Goal: Use online tool/utility: Utilize a website feature to perform a specific function

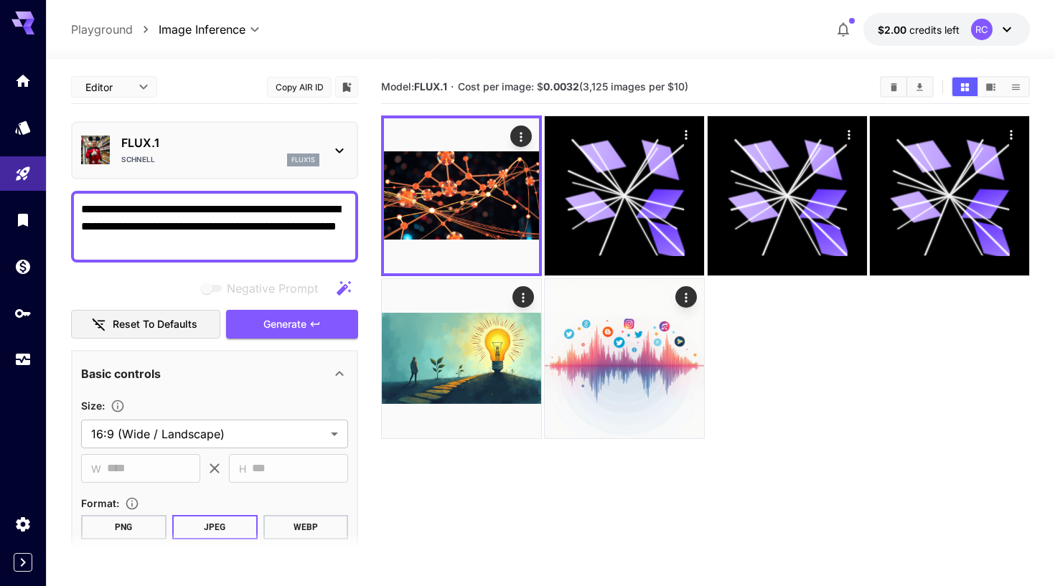
click at [261, 138] on p "FLUX.1" at bounding box center [220, 142] width 198 height 17
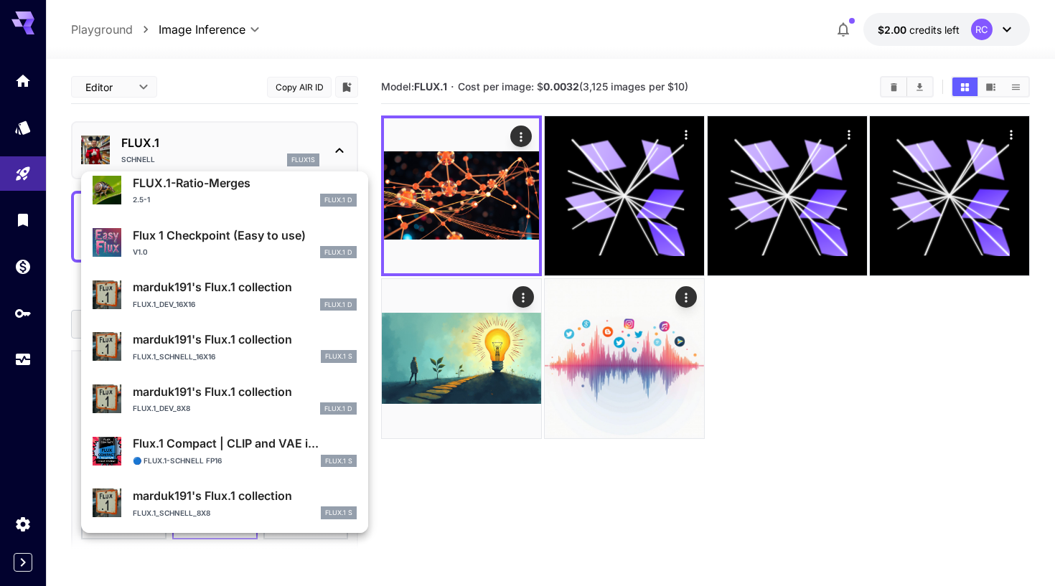
scroll to position [1286, 0]
click at [222, 491] on p "marduk191's Flux.1 collection" at bounding box center [245, 496] width 224 height 17
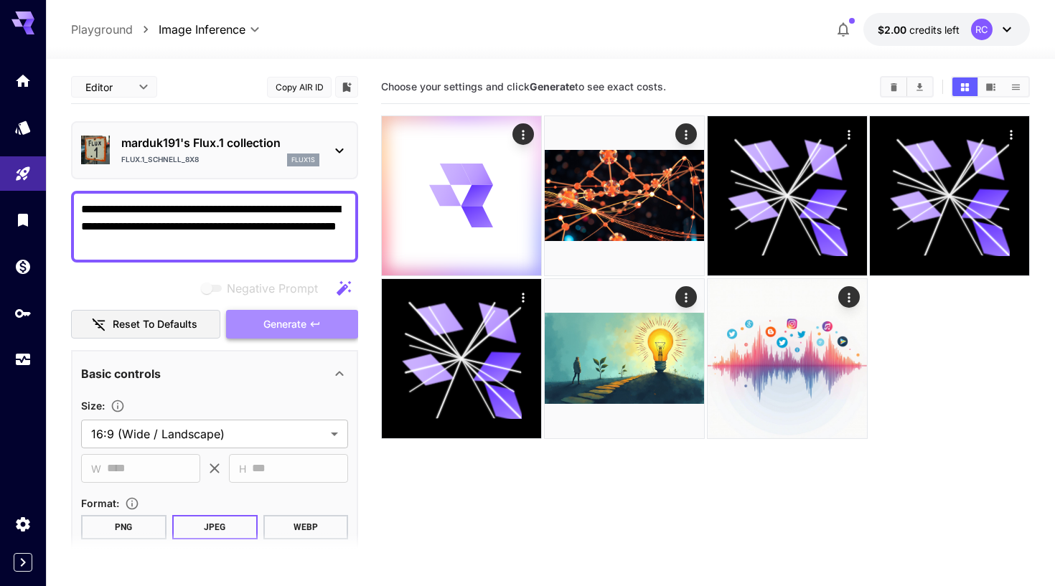
click at [277, 324] on span "Generate" at bounding box center [284, 325] width 43 height 18
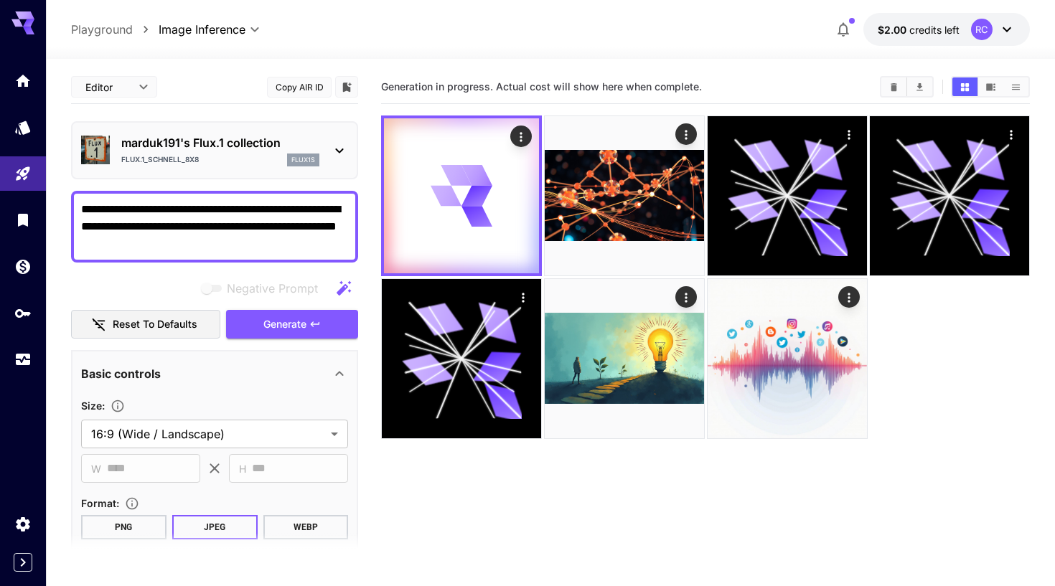
click at [278, 151] on div "marduk191's Flux.1 collection flux.1_schnell_8x8 flux1s" at bounding box center [220, 150] width 198 height 32
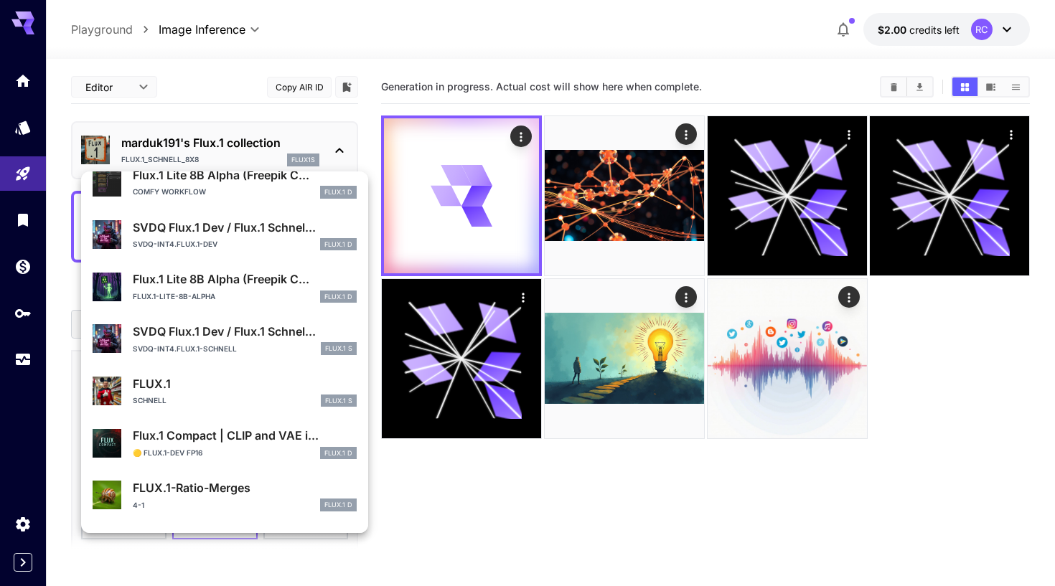
scroll to position [828, 0]
click at [242, 298] on div "flux.1-lite-8B-alpha FLUX.1 D" at bounding box center [245, 298] width 224 height 13
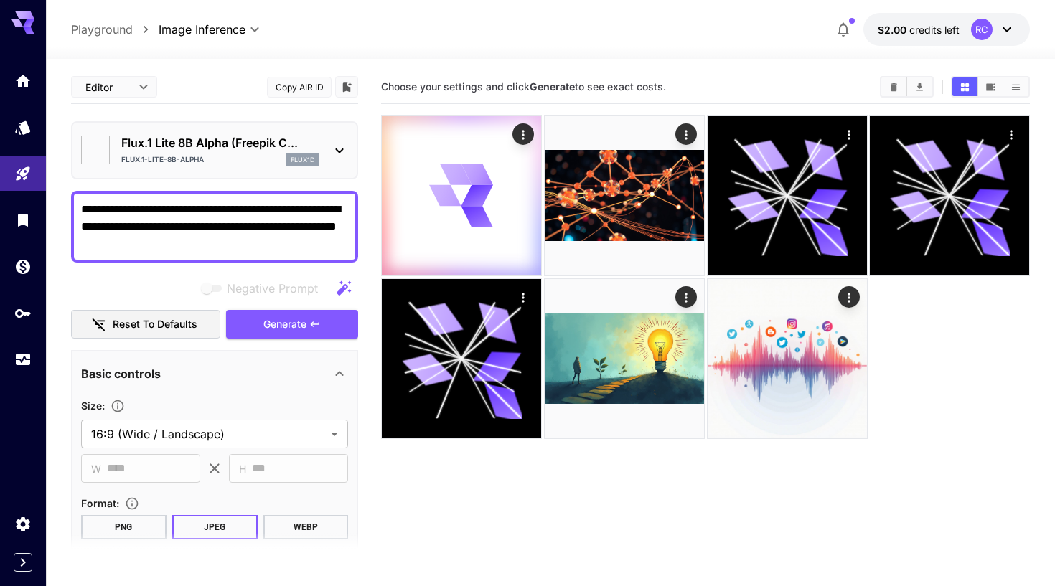
type input "*"
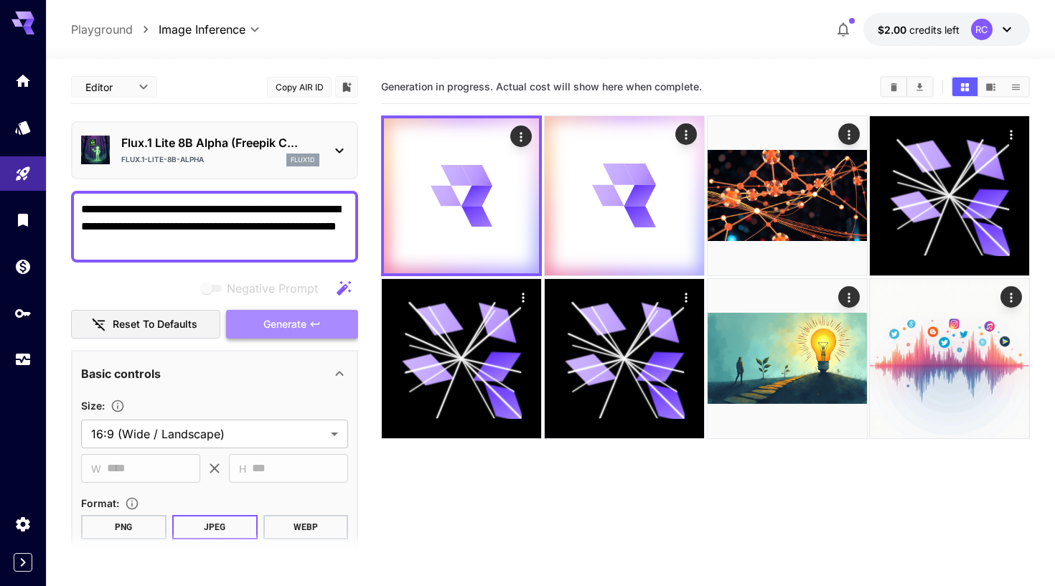
click at [269, 334] on button "Generate" at bounding box center [292, 324] width 132 height 29
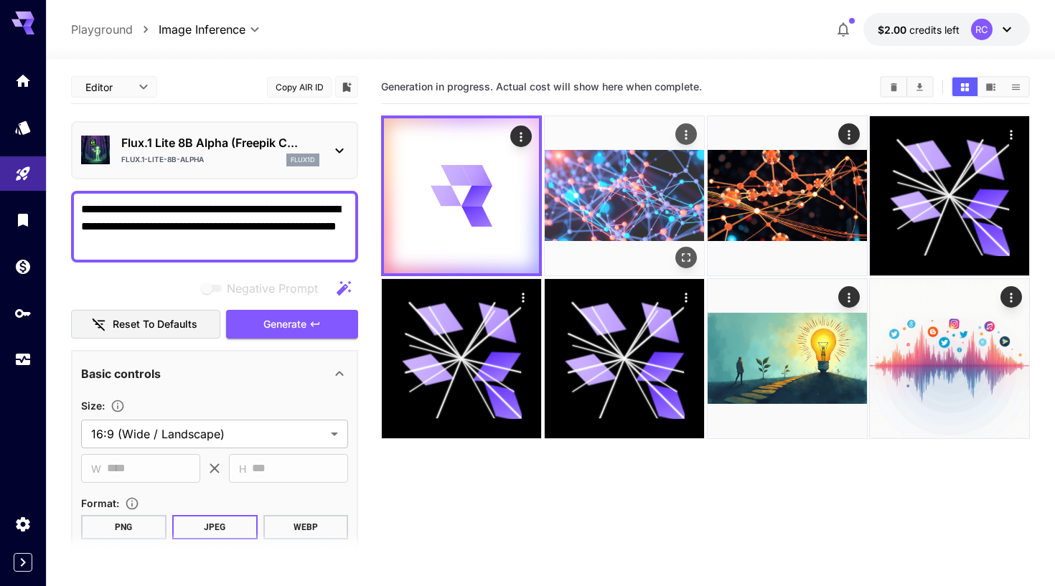
click at [621, 217] on img at bounding box center [624, 195] width 159 height 159
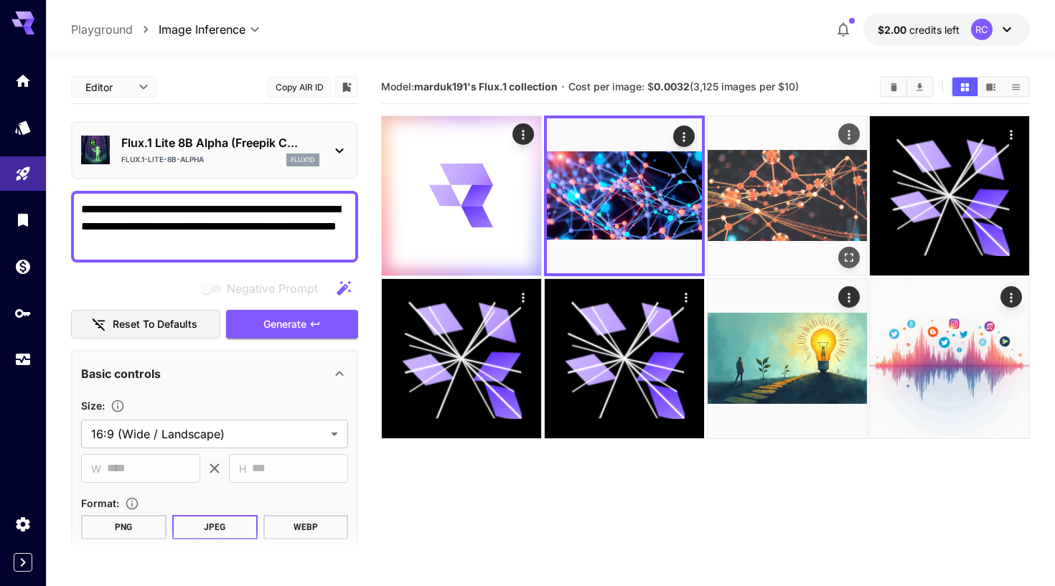
click at [781, 188] on img at bounding box center [786, 195] width 159 height 159
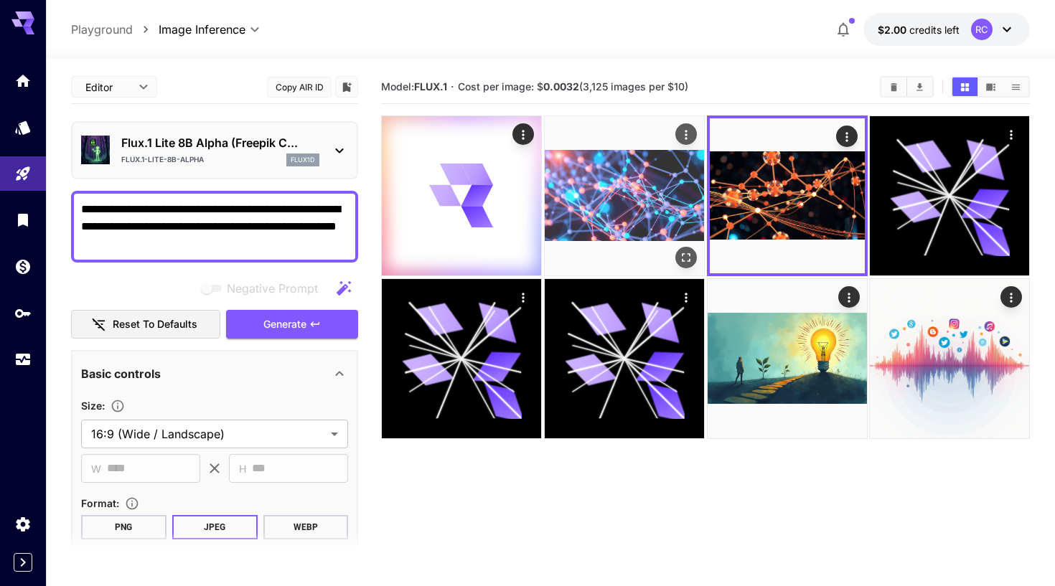
click at [660, 196] on img at bounding box center [624, 195] width 159 height 159
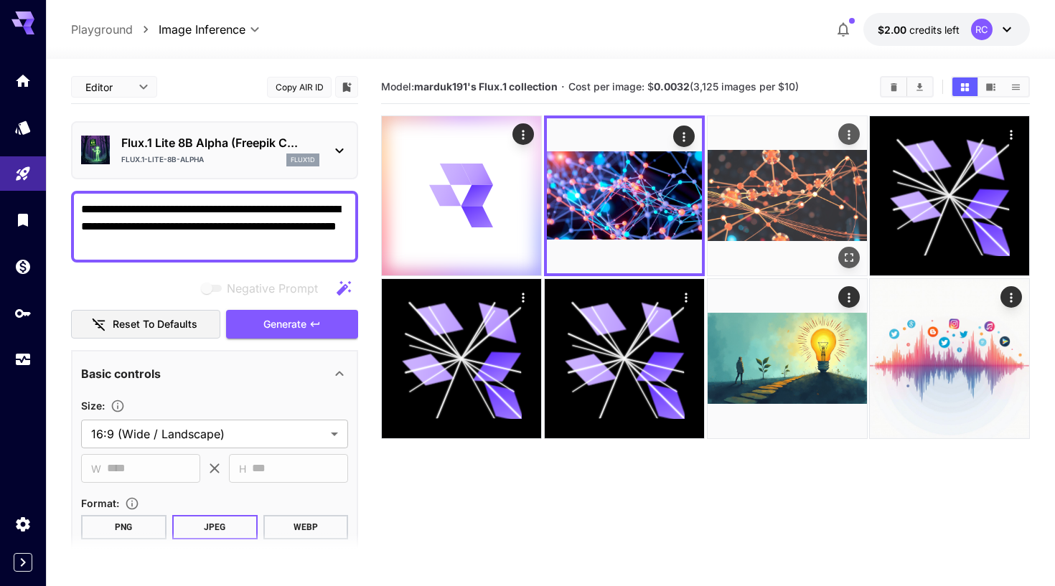
click at [804, 210] on img at bounding box center [786, 195] width 159 height 159
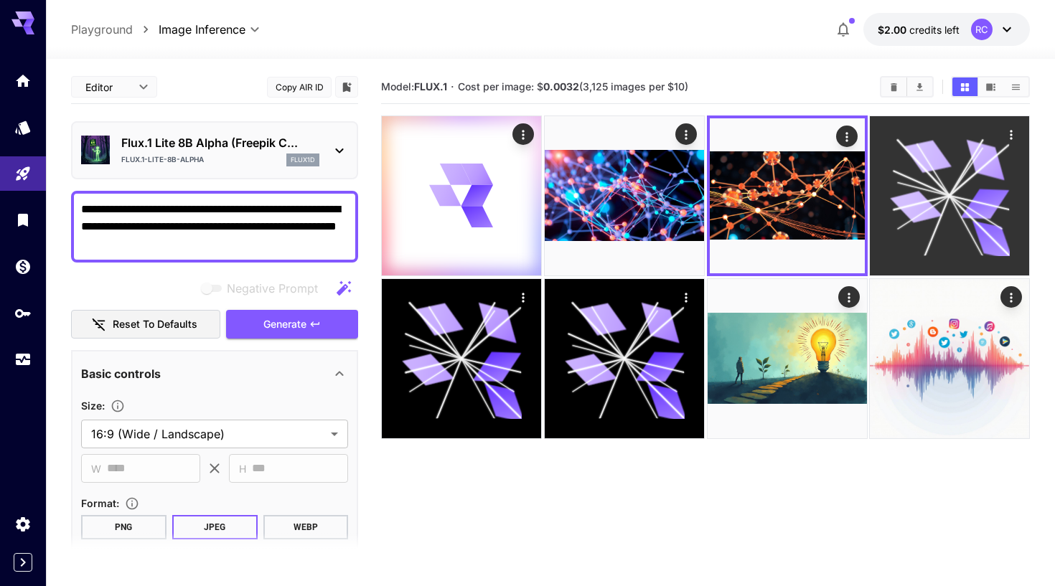
click at [930, 210] on icon at bounding box center [916, 206] width 52 height 39
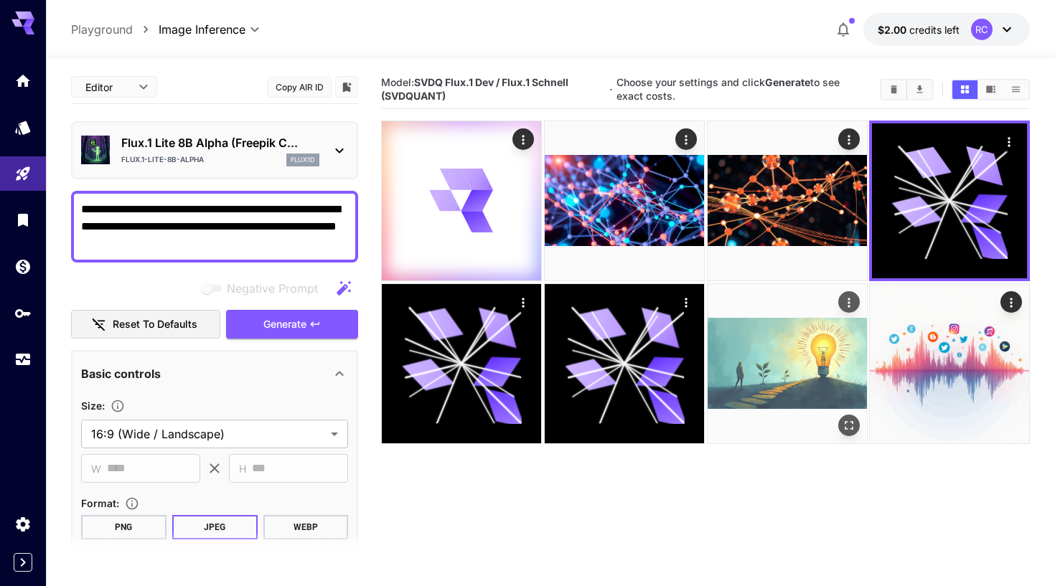
click at [749, 350] on img at bounding box center [786, 363] width 159 height 159
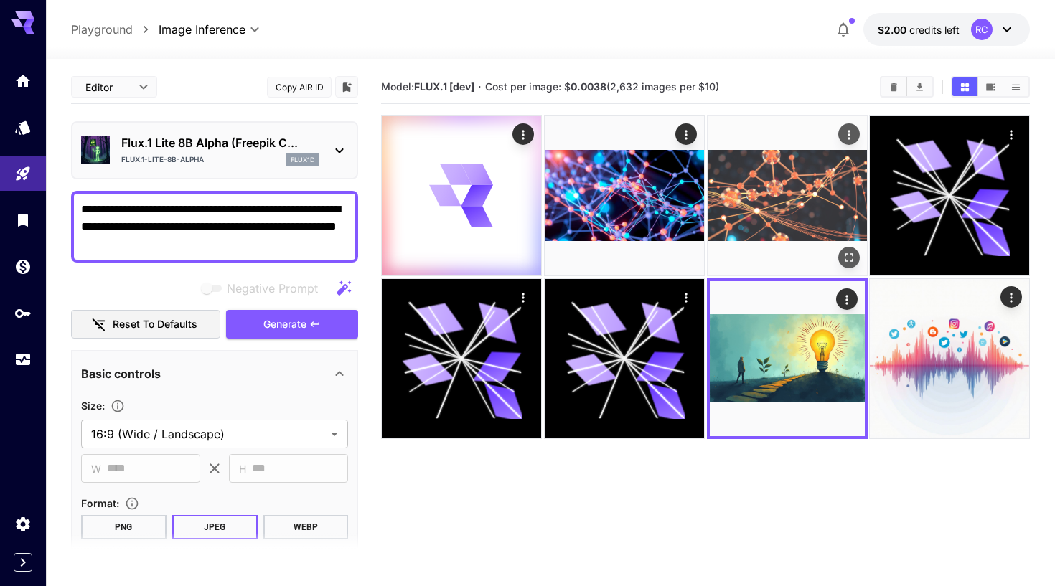
click at [783, 184] on img at bounding box center [786, 195] width 159 height 159
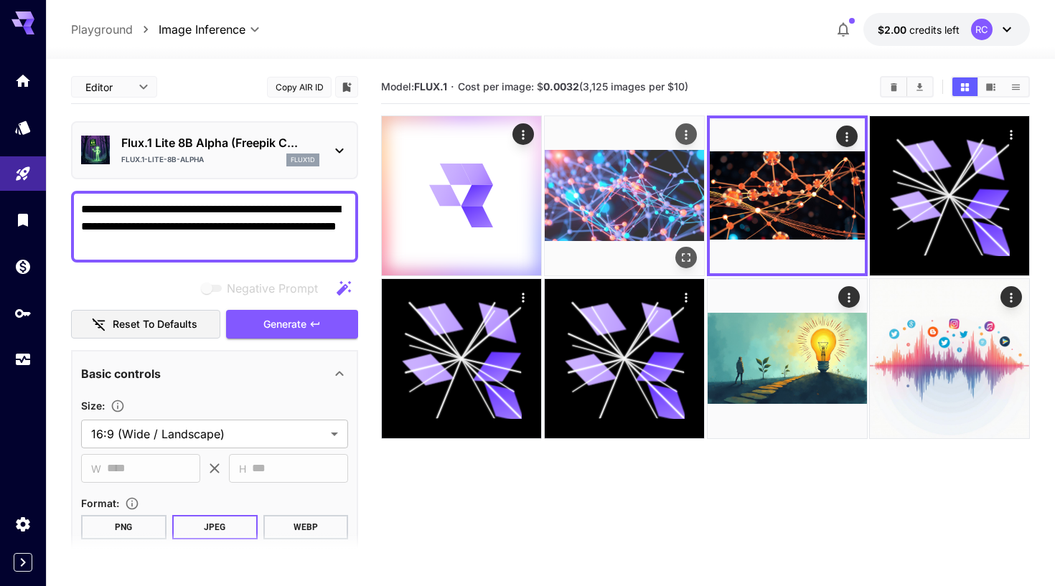
click at [671, 190] on img at bounding box center [624, 195] width 159 height 159
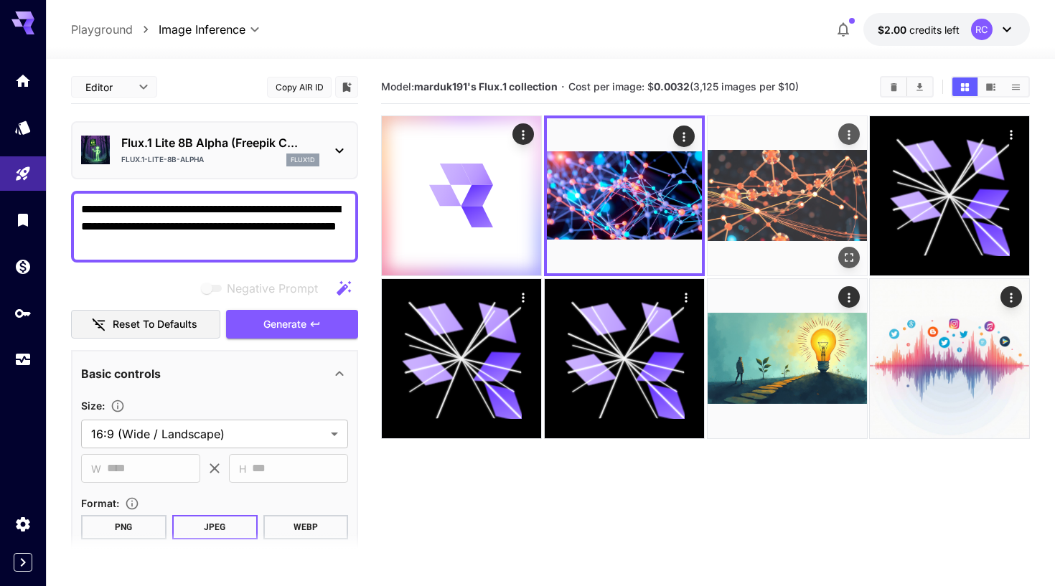
click at [732, 199] on img at bounding box center [786, 195] width 159 height 159
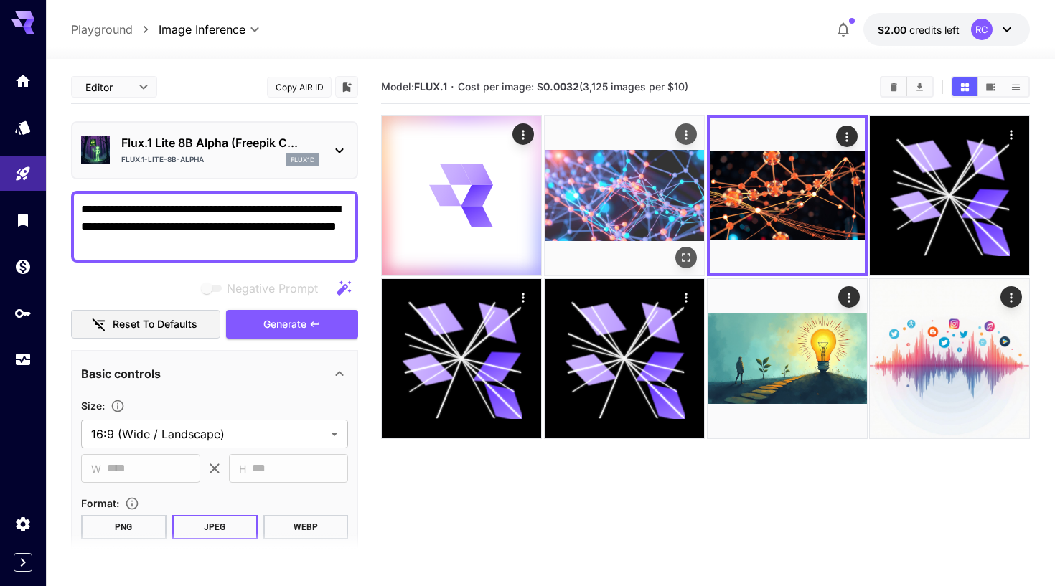
click at [626, 207] on img at bounding box center [624, 195] width 159 height 159
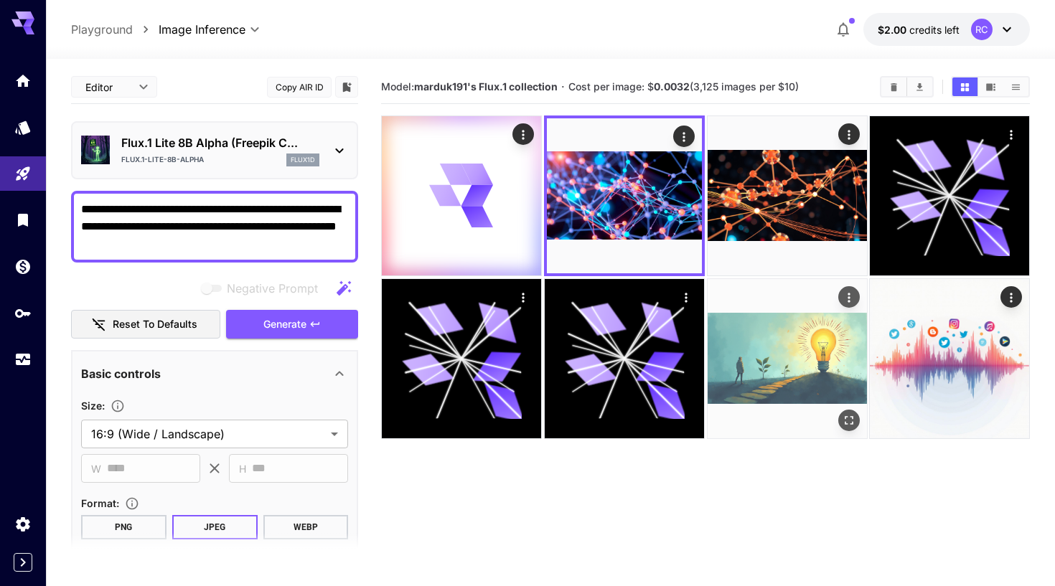
click at [786, 357] on img at bounding box center [786, 358] width 159 height 159
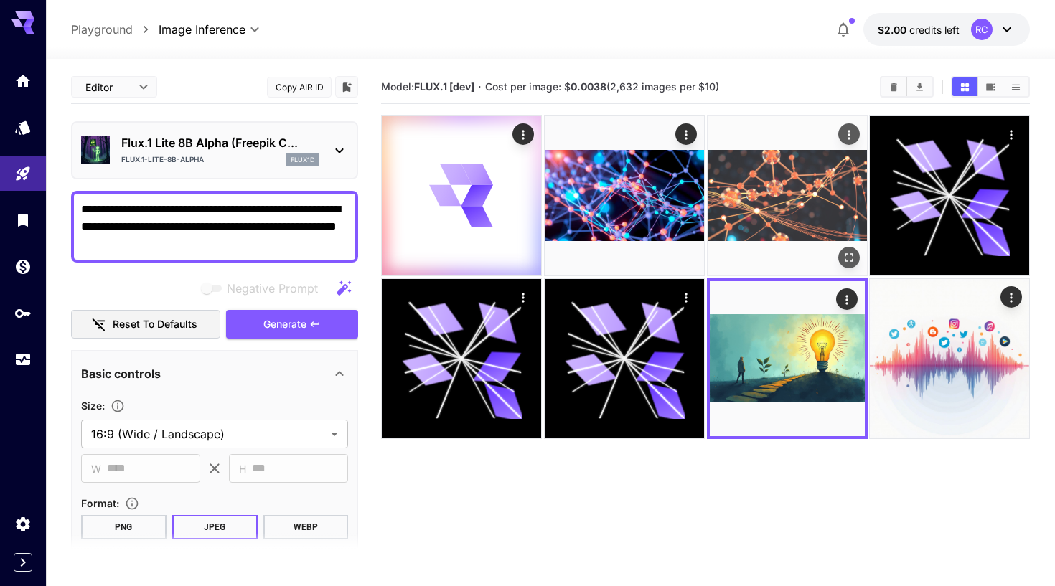
click at [768, 227] on img at bounding box center [786, 195] width 159 height 159
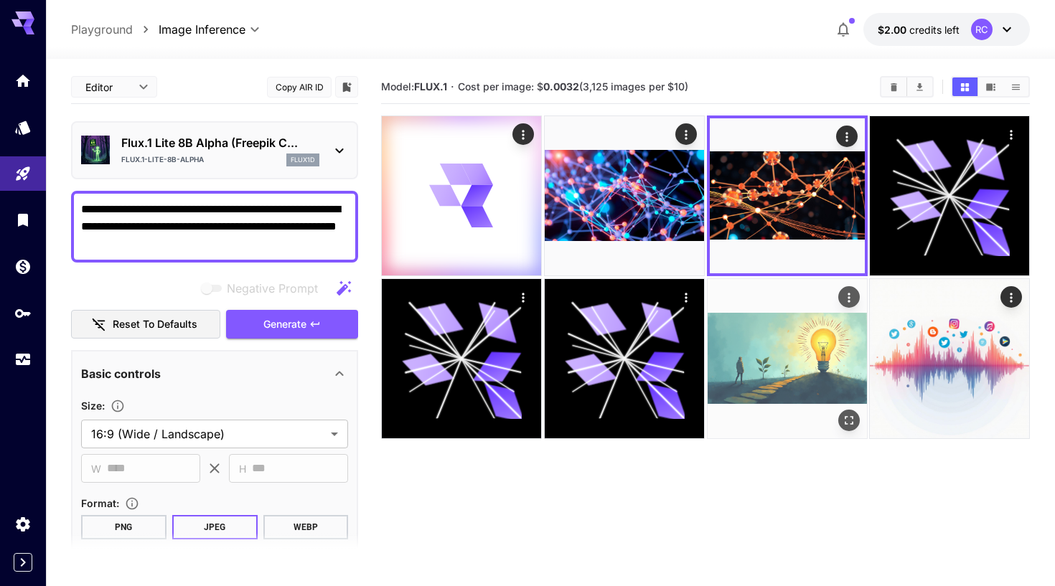
click at [754, 329] on img at bounding box center [786, 358] width 159 height 159
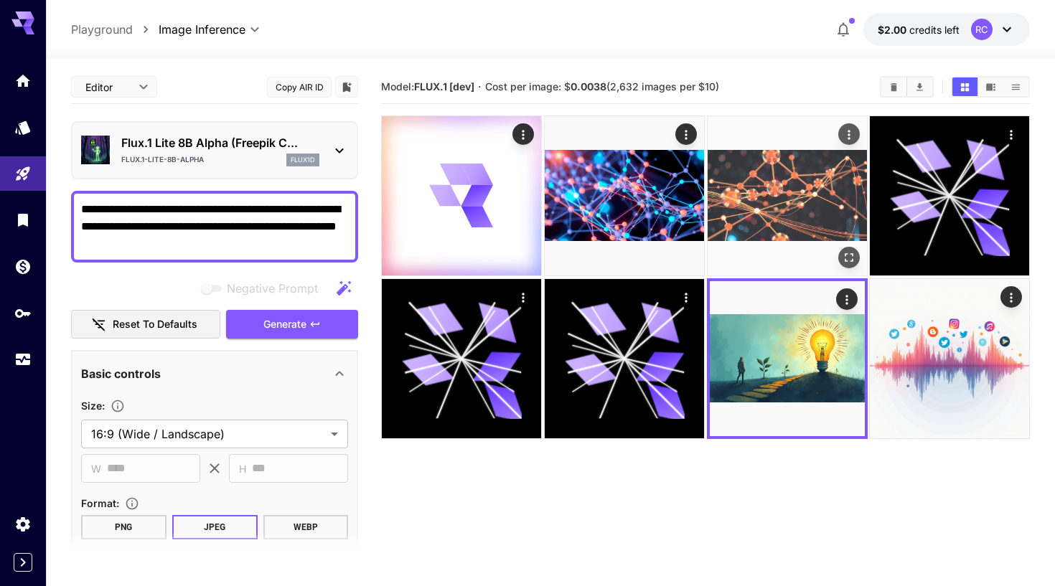
click at [779, 209] on img at bounding box center [786, 195] width 159 height 159
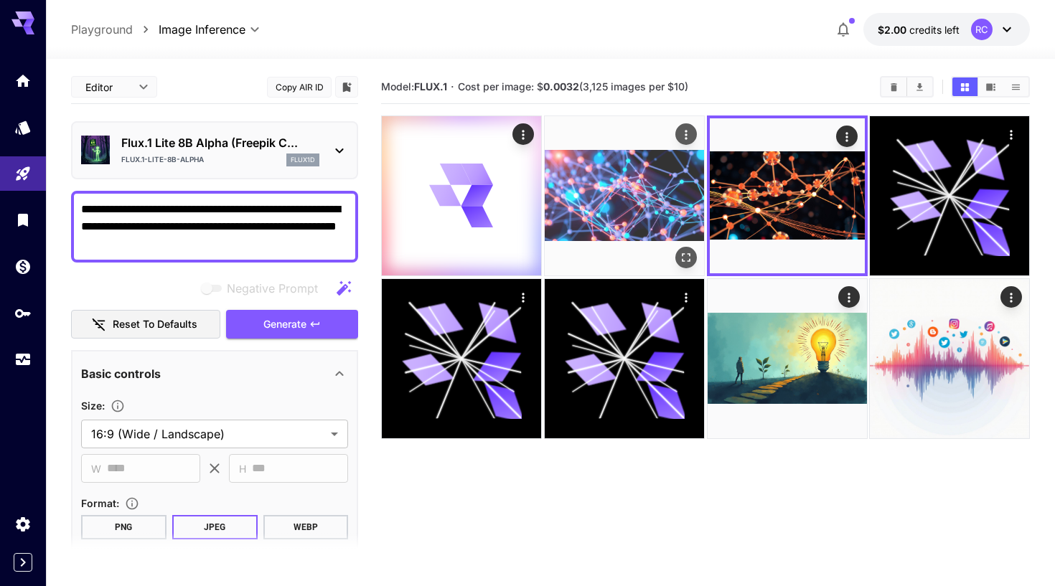
click at [651, 213] on img at bounding box center [624, 195] width 159 height 159
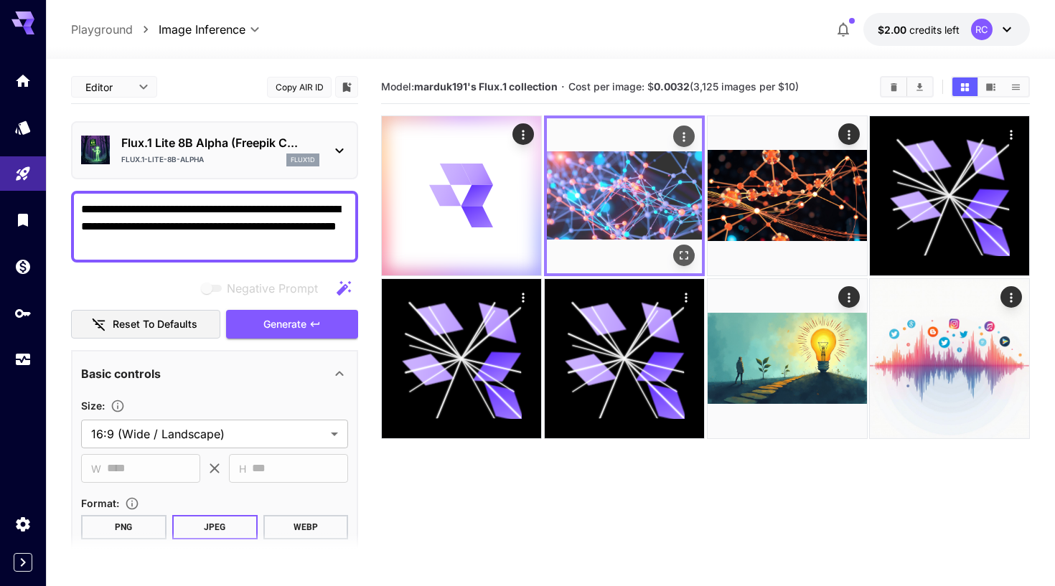
click at [624, 199] on img at bounding box center [624, 195] width 155 height 155
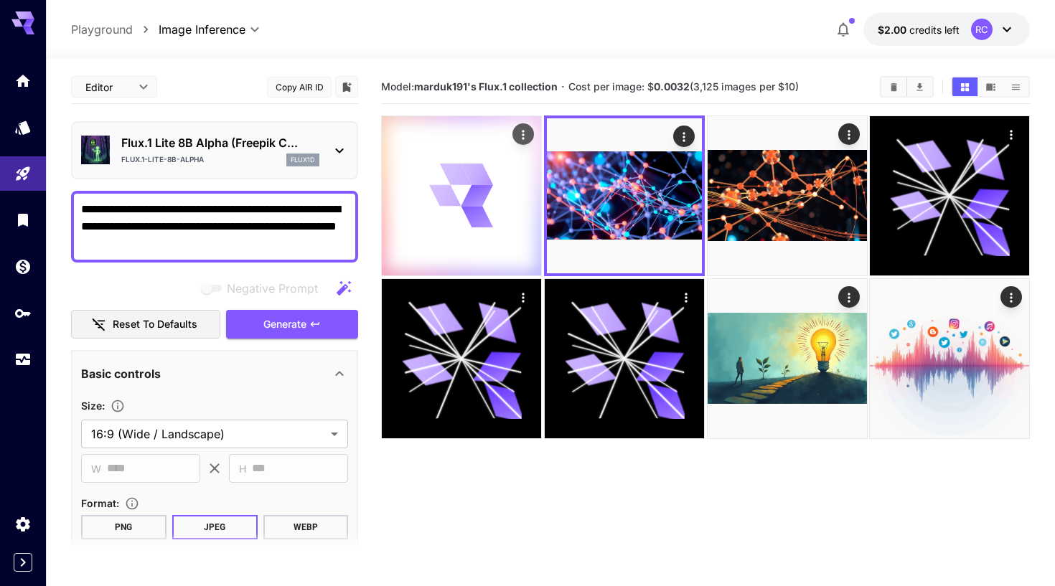
click at [504, 202] on div at bounding box center [461, 195] width 159 height 159
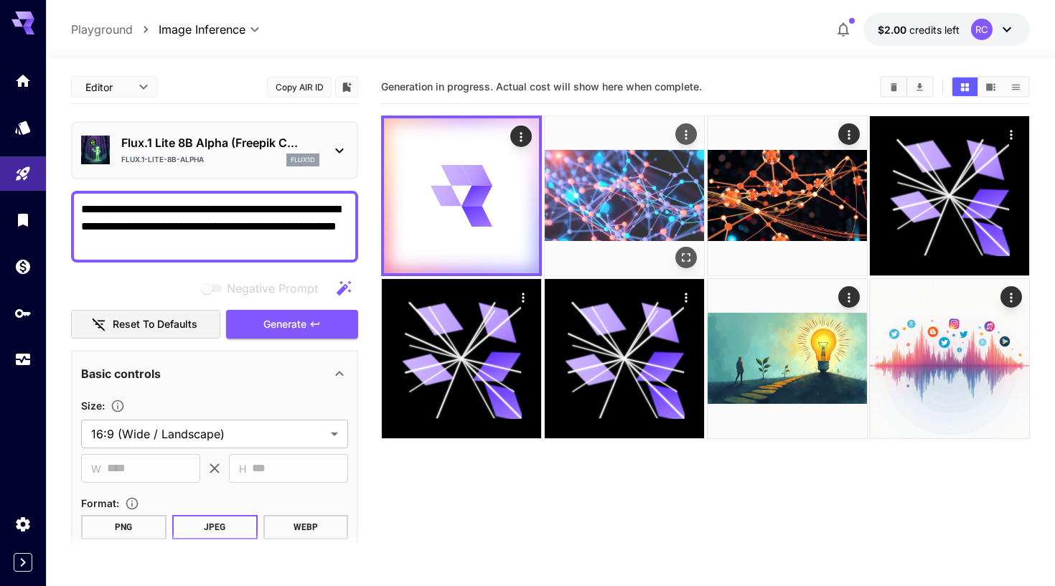
click at [593, 203] on img at bounding box center [624, 195] width 159 height 159
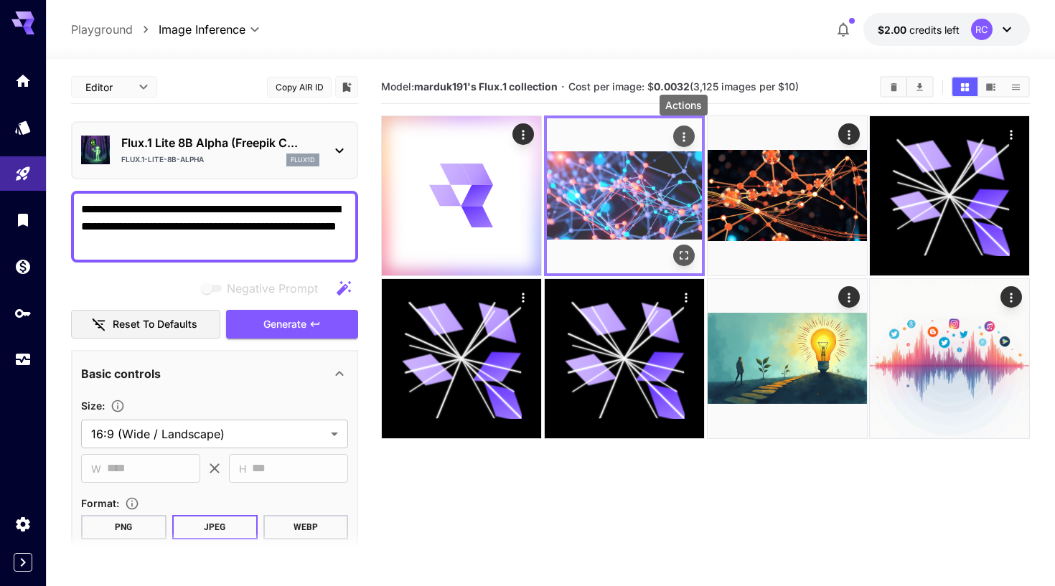
click at [679, 136] on icon "Actions" at bounding box center [683, 137] width 14 height 14
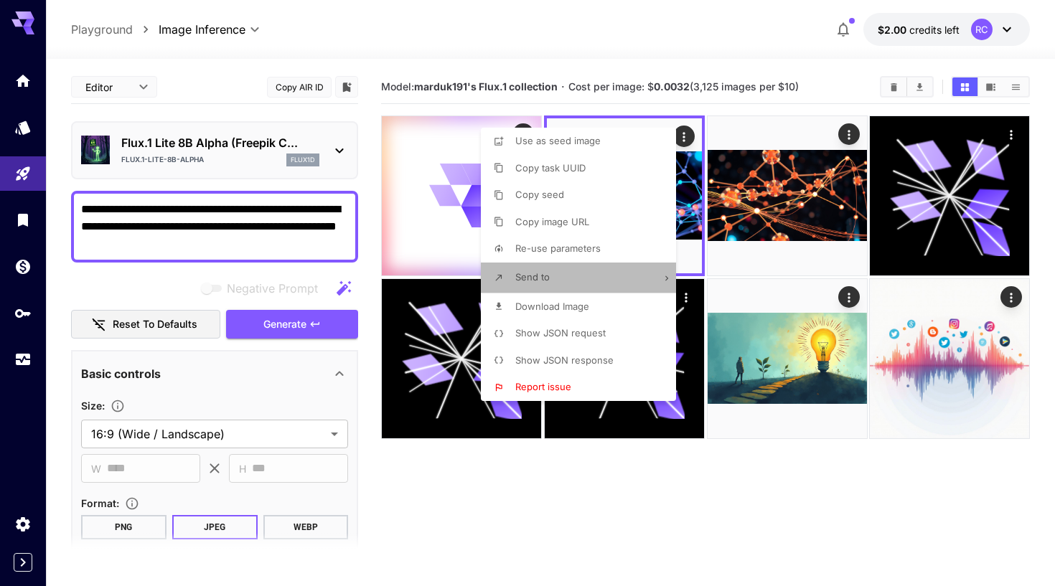
click at [657, 275] on li "Send to" at bounding box center [583, 278] width 204 height 30
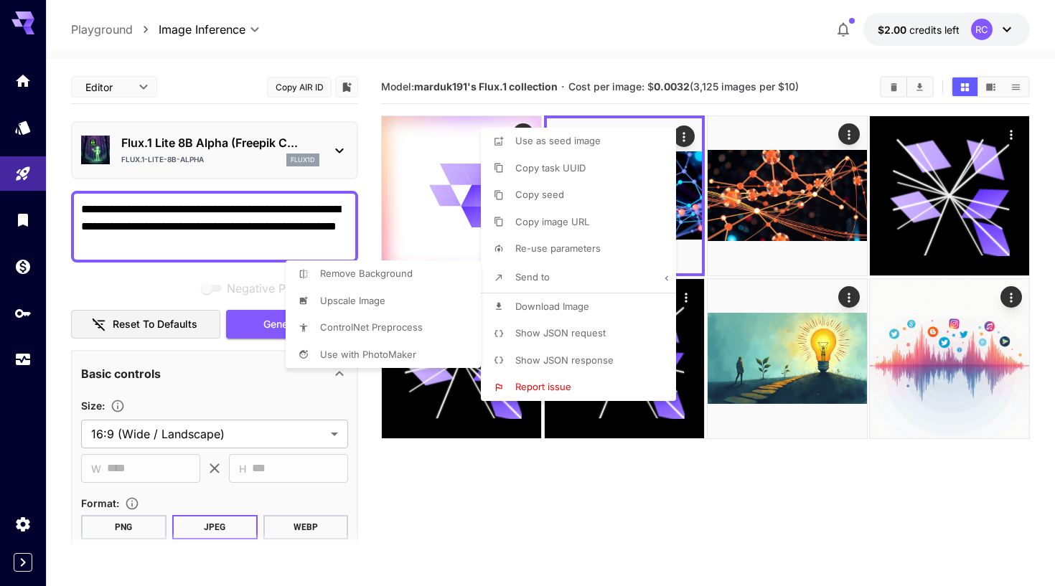
click at [621, 329] on div at bounding box center [527, 293] width 1055 height 586
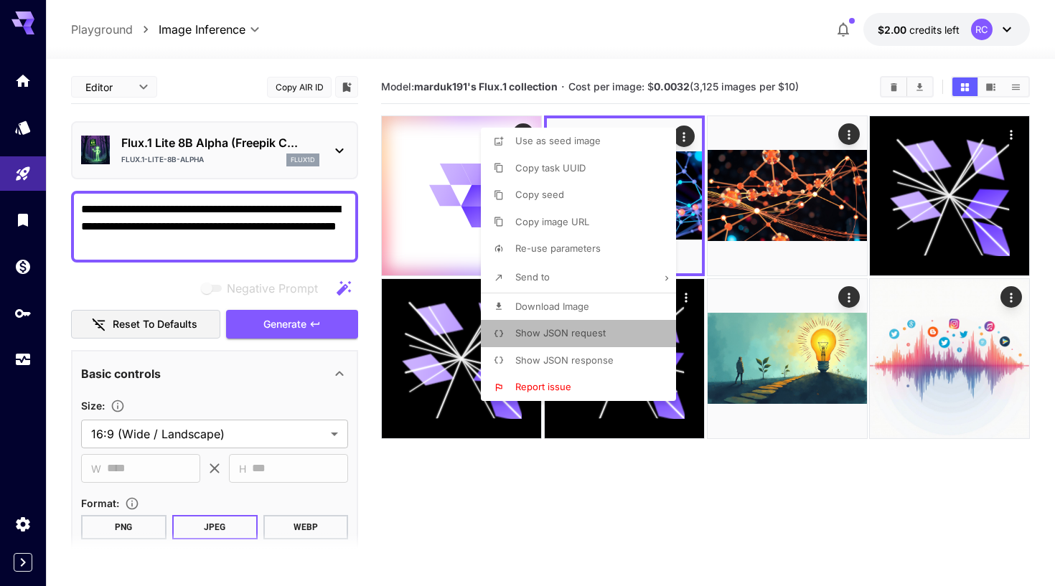
click at [585, 328] on span "Show JSON request" at bounding box center [560, 332] width 90 height 11
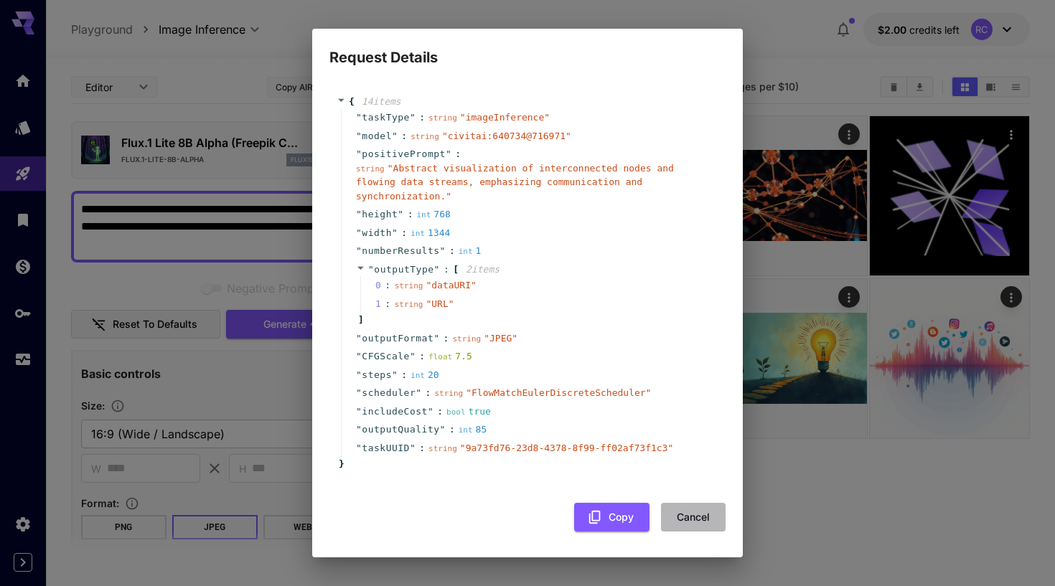
click at [684, 524] on button "Cancel" at bounding box center [693, 517] width 65 height 29
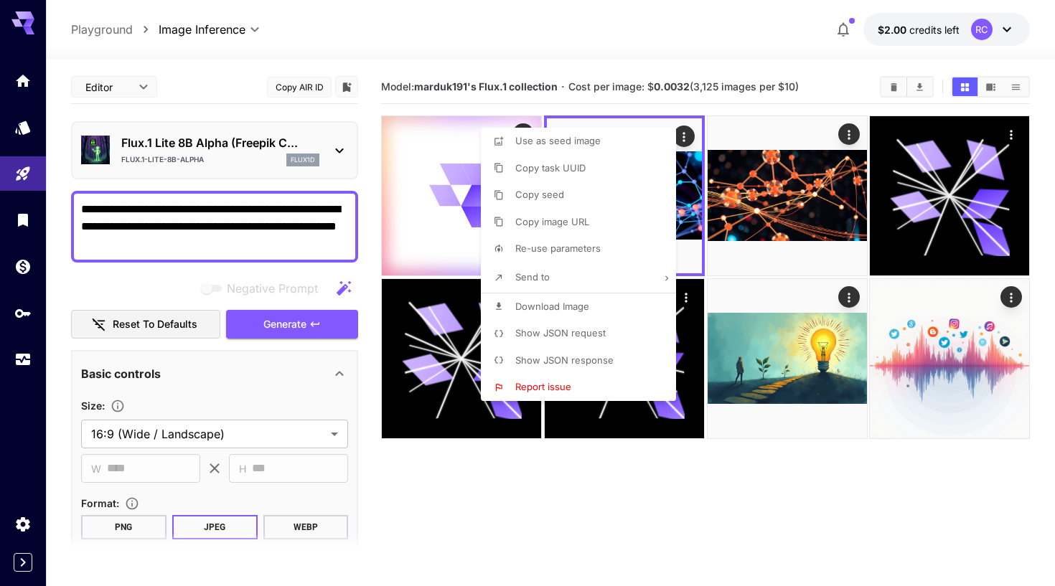
click at [738, 500] on div at bounding box center [527, 293] width 1055 height 586
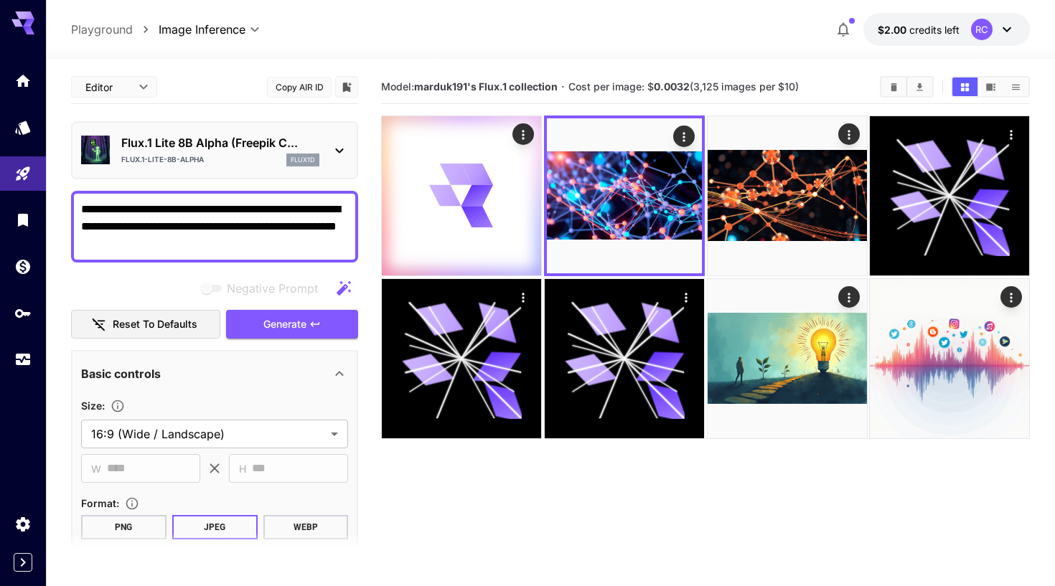
click at [239, 149] on p "Flux.1 Lite 8B Alpha (Freepik C..." at bounding box center [220, 142] width 198 height 17
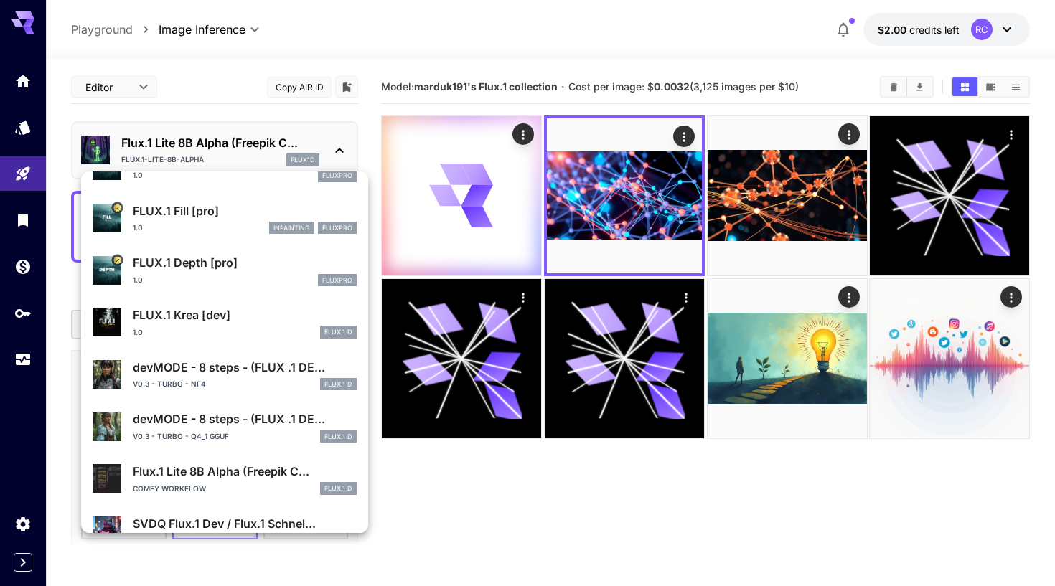
scroll to position [509, 0]
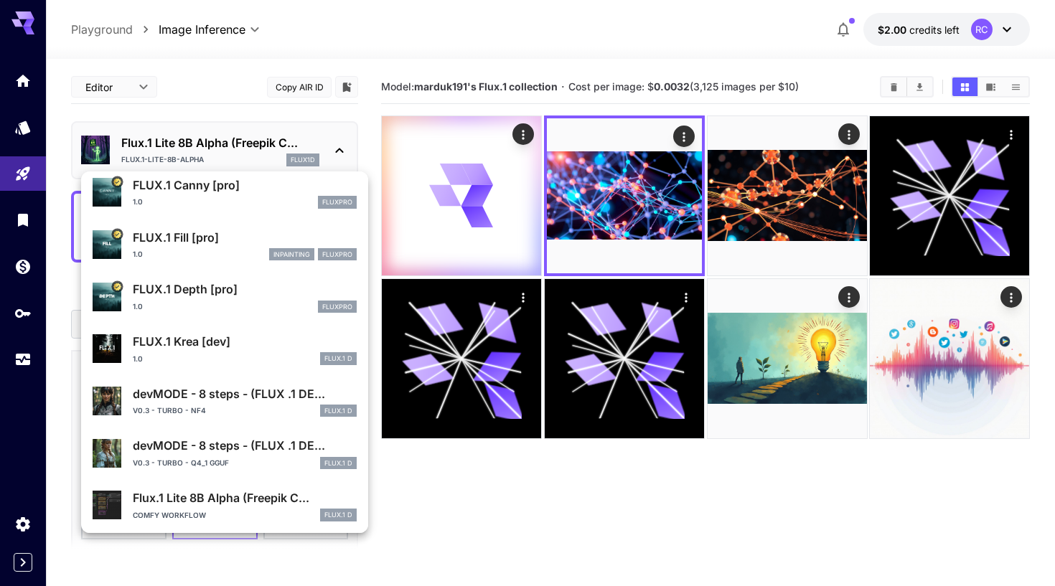
click at [253, 353] on div "1.0 FLUX.1 D" at bounding box center [245, 358] width 224 height 13
type input "**"
type input "***"
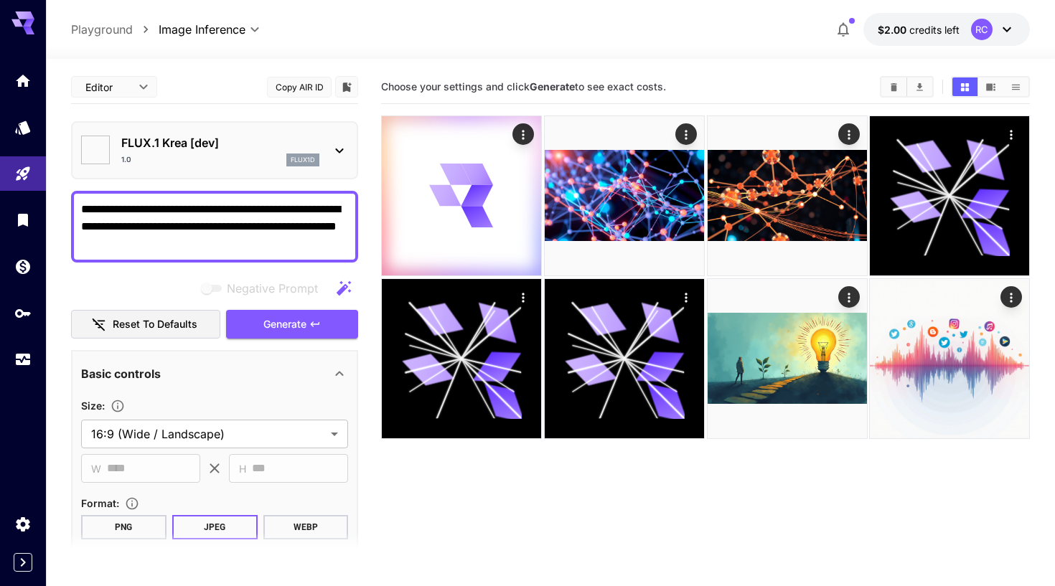
type input "*******"
click at [266, 320] on span "Generate" at bounding box center [284, 325] width 43 height 18
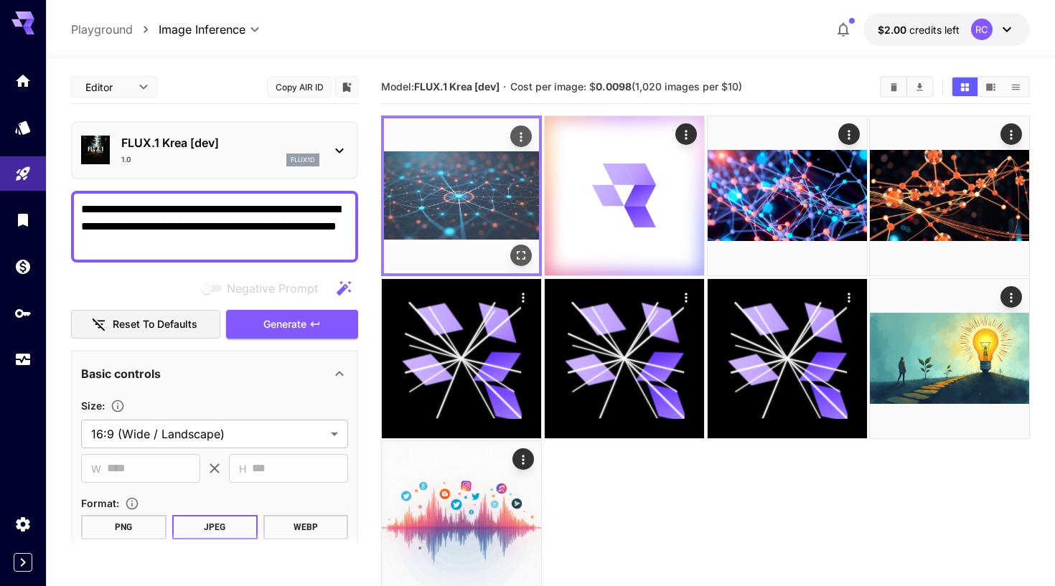
click at [441, 215] on img at bounding box center [461, 195] width 155 height 155
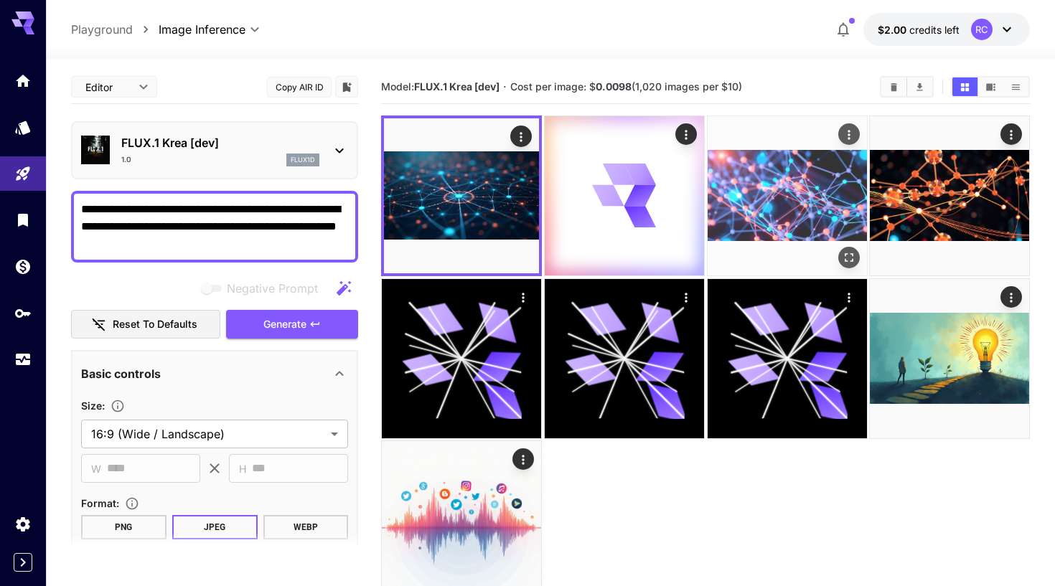
click at [811, 204] on img at bounding box center [786, 195] width 159 height 159
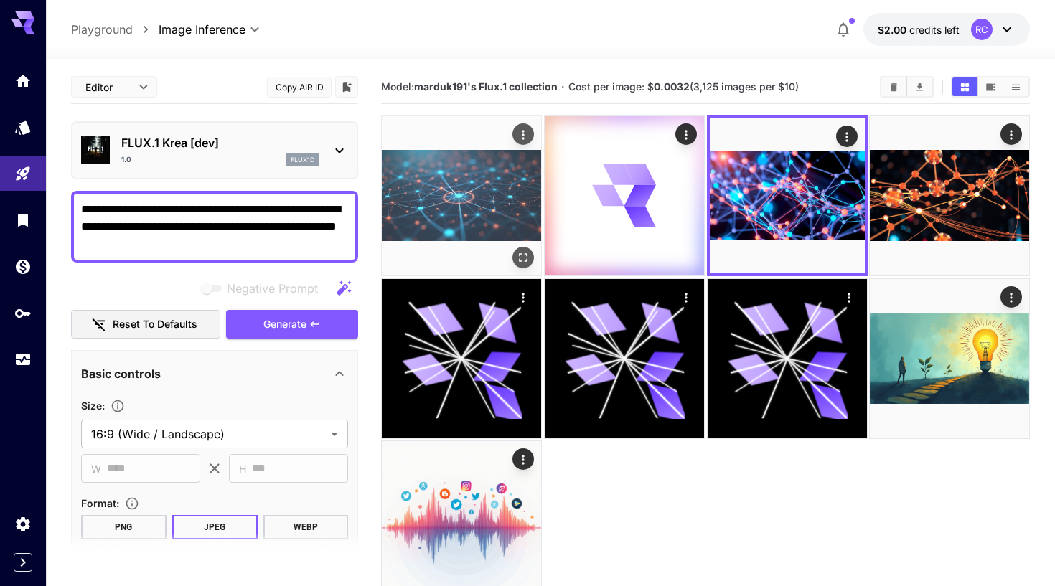
click at [461, 199] on img at bounding box center [461, 195] width 159 height 159
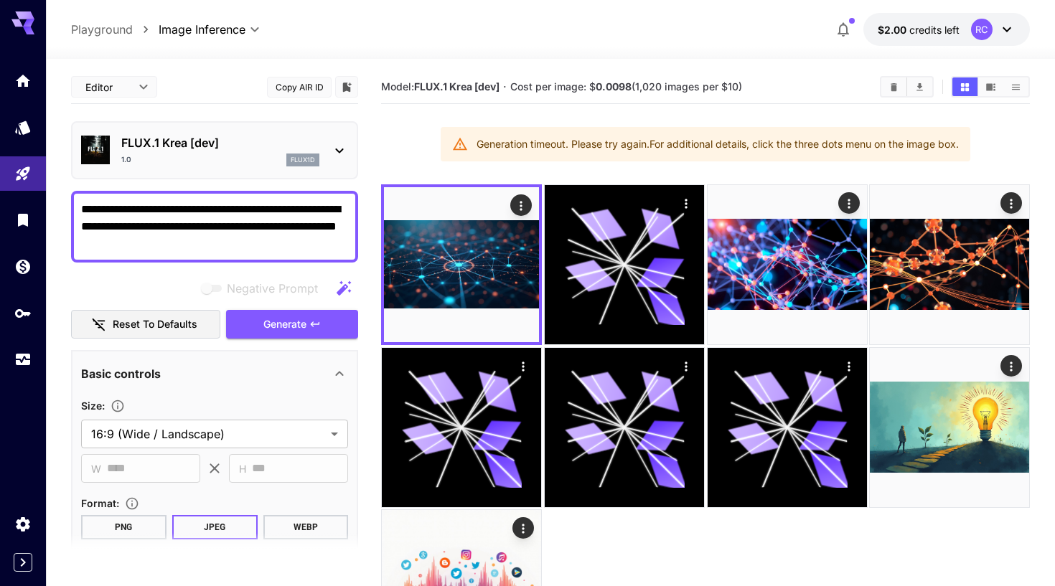
click at [222, 150] on p "FLUX.1 Krea [dev]" at bounding box center [220, 142] width 198 height 17
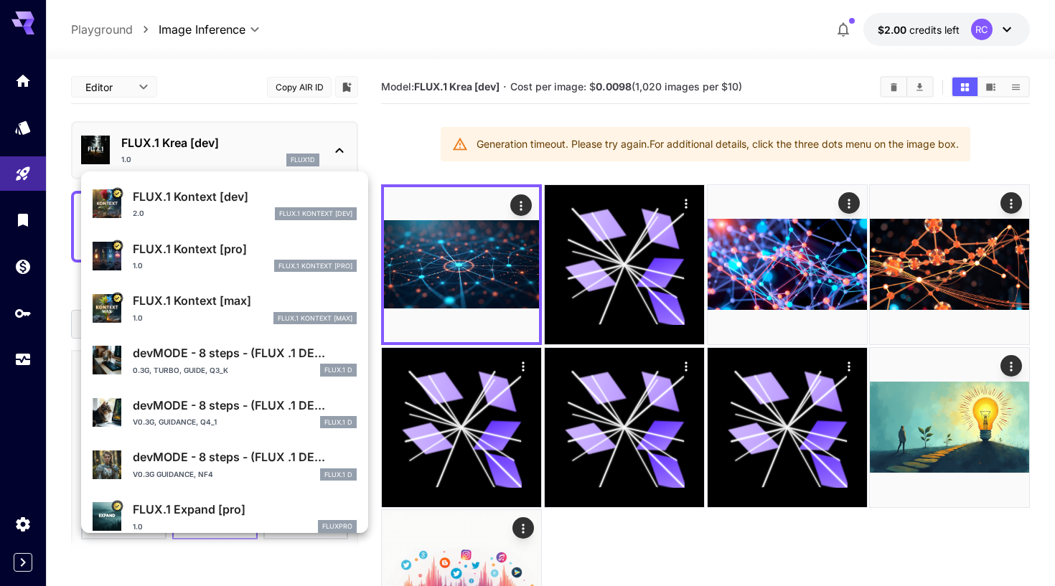
scroll to position [89, 0]
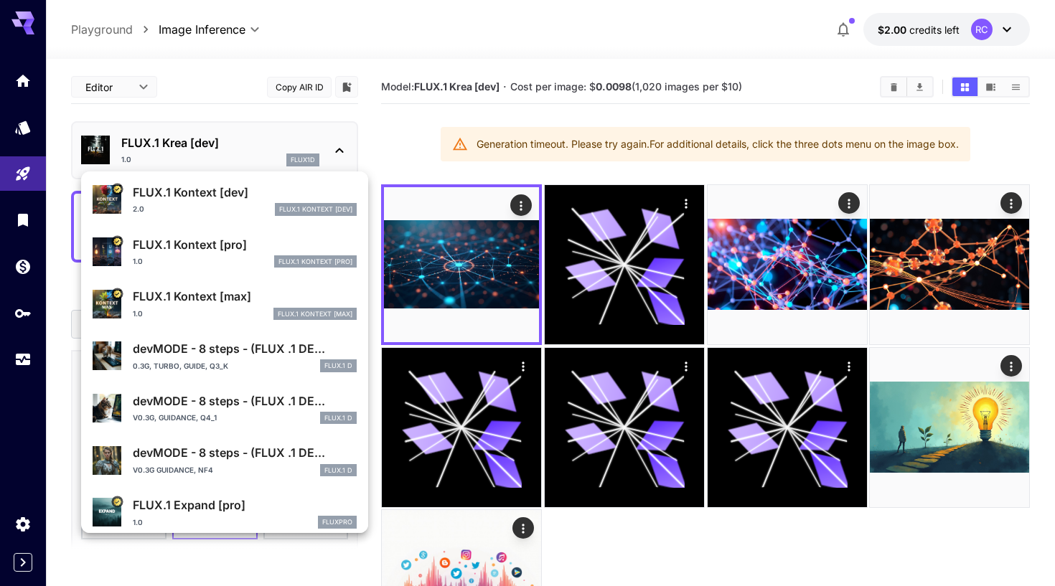
click at [229, 362] on div "0.3g, turbo, guide, Q3_K FLUX.1 D" at bounding box center [245, 365] width 224 height 13
type input "**"
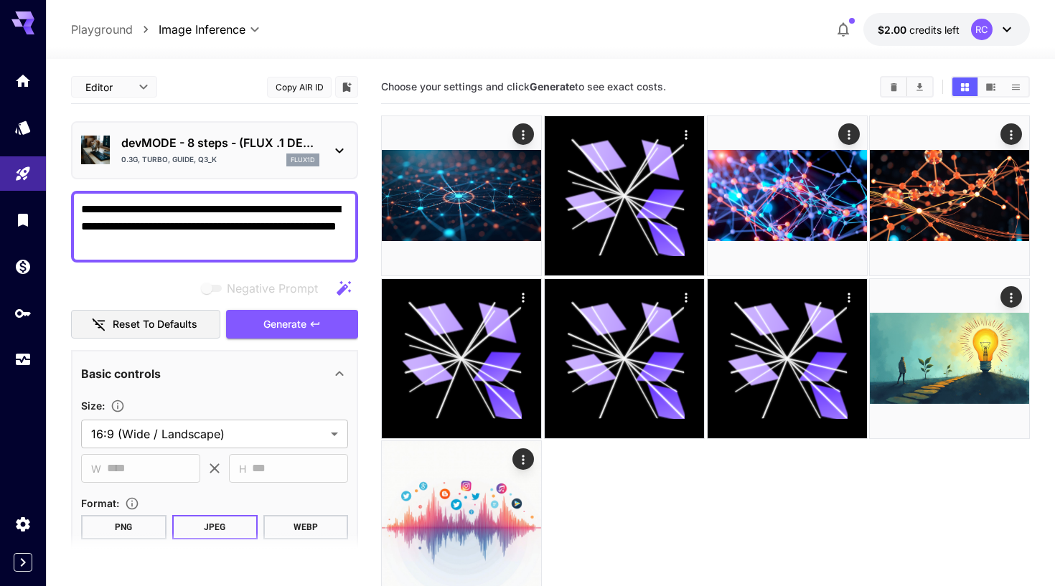
click at [210, 160] on p "0.3g, turbo, guide, Q3_K" at bounding box center [168, 159] width 95 height 11
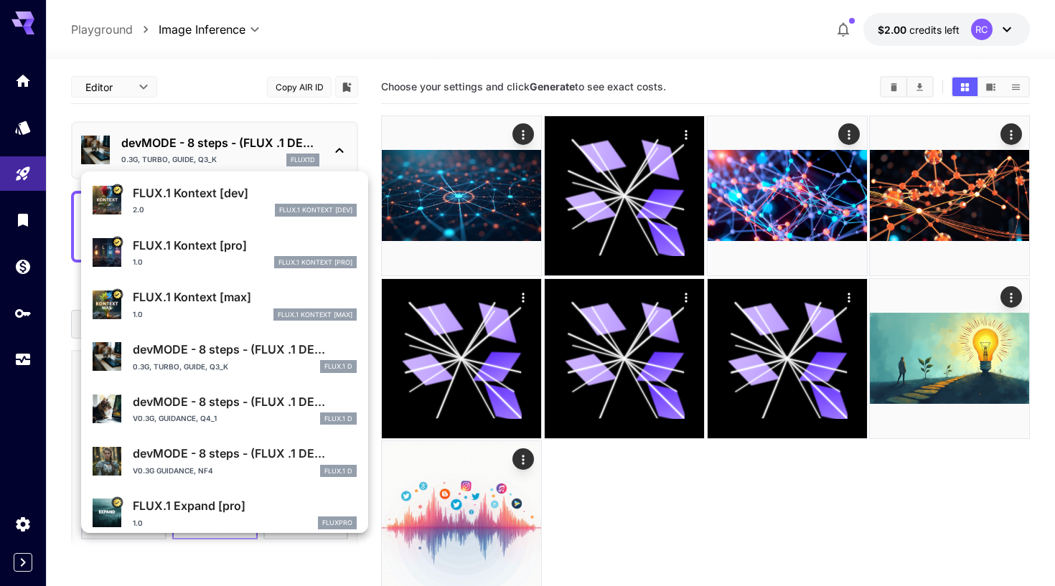
scroll to position [98, 0]
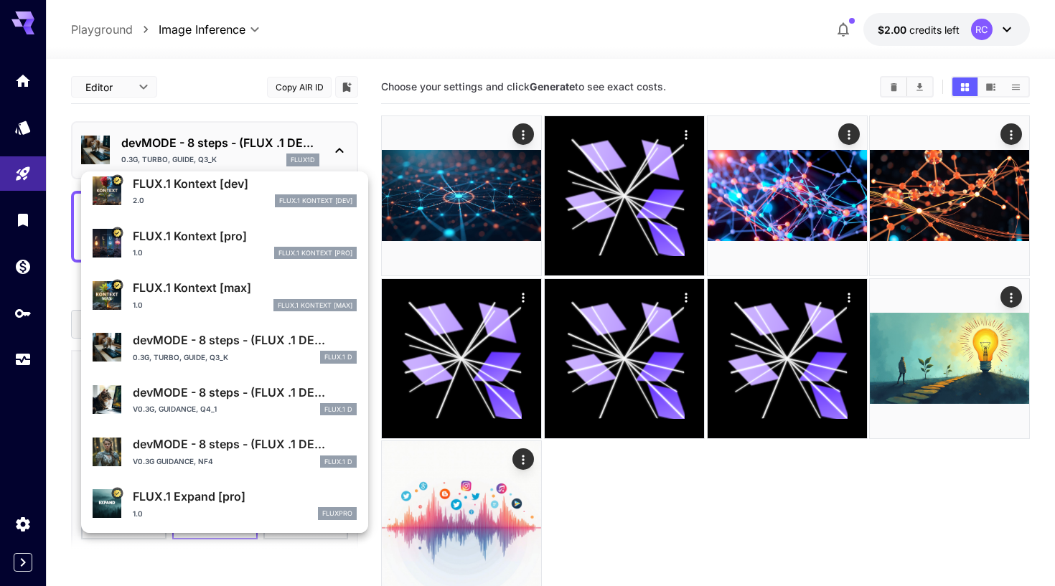
click at [200, 352] on p "0.3g, turbo, guide, Q3_K" at bounding box center [180, 357] width 95 height 11
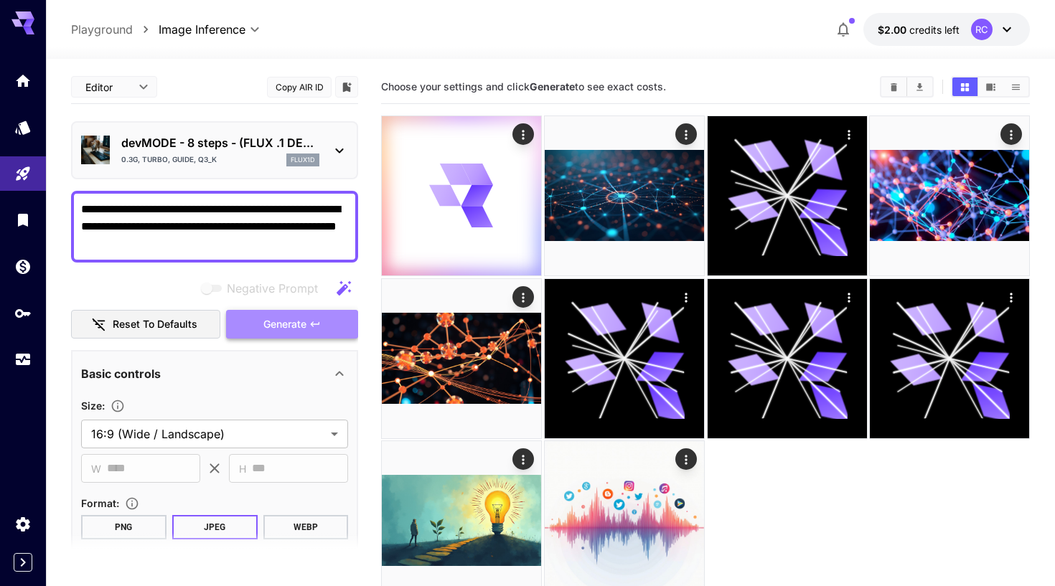
click at [270, 316] on span "Generate" at bounding box center [284, 325] width 43 height 18
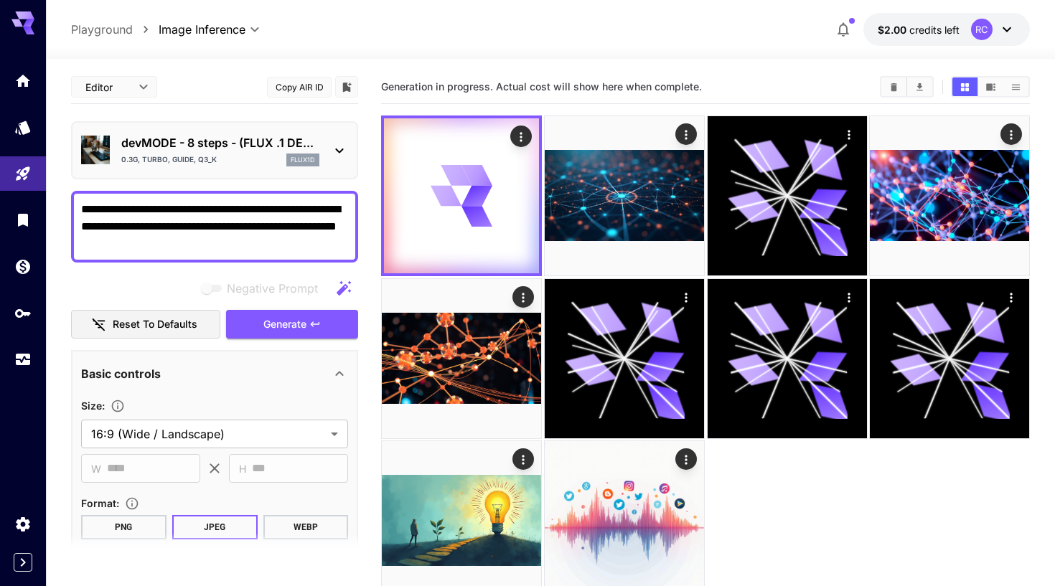
click at [236, 166] on div "0.3g, turbo, guide, Q3_K flux1d" at bounding box center [220, 160] width 198 height 13
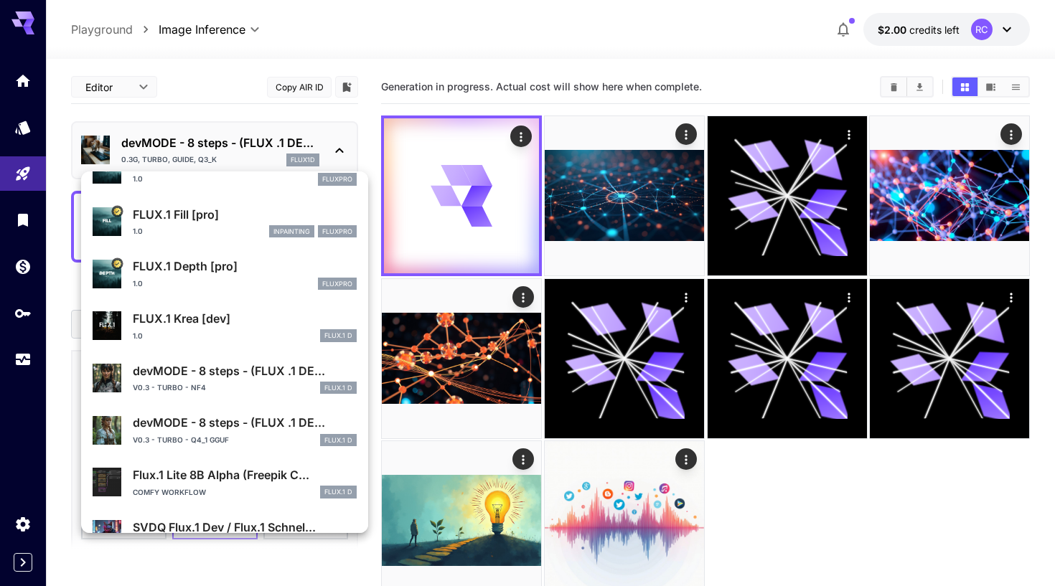
scroll to position [533, 0]
click at [235, 369] on p "devMODE - 8 steps - (FLUX .1 DE..." at bounding box center [245, 370] width 224 height 17
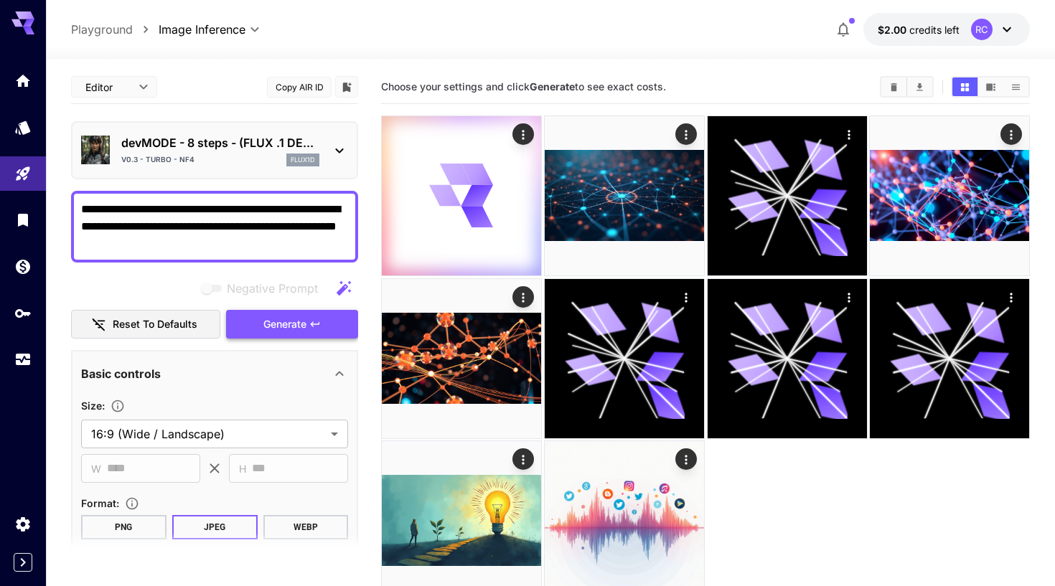
click at [255, 329] on button "Generate" at bounding box center [292, 324] width 132 height 29
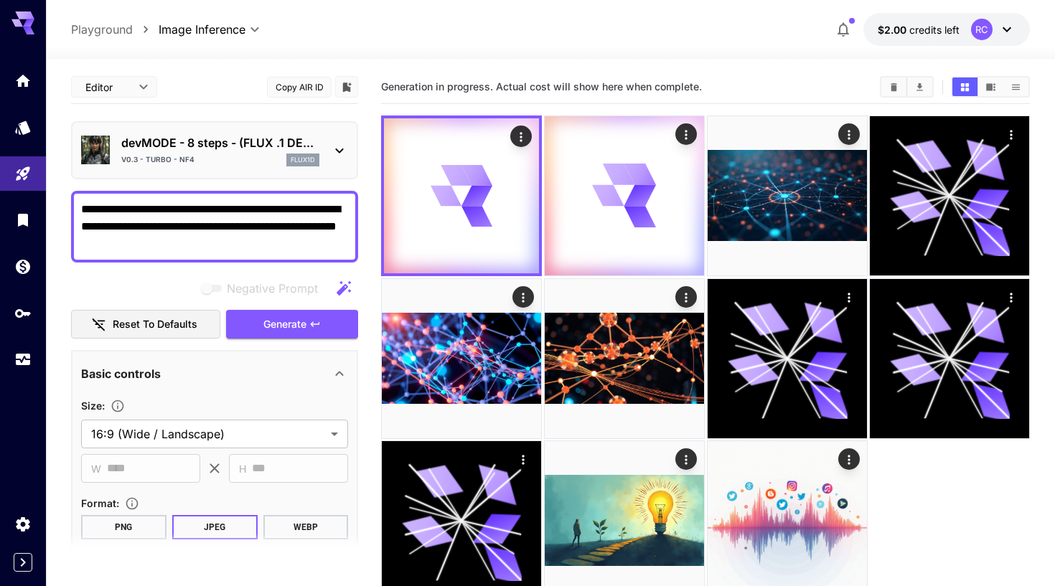
click at [225, 151] on p "devMODE - 8 steps - (FLUX .1 DE..." at bounding box center [220, 142] width 198 height 17
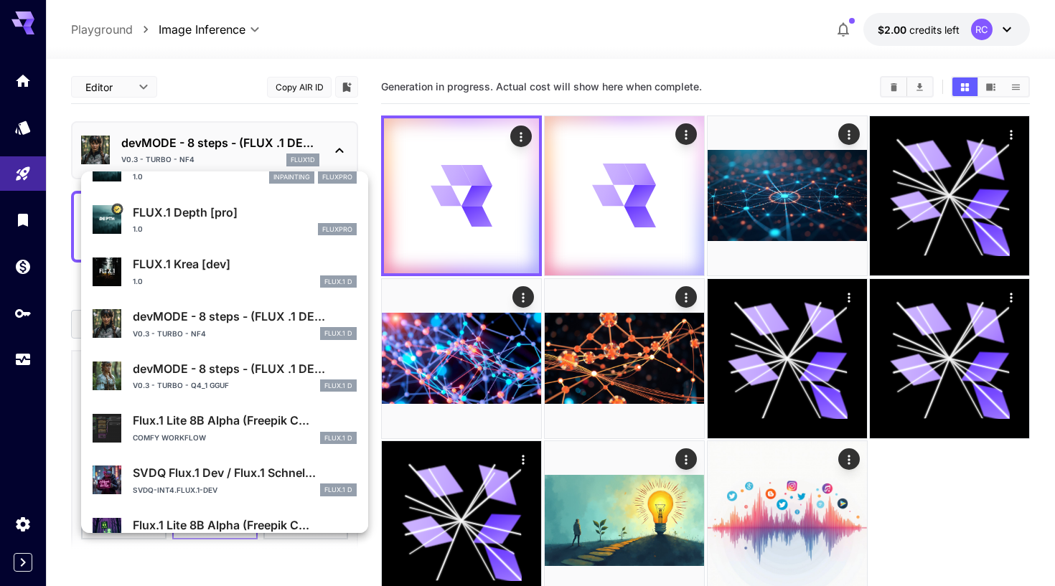
scroll to position [614, 0]
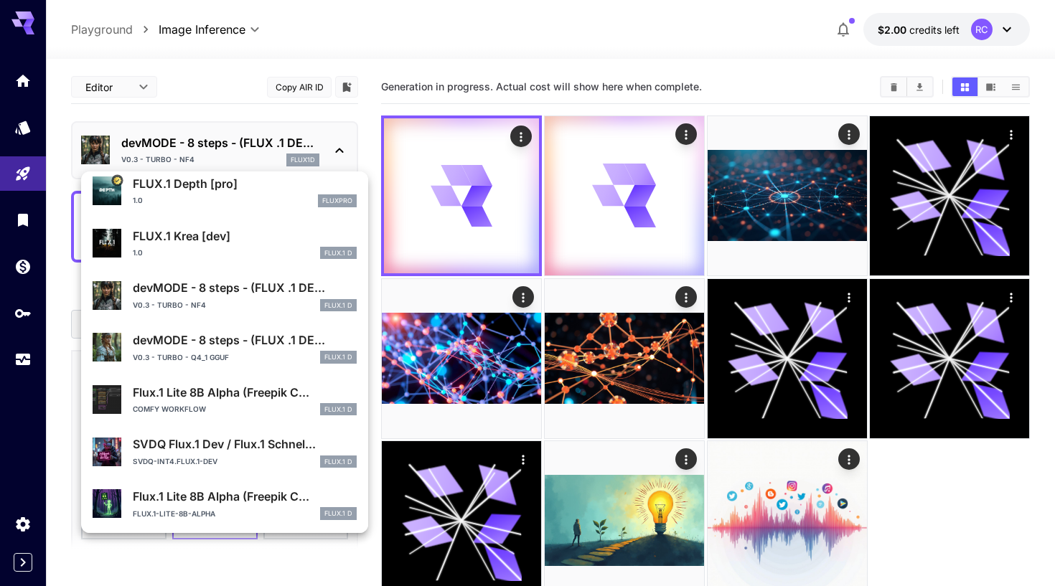
click at [212, 347] on p "devMODE - 8 steps - (FLUX .1 DE..." at bounding box center [245, 339] width 224 height 17
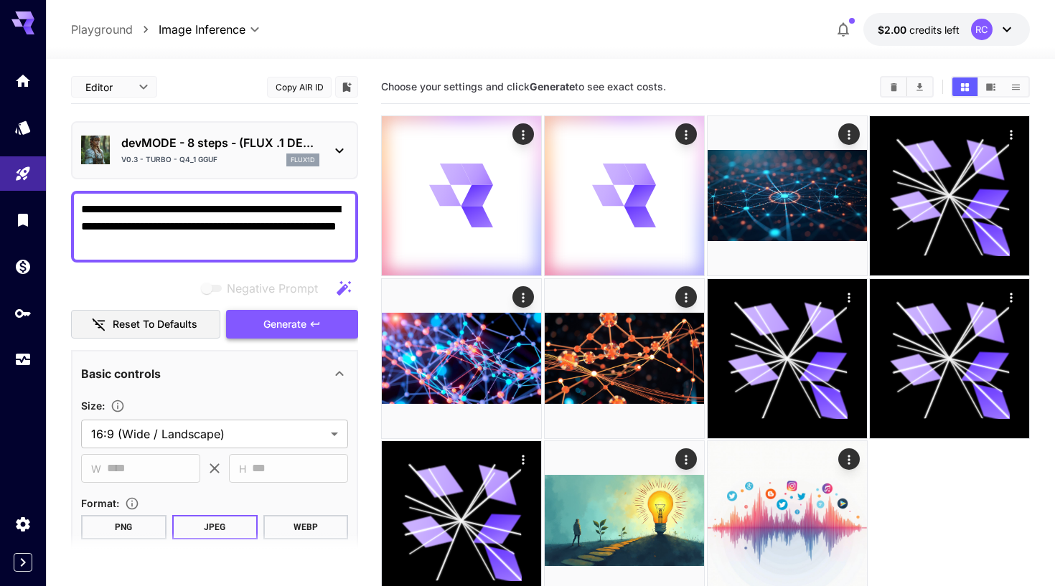
click at [250, 331] on button "Generate" at bounding box center [292, 324] width 132 height 29
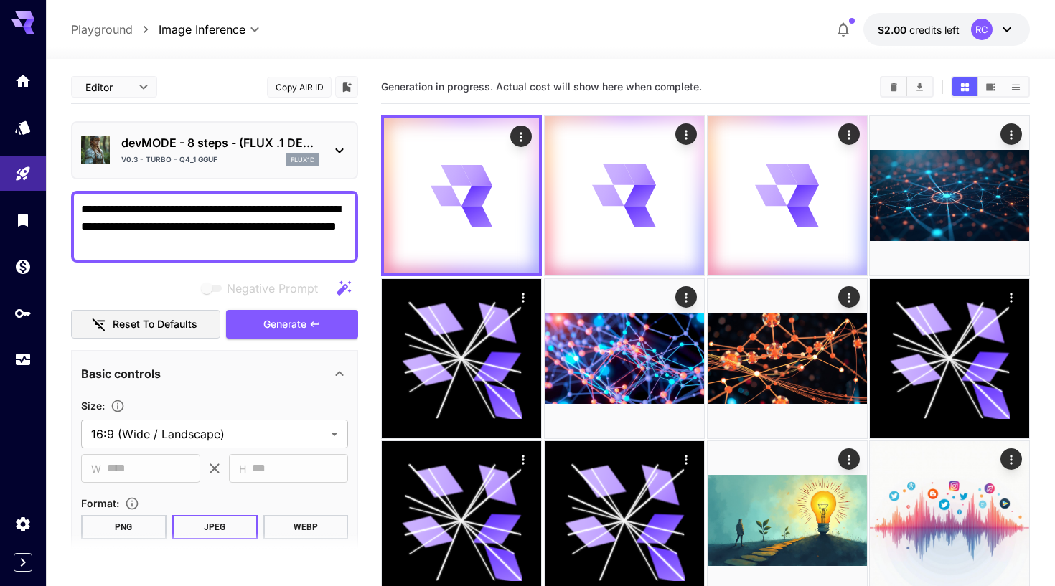
click at [230, 142] on p "devMODE - 8 steps - (FLUX .1 DE..." at bounding box center [220, 142] width 198 height 17
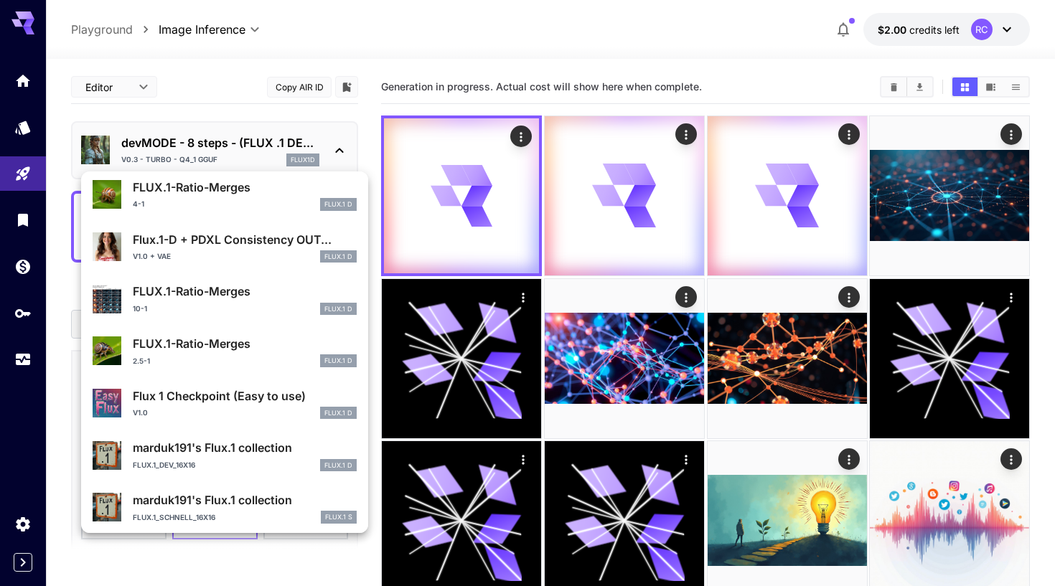
scroll to position [1131, 0]
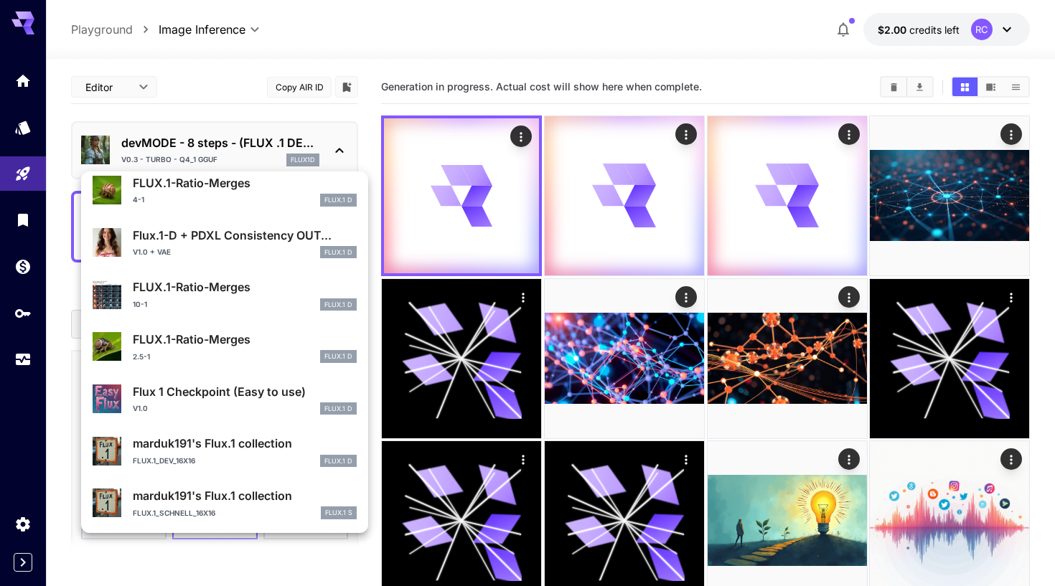
click at [231, 402] on div "v1.0 FLUX.1 D" at bounding box center [245, 408] width 224 height 13
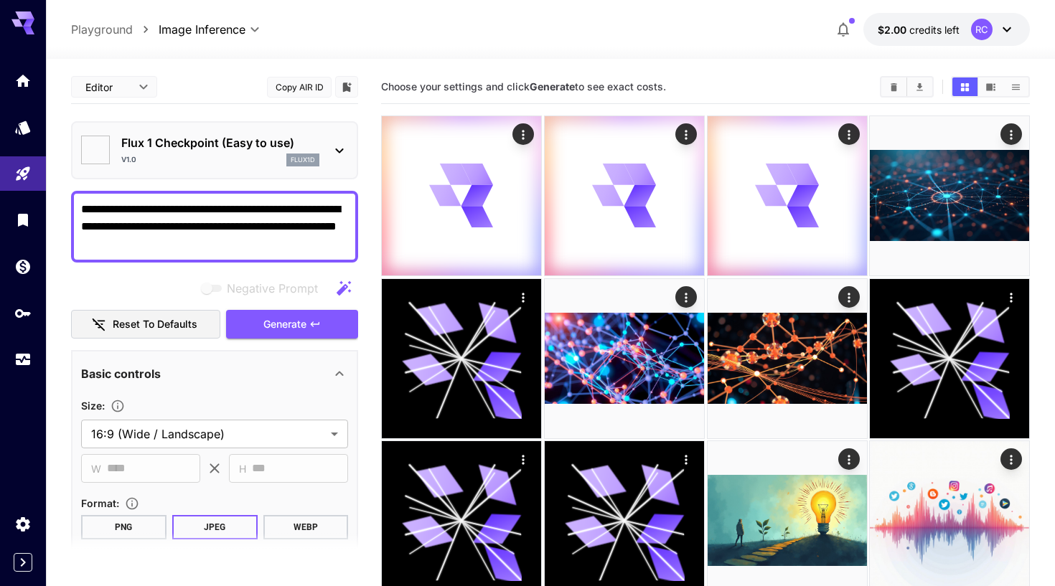
type input "***"
type input "**********"
click at [258, 325] on button "Generate" at bounding box center [292, 324] width 132 height 29
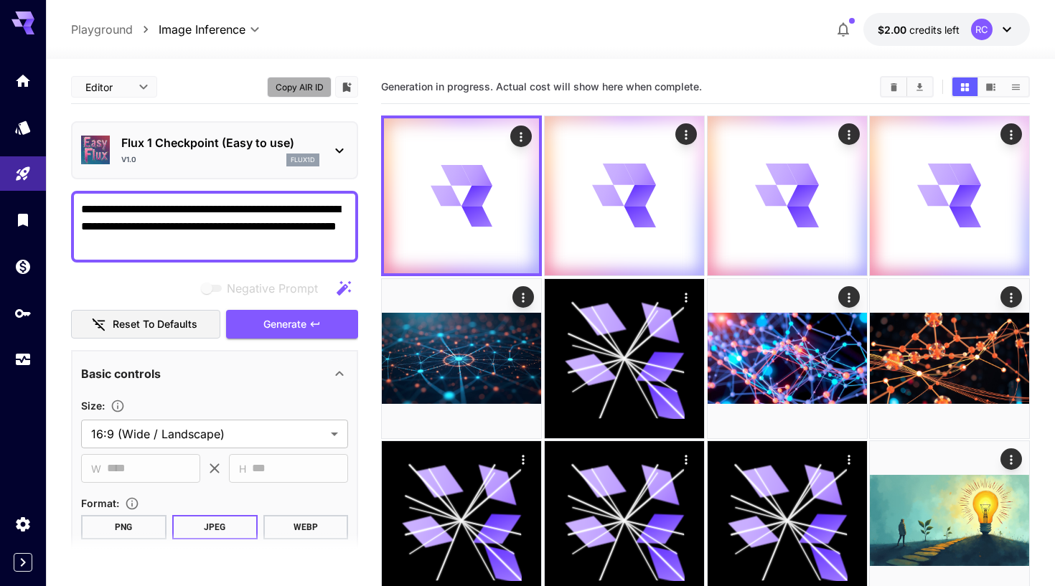
click at [303, 90] on button "Copy AIR ID" at bounding box center [299, 87] width 65 height 21
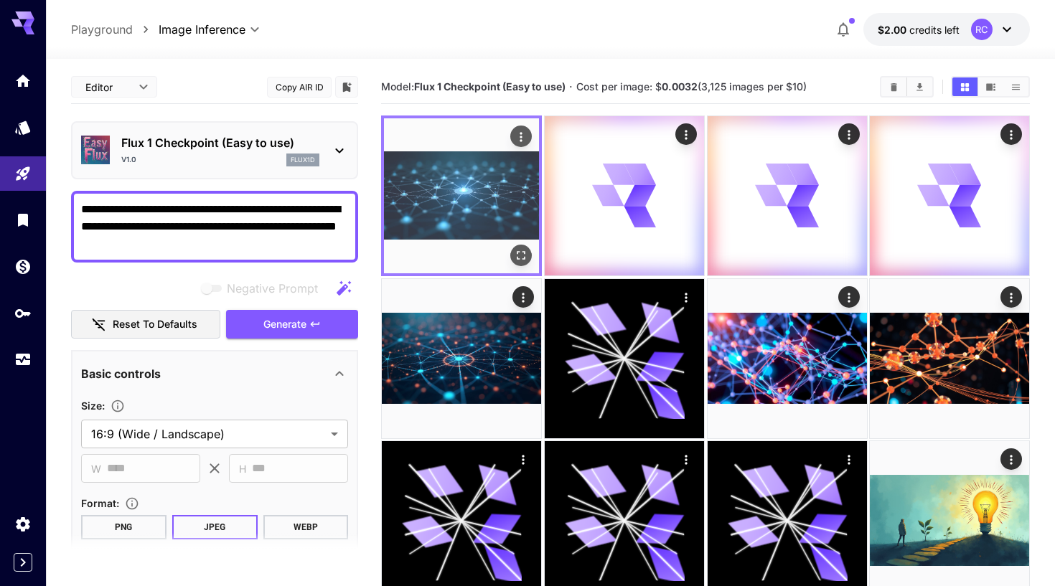
click at [482, 209] on img at bounding box center [461, 195] width 155 height 155
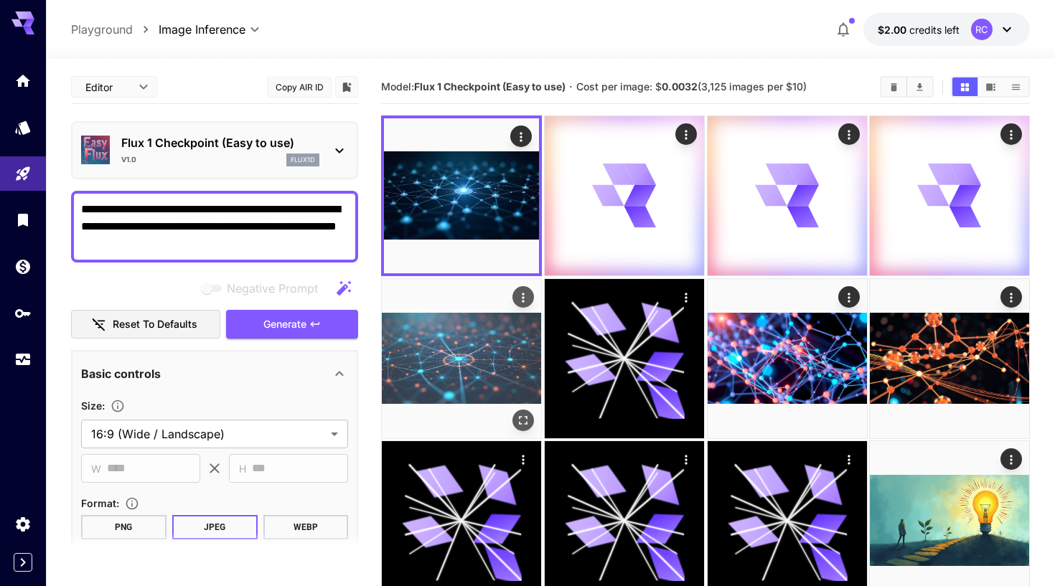
click at [493, 362] on img at bounding box center [461, 358] width 159 height 159
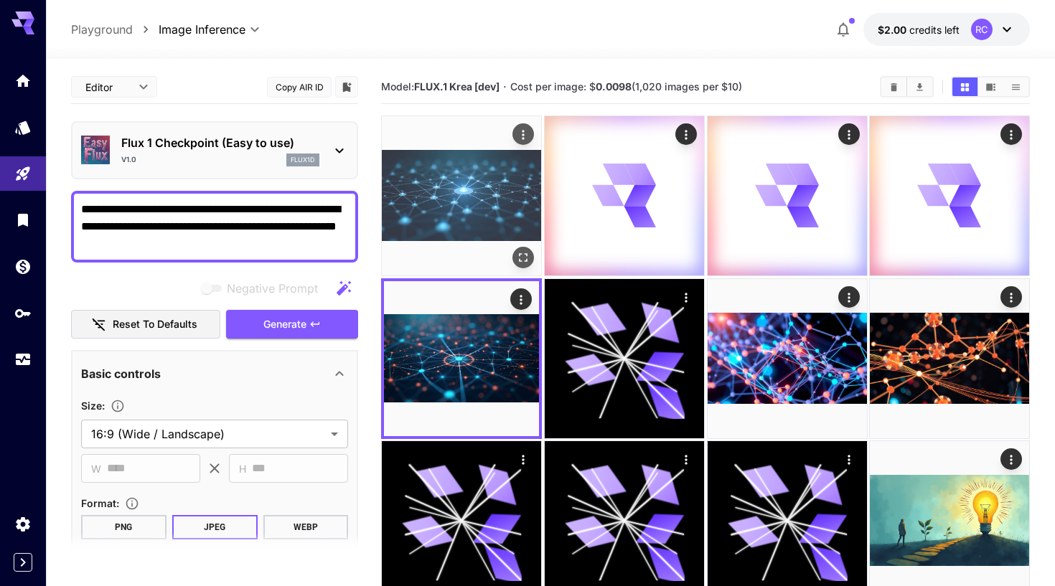
click at [486, 209] on img at bounding box center [461, 195] width 159 height 159
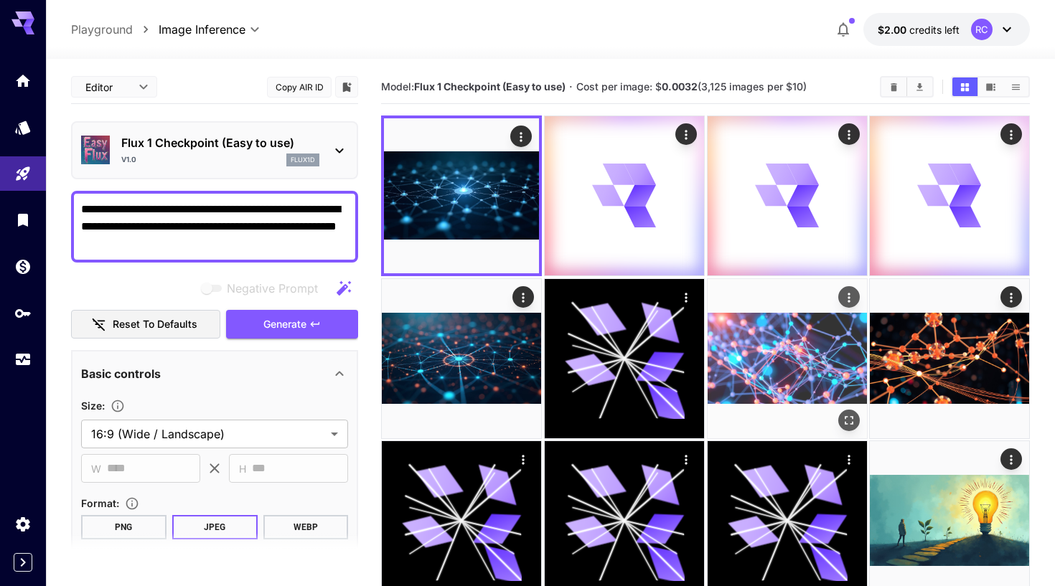
click at [756, 359] on img at bounding box center [786, 358] width 159 height 159
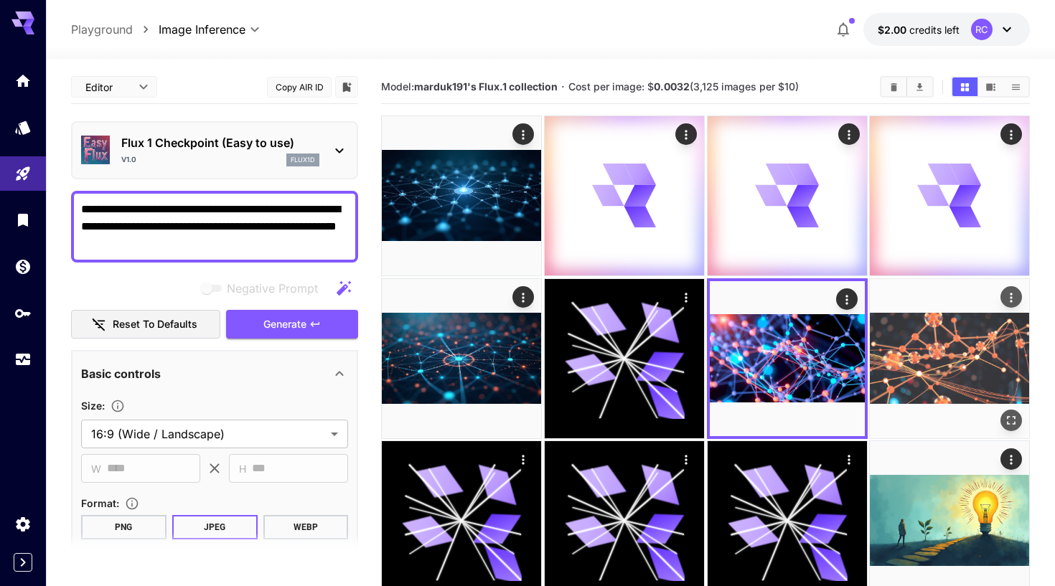
click at [919, 362] on img at bounding box center [949, 358] width 159 height 159
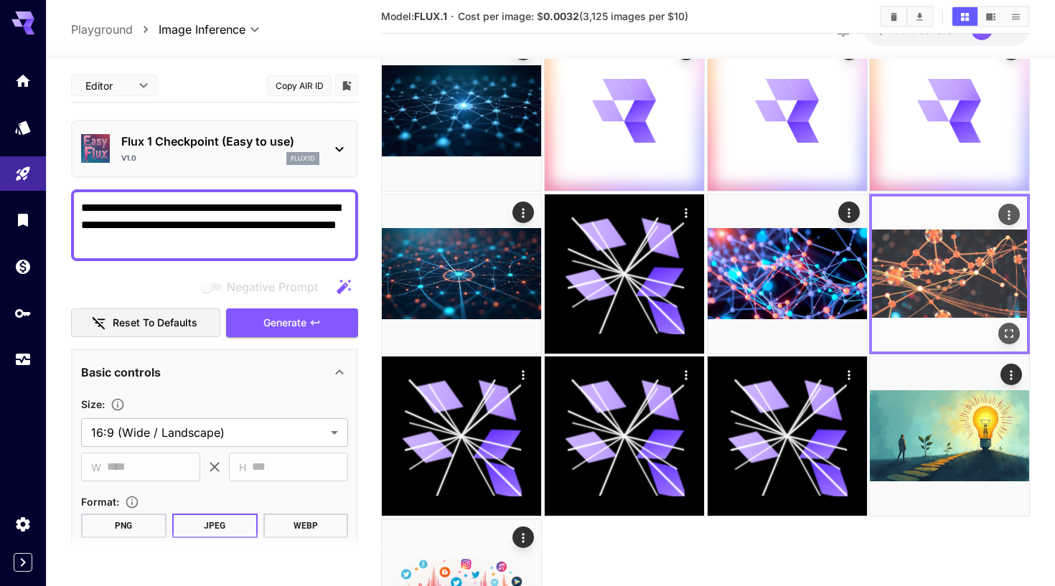
scroll to position [95, 0]
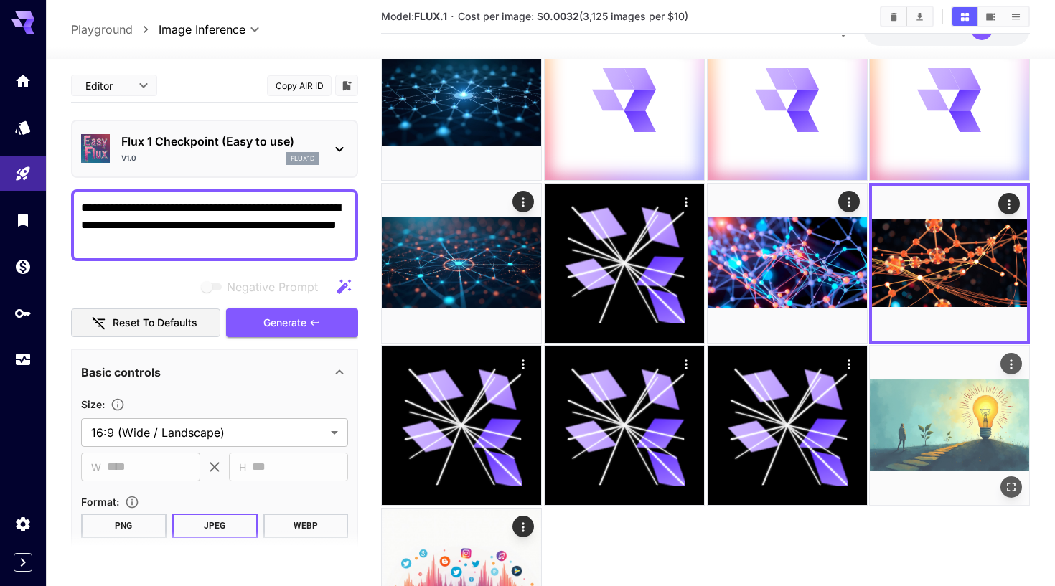
click at [933, 406] on img at bounding box center [949, 425] width 159 height 159
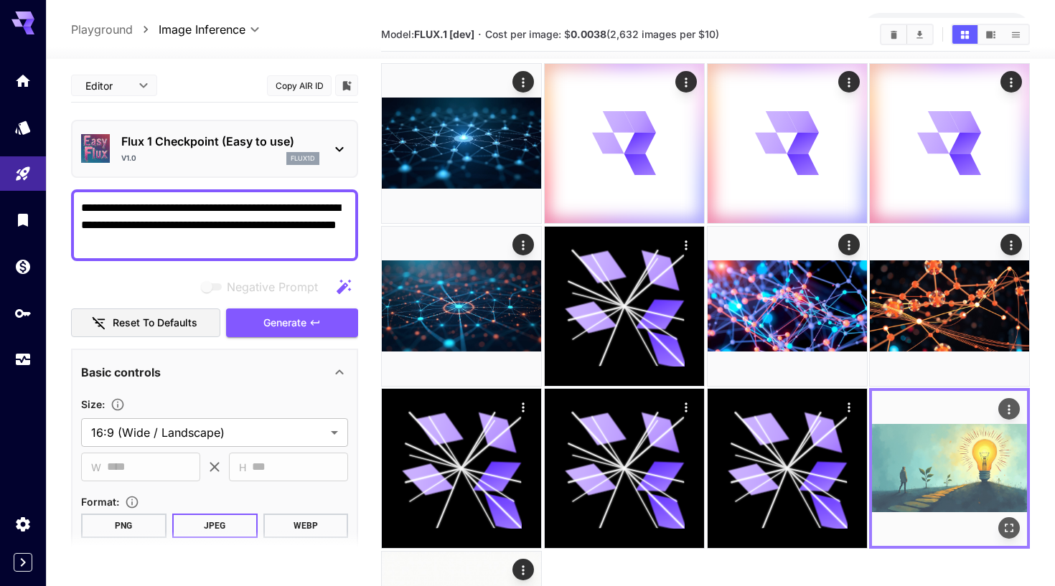
scroll to position [13, 0]
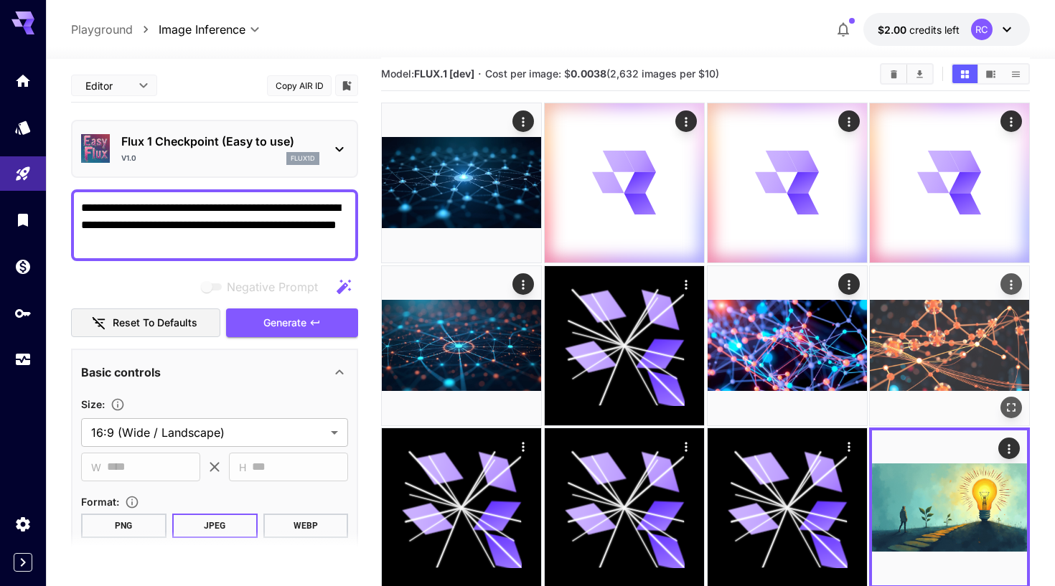
click at [928, 352] on img at bounding box center [949, 345] width 159 height 159
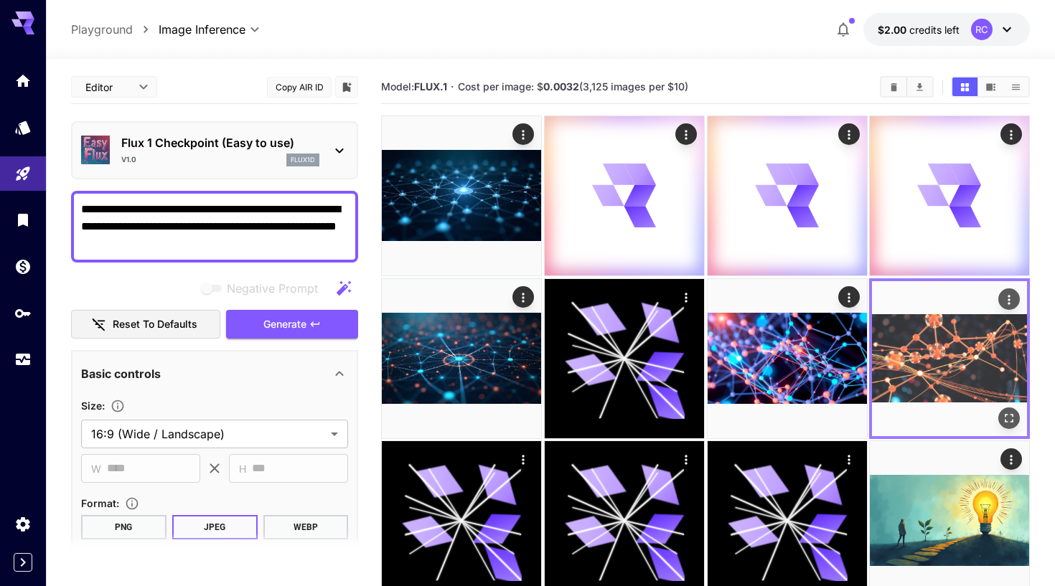
scroll to position [0, 0]
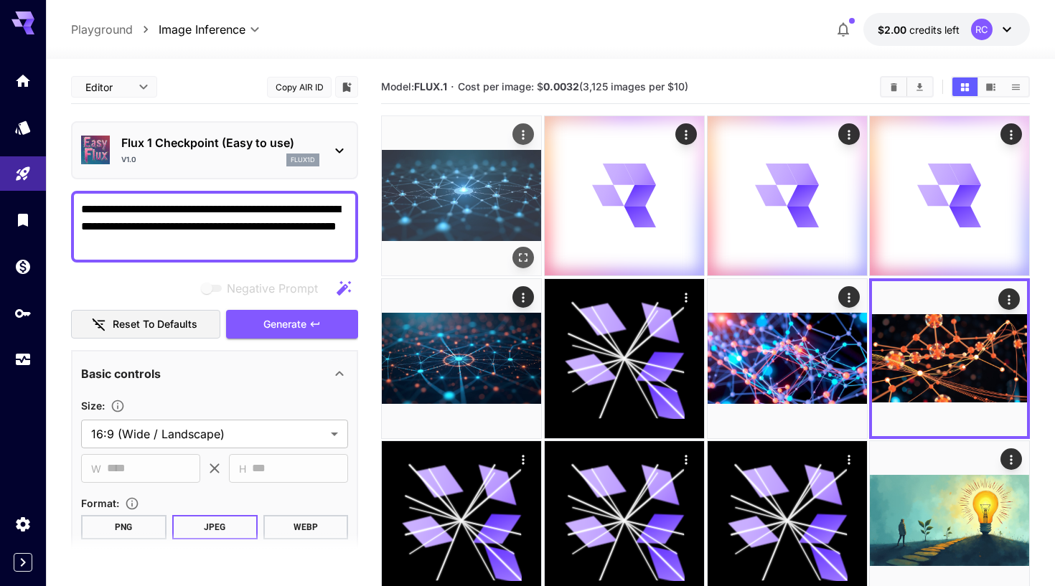
click at [502, 219] on img at bounding box center [461, 195] width 159 height 159
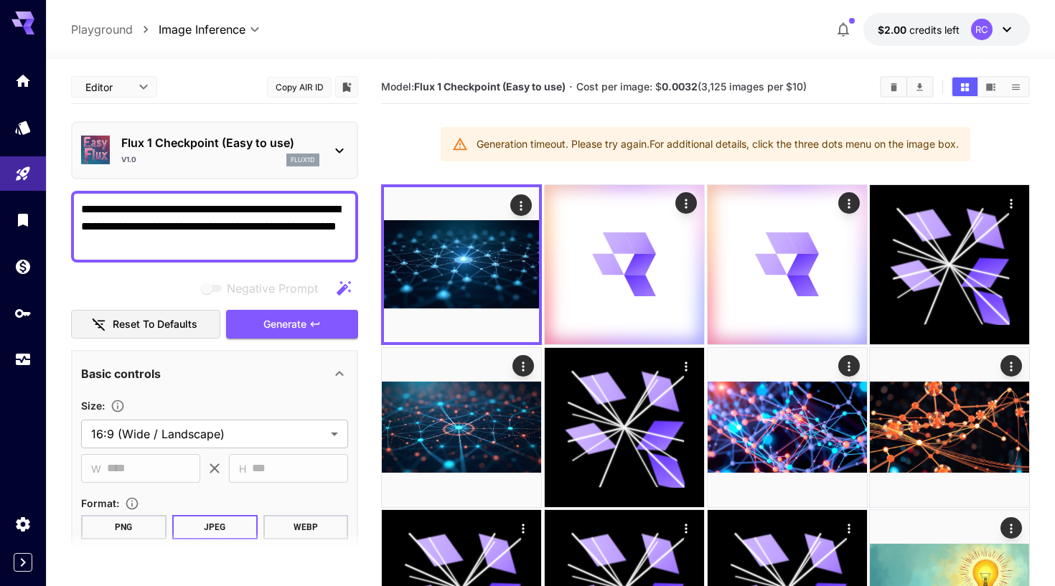
click at [841, 42] on div at bounding box center [550, 50] width 1009 height 17
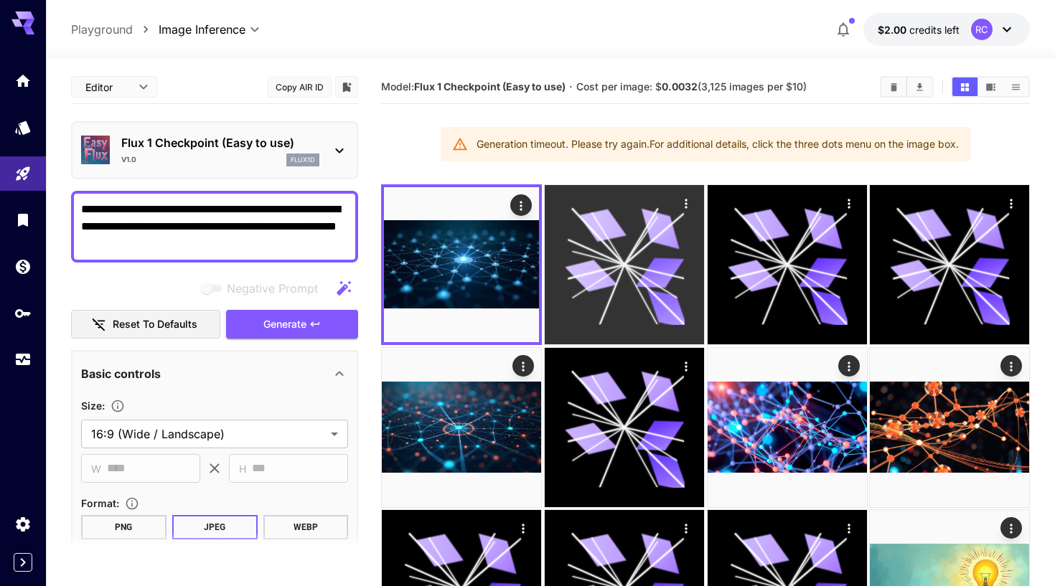
click at [655, 277] on icon at bounding box center [659, 273] width 49 height 31
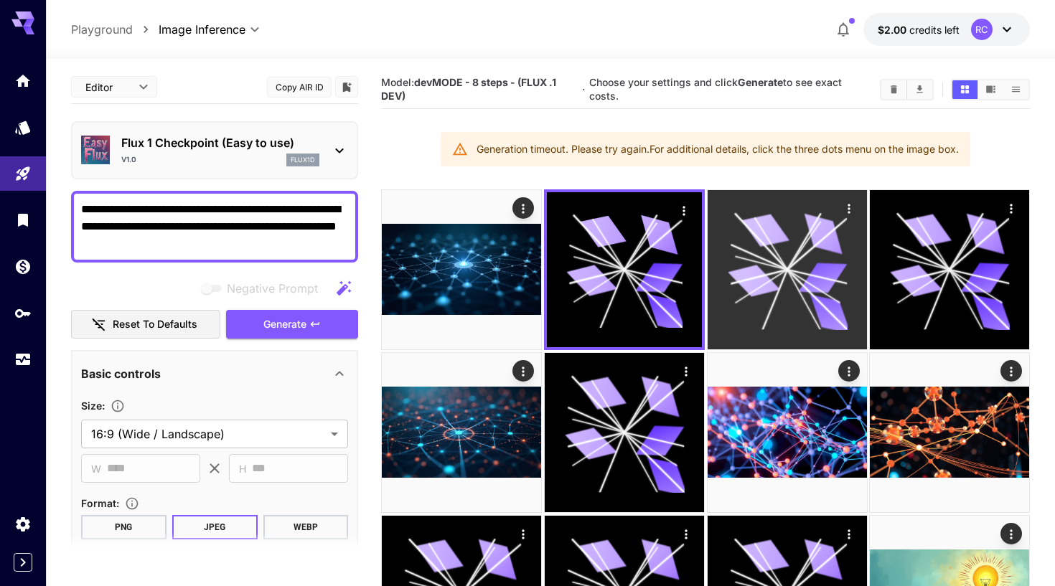
click at [819, 276] on icon at bounding box center [816, 277] width 60 height 14
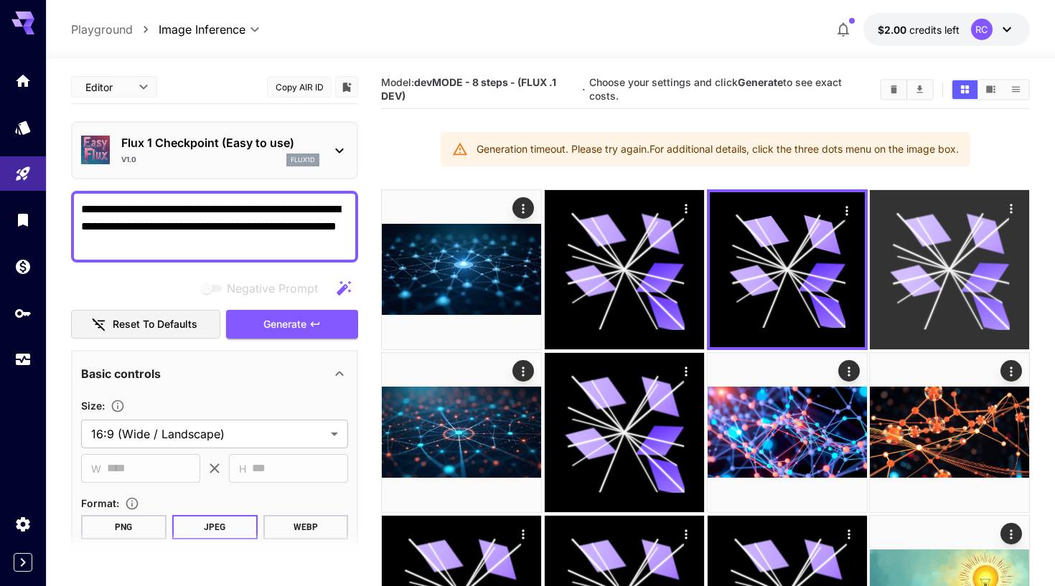
click at [978, 277] on icon at bounding box center [985, 278] width 49 height 31
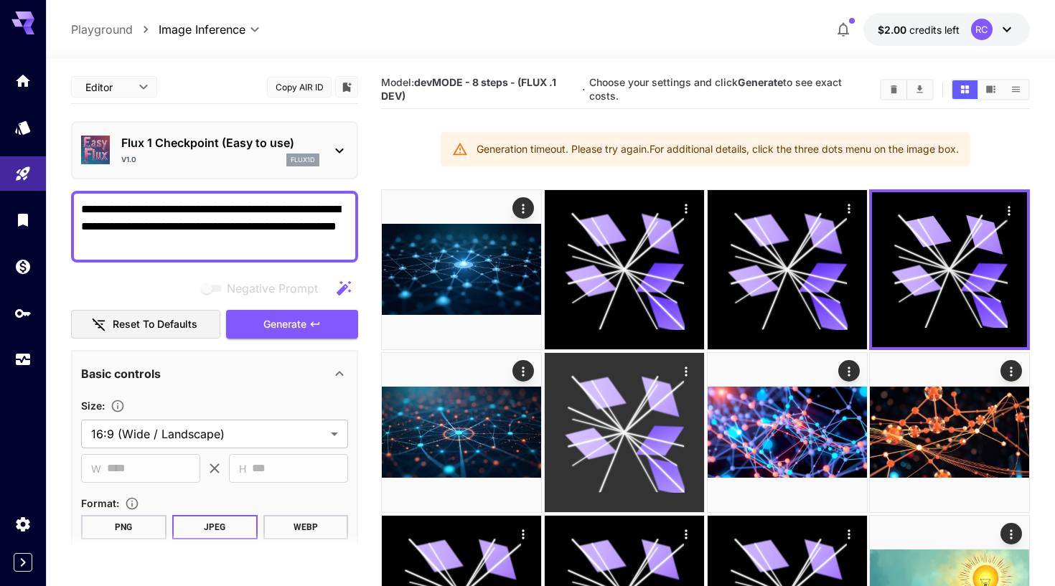
click at [673, 394] on icon at bounding box center [624, 432] width 119 height 119
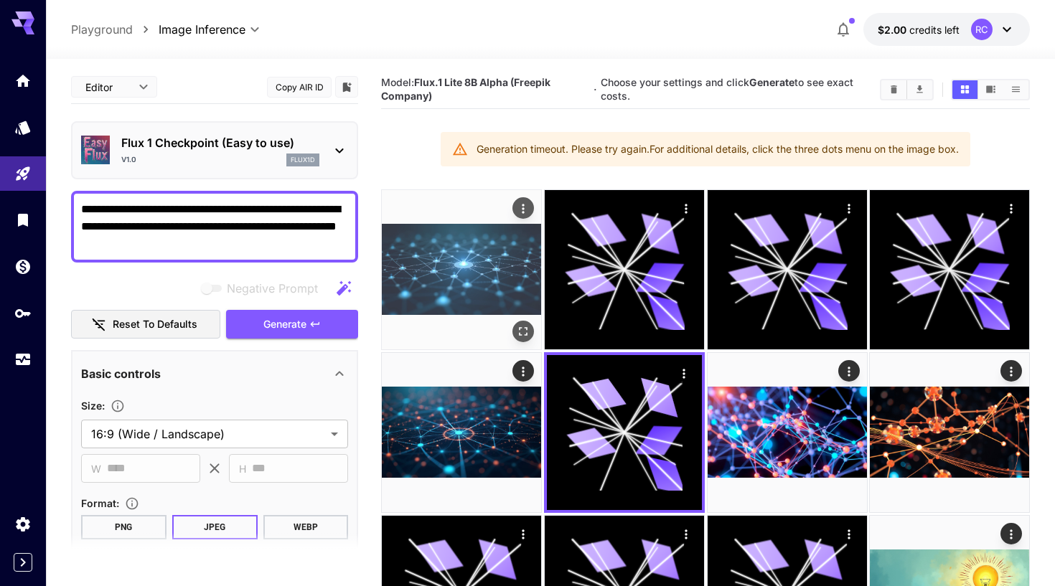
click at [486, 265] on img at bounding box center [461, 269] width 159 height 159
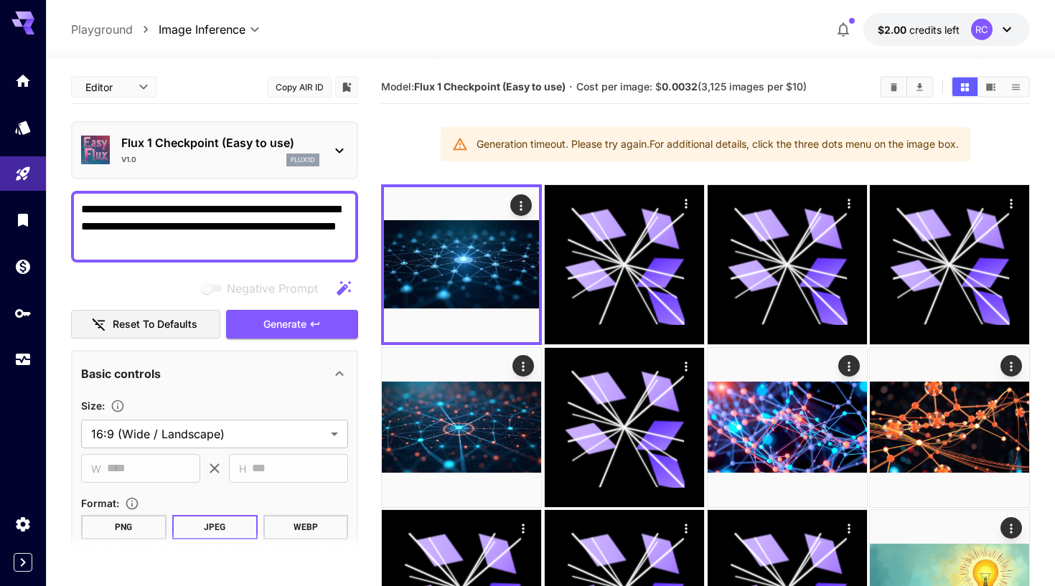
click at [259, 151] on p "Flux 1 Checkpoint (Easy to use)" at bounding box center [220, 142] width 198 height 17
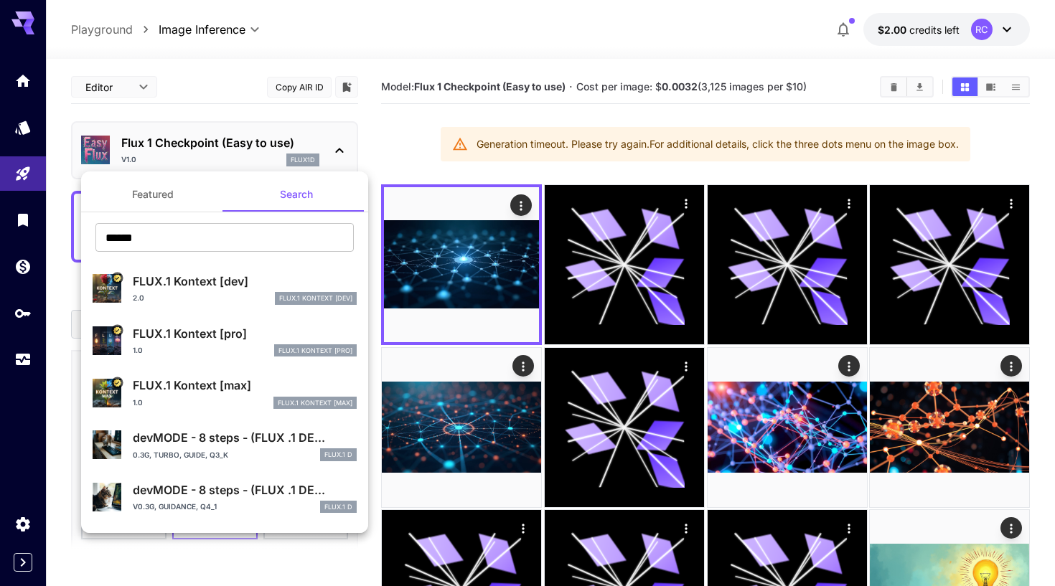
click at [201, 401] on div "1.0 FLUX.1 Kontext [max]" at bounding box center [245, 403] width 224 height 13
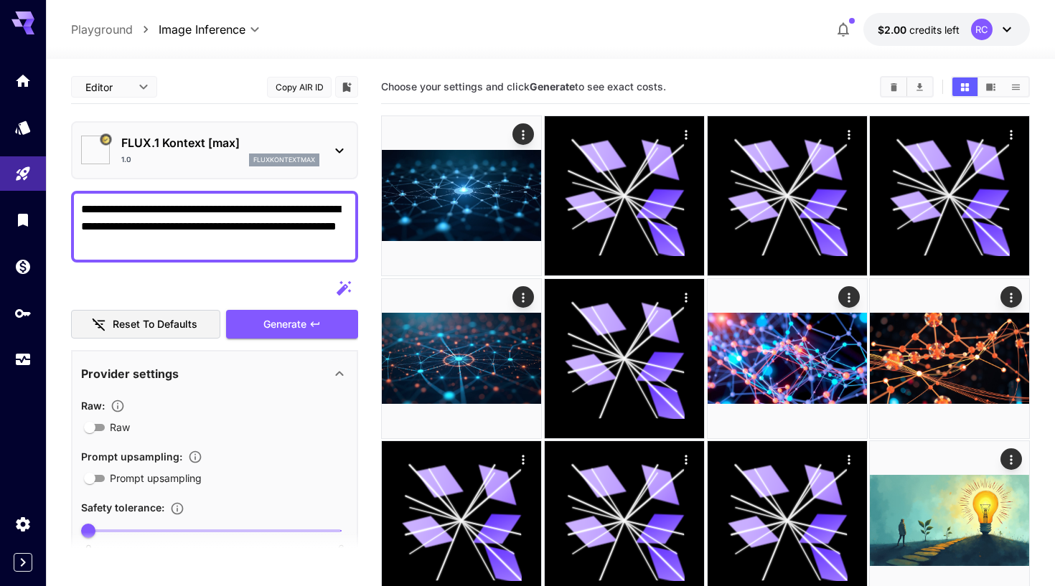
type input "**********"
type input "****"
type input "***"
click at [284, 328] on span "Generate" at bounding box center [284, 325] width 43 height 18
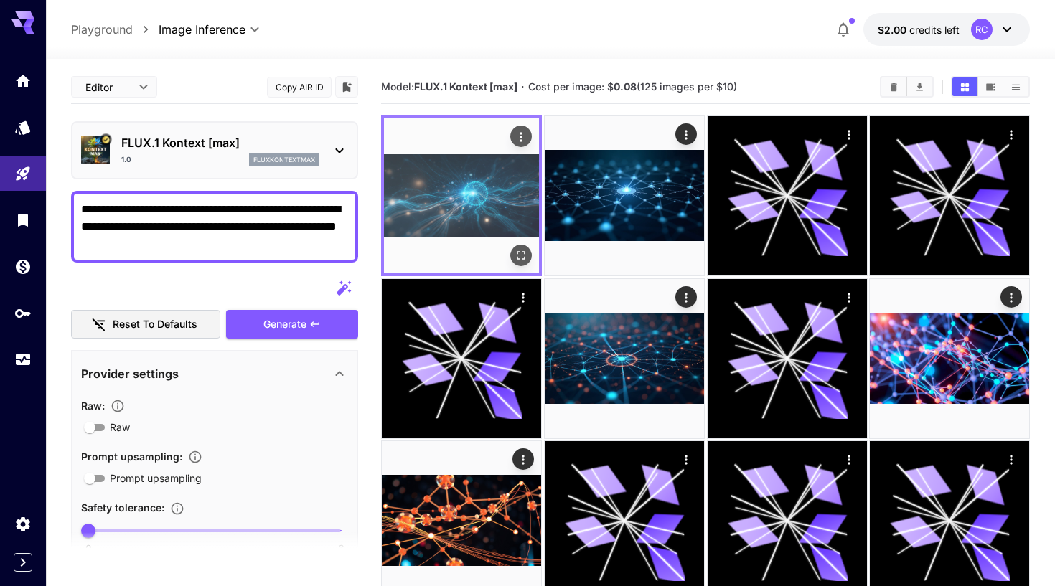
click at [481, 207] on img at bounding box center [461, 195] width 155 height 155
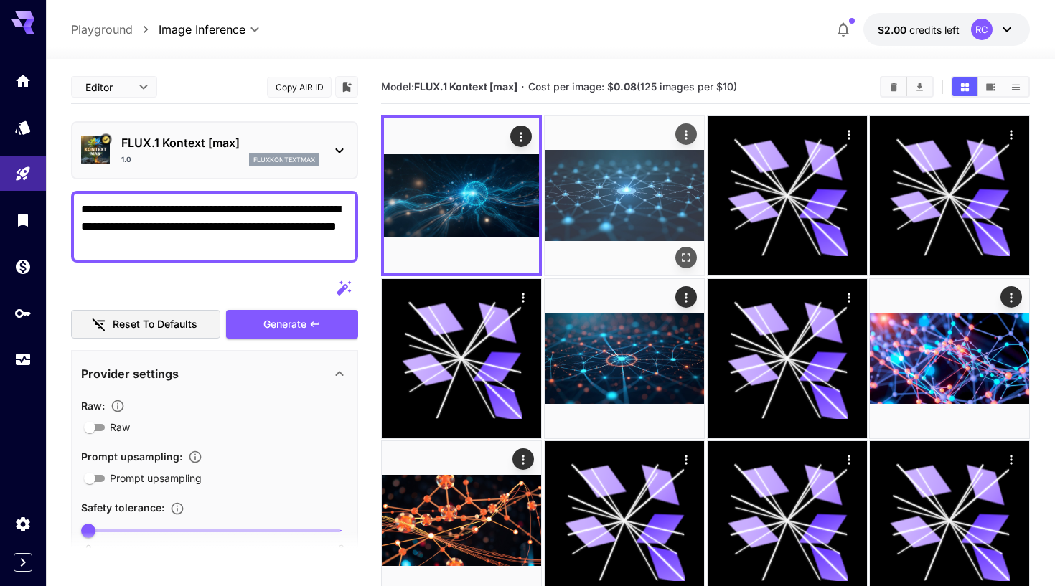
click at [603, 207] on img at bounding box center [624, 195] width 159 height 159
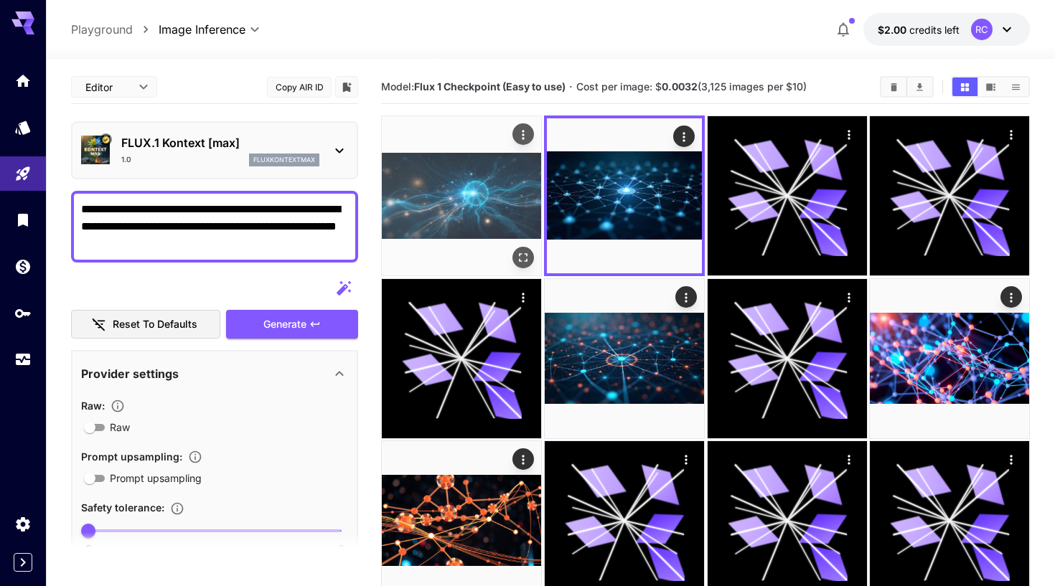
click at [471, 210] on img at bounding box center [461, 195] width 159 height 159
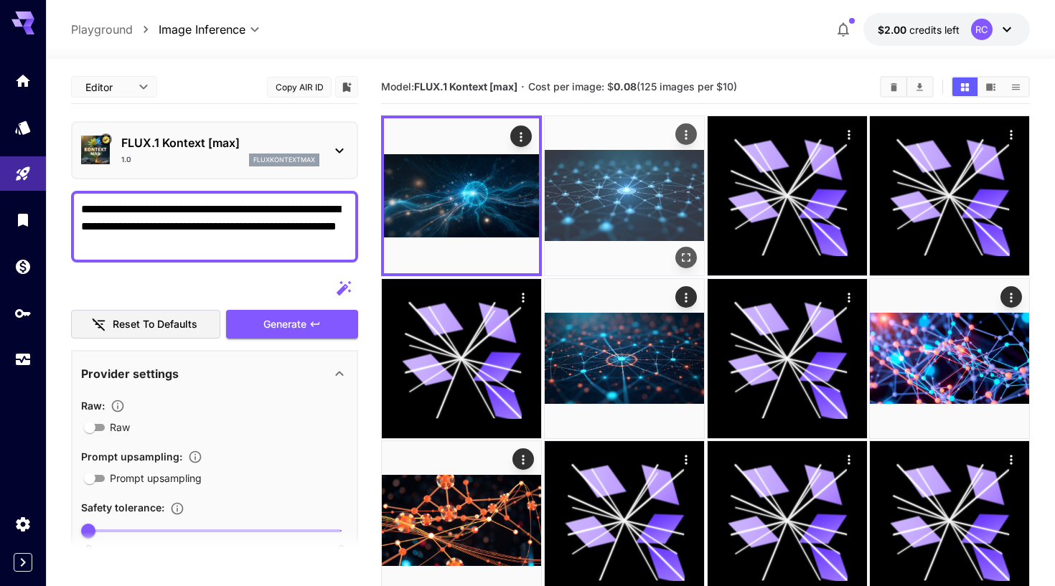
click at [595, 204] on img at bounding box center [624, 195] width 159 height 159
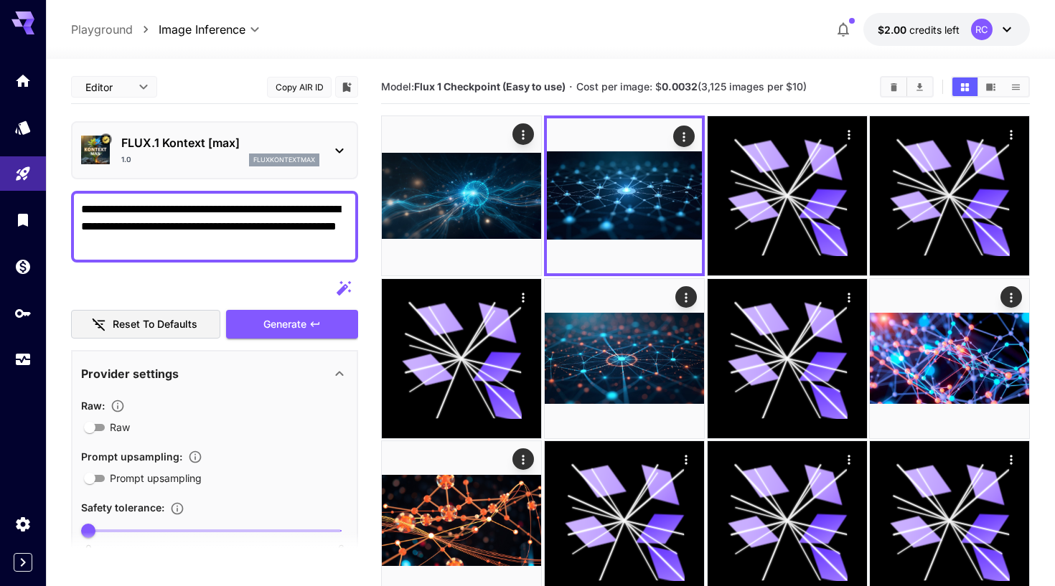
click at [292, 136] on p "FLUX.1 Kontext [max]" at bounding box center [220, 142] width 198 height 17
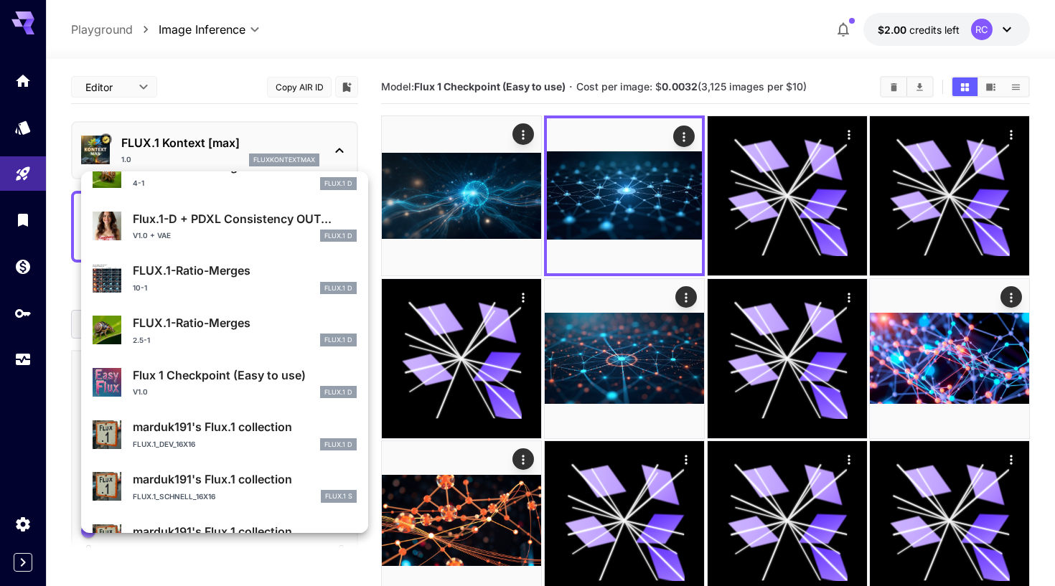
scroll to position [1154, 0]
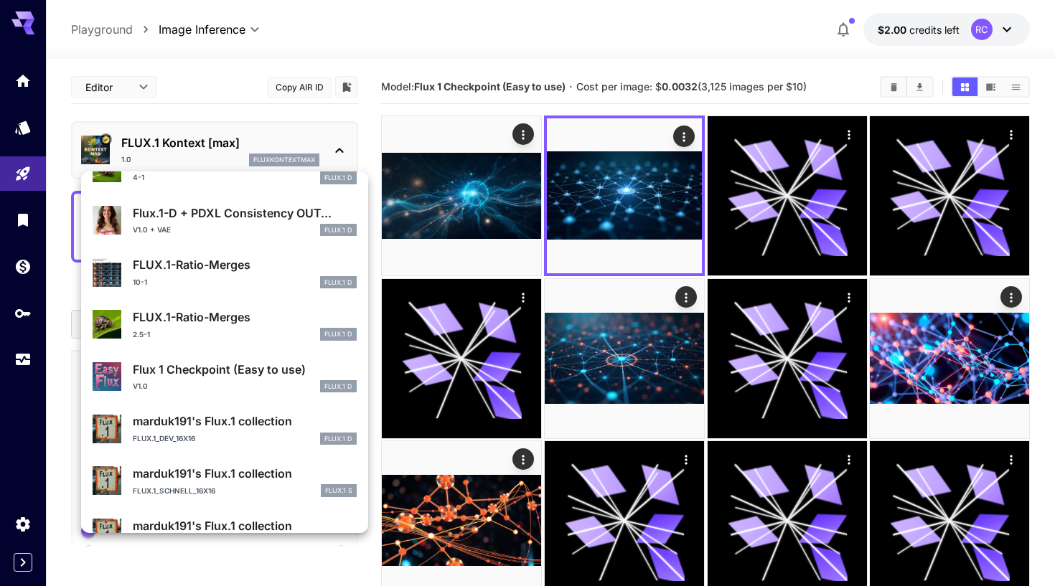
click at [235, 109] on div at bounding box center [527, 293] width 1055 height 586
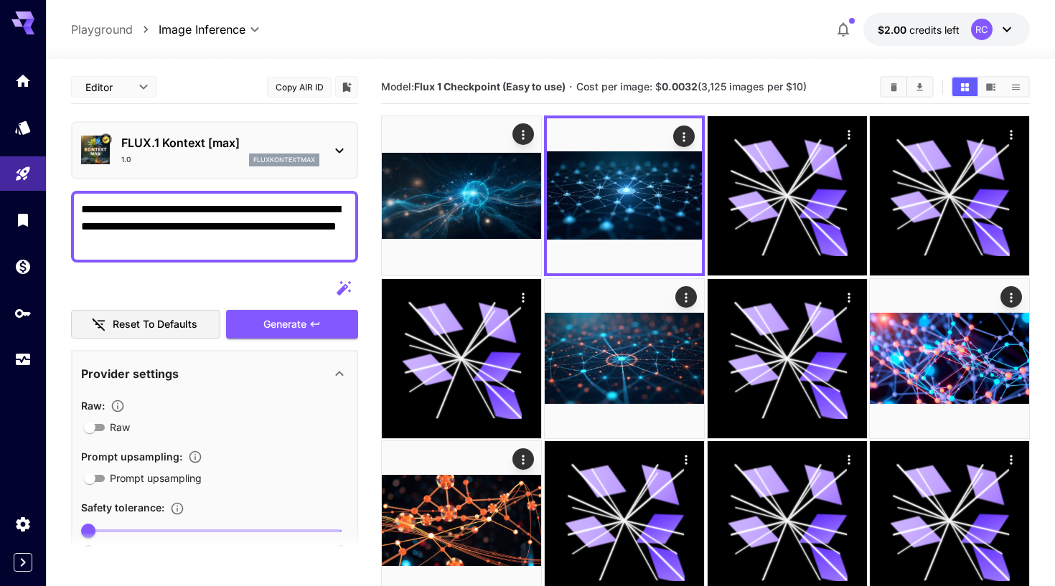
click at [157, 314] on button "Reset to defaults" at bounding box center [145, 324] width 149 height 29
type input "**********"
type input "****"
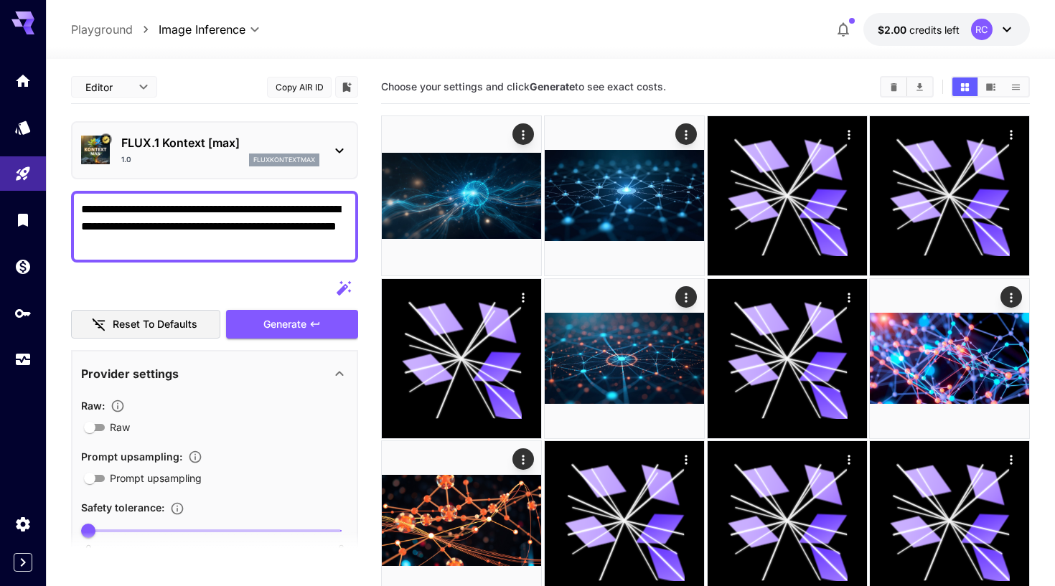
click at [189, 143] on p "FLUX.1 Kontext [max]" at bounding box center [220, 142] width 198 height 17
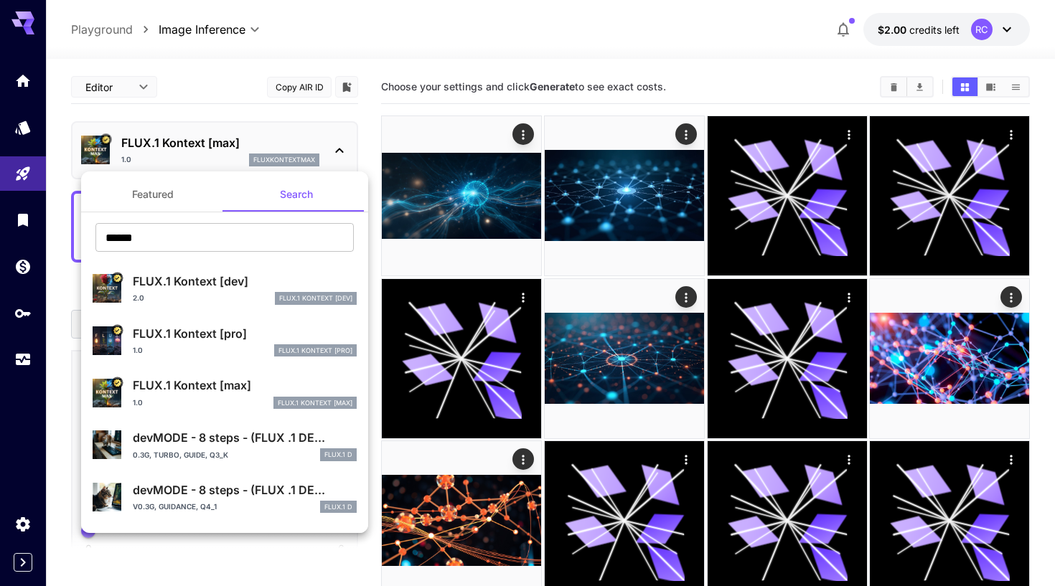
click at [185, 108] on div at bounding box center [527, 293] width 1055 height 586
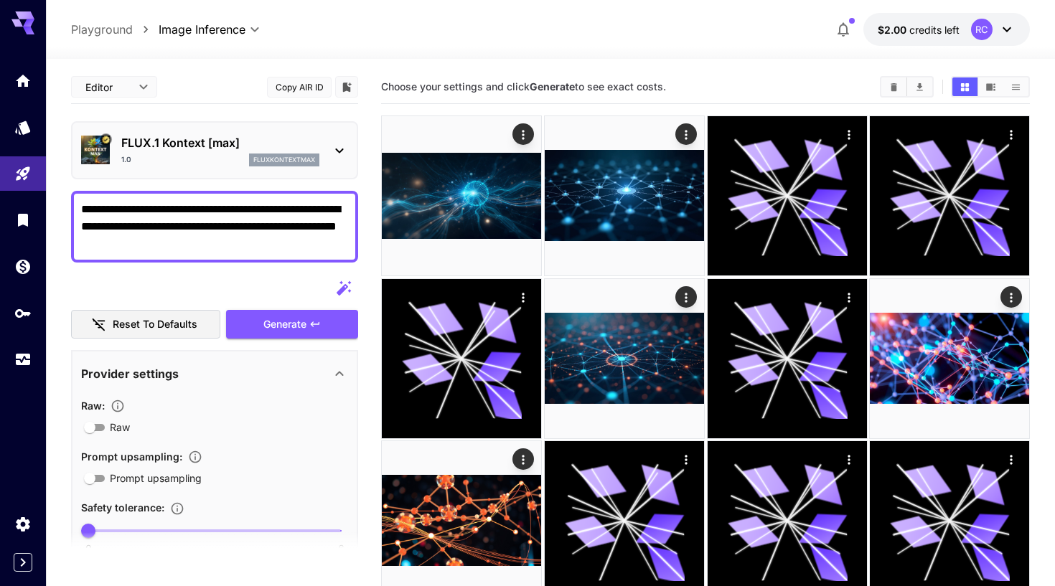
click at [181, 149] on p "FLUX.1 Kontext [max]" at bounding box center [220, 142] width 198 height 17
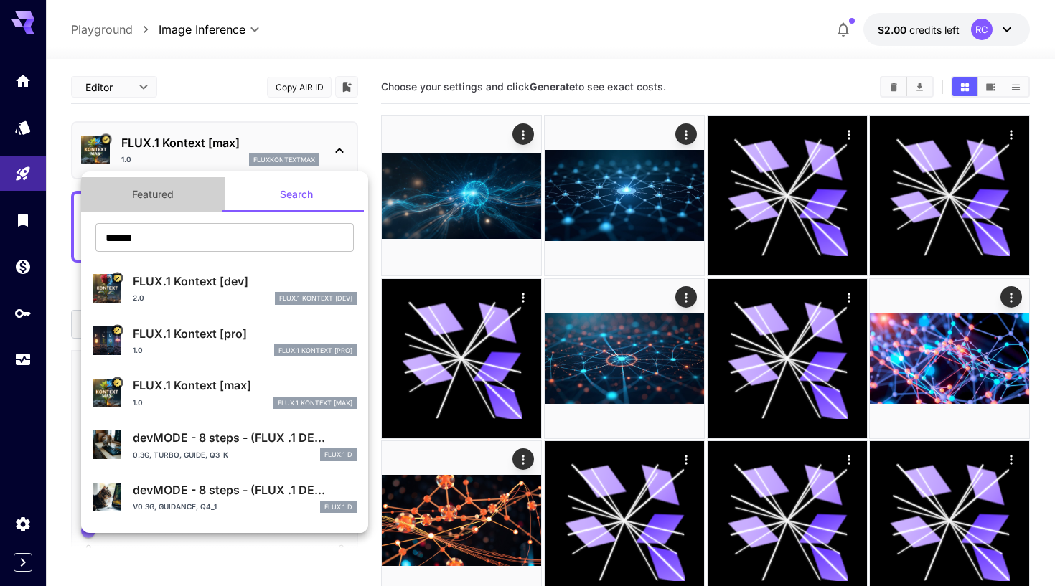
click at [159, 196] on button "Featured" at bounding box center [152, 194] width 143 height 34
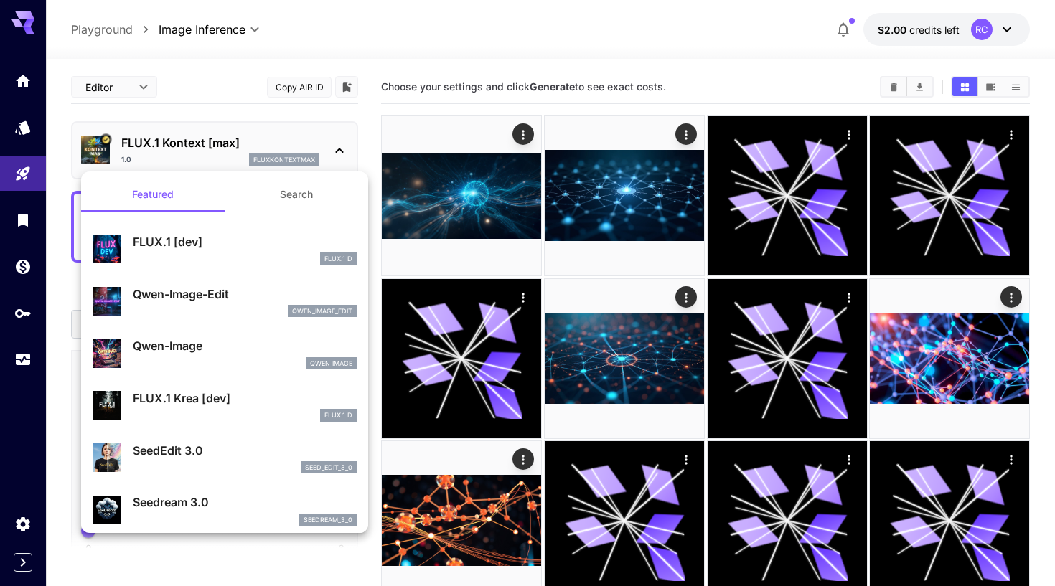
click at [200, 273] on li "FLUX.1 [dev] FLUX.1 D" at bounding box center [224, 249] width 287 height 52
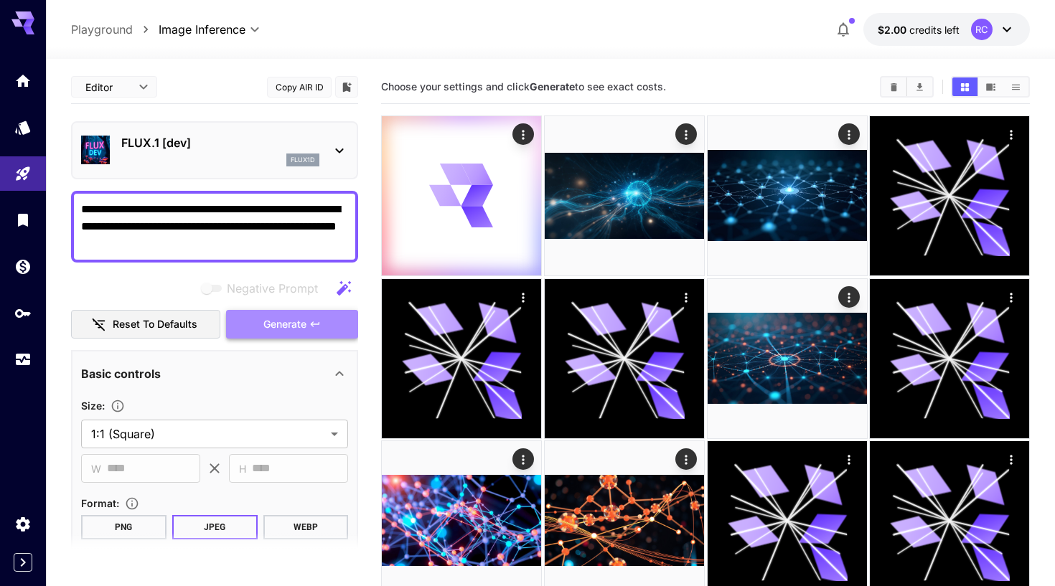
click at [255, 315] on button "Generate" at bounding box center [292, 324] width 132 height 29
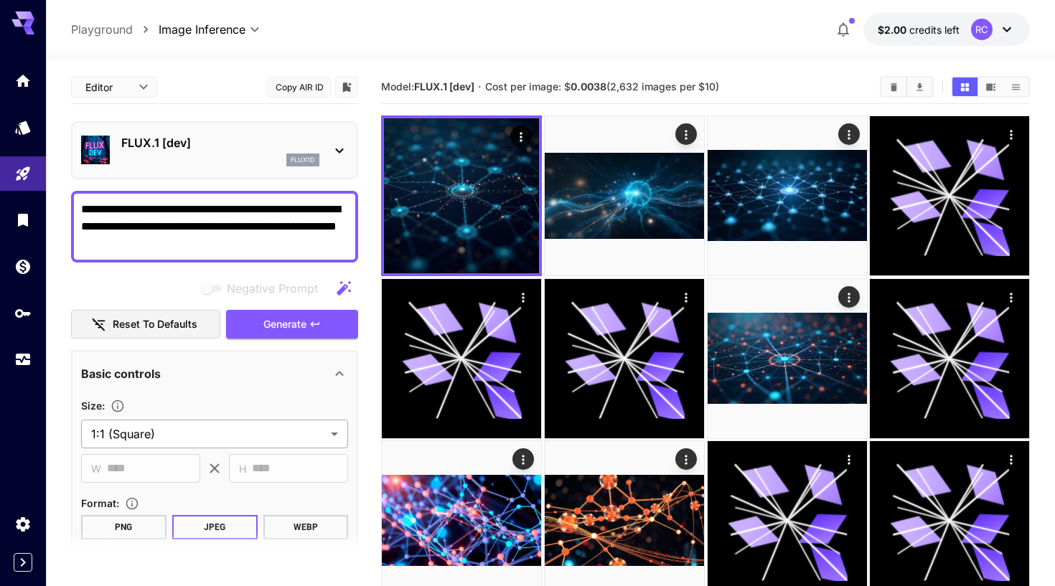
click at [217, 431] on body "**********" at bounding box center [527, 403] width 1055 height 807
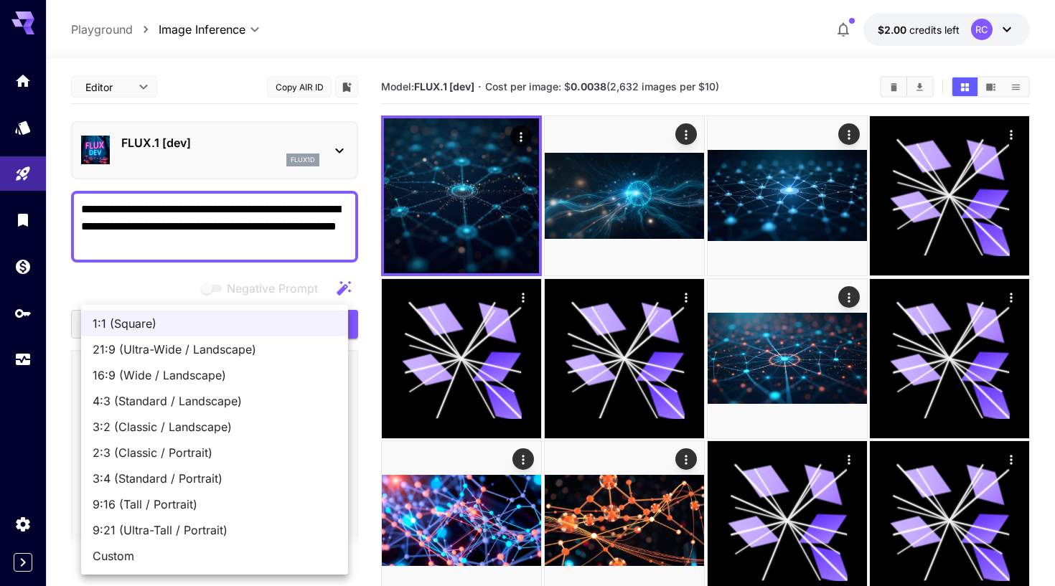
click at [212, 372] on span "16:9 (Wide / Landscape)" at bounding box center [215, 375] width 244 height 17
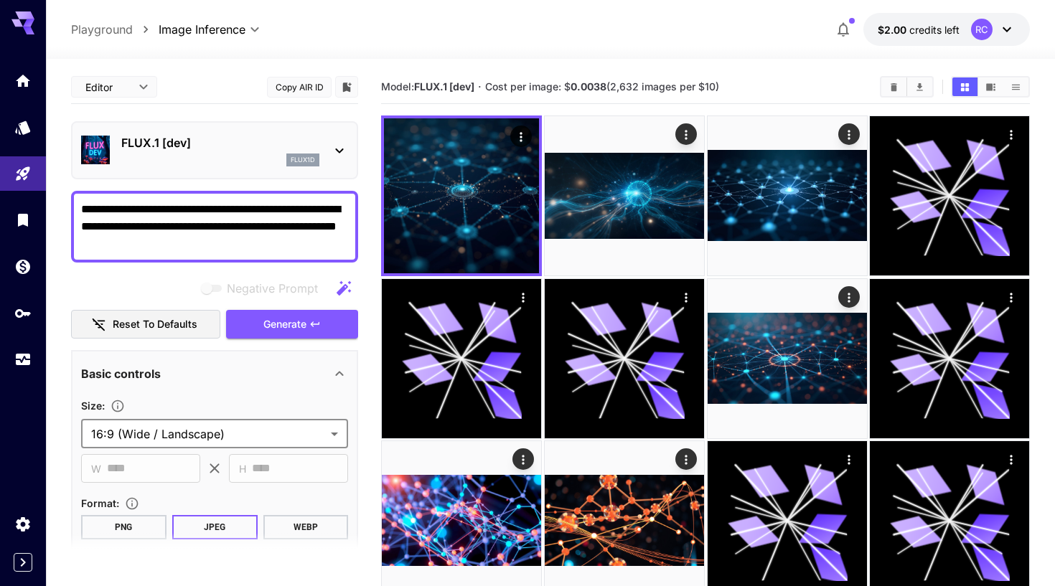
type input "**********"
type input "****"
type input "***"
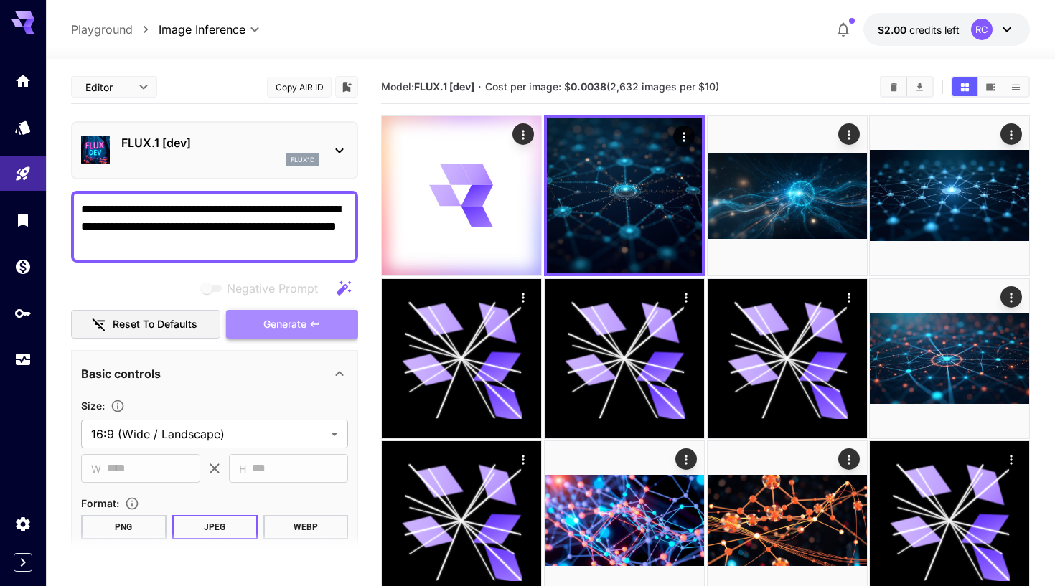
click at [269, 326] on span "Generate" at bounding box center [284, 325] width 43 height 18
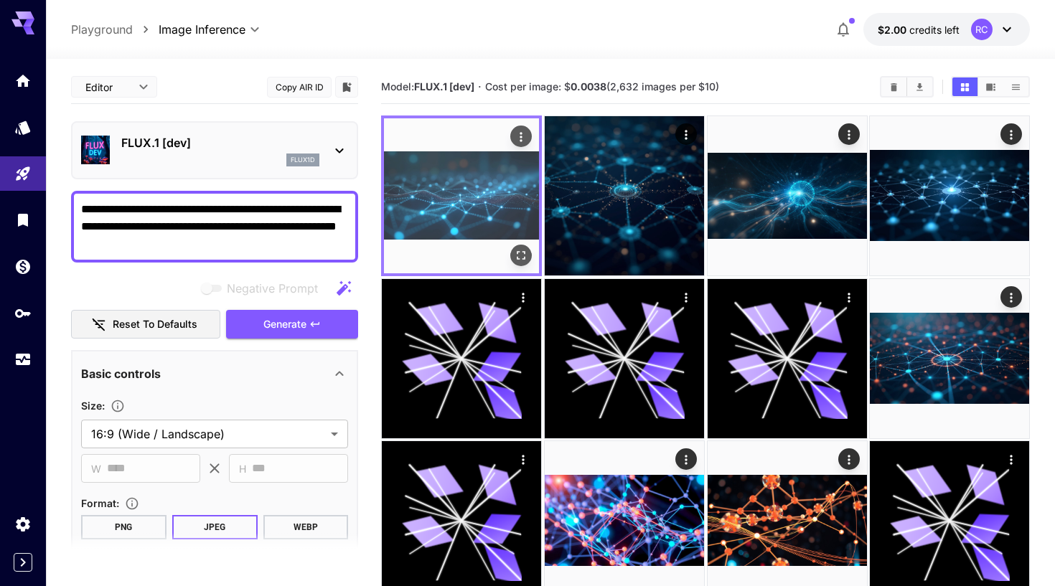
click at [483, 222] on img at bounding box center [461, 195] width 155 height 155
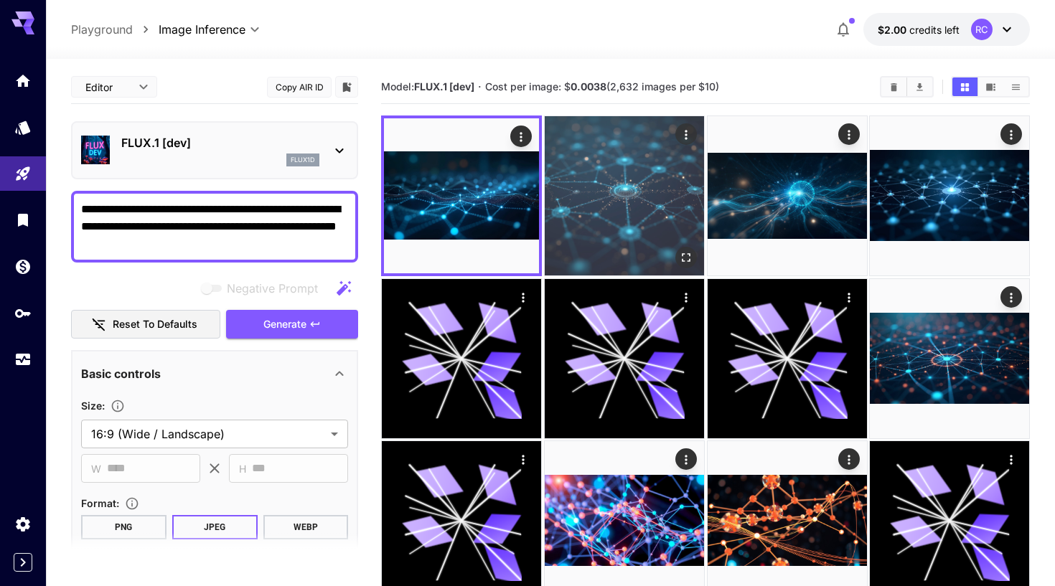
click at [632, 203] on img at bounding box center [624, 195] width 159 height 159
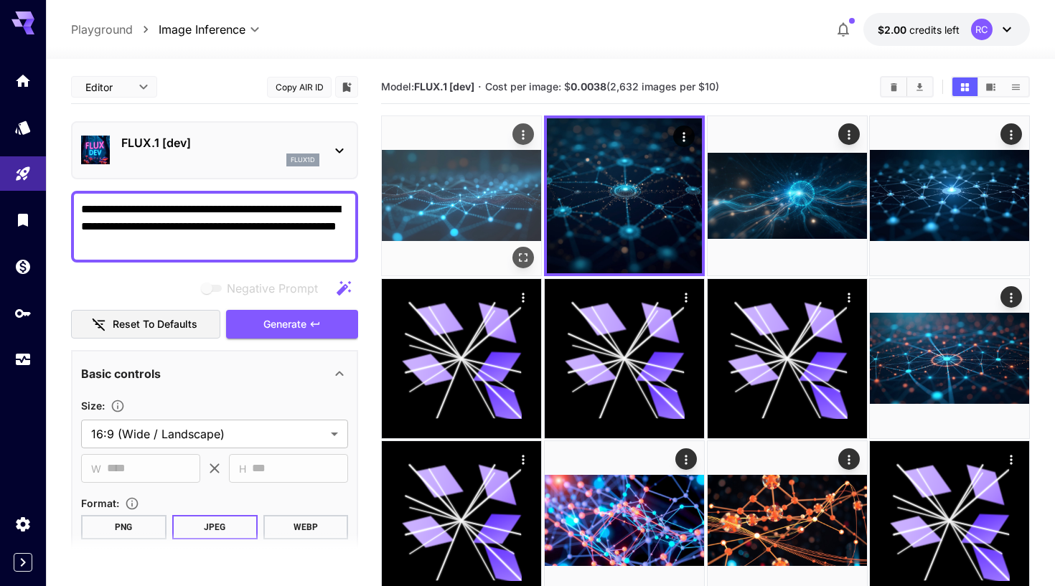
click at [516, 217] on img at bounding box center [461, 195] width 159 height 159
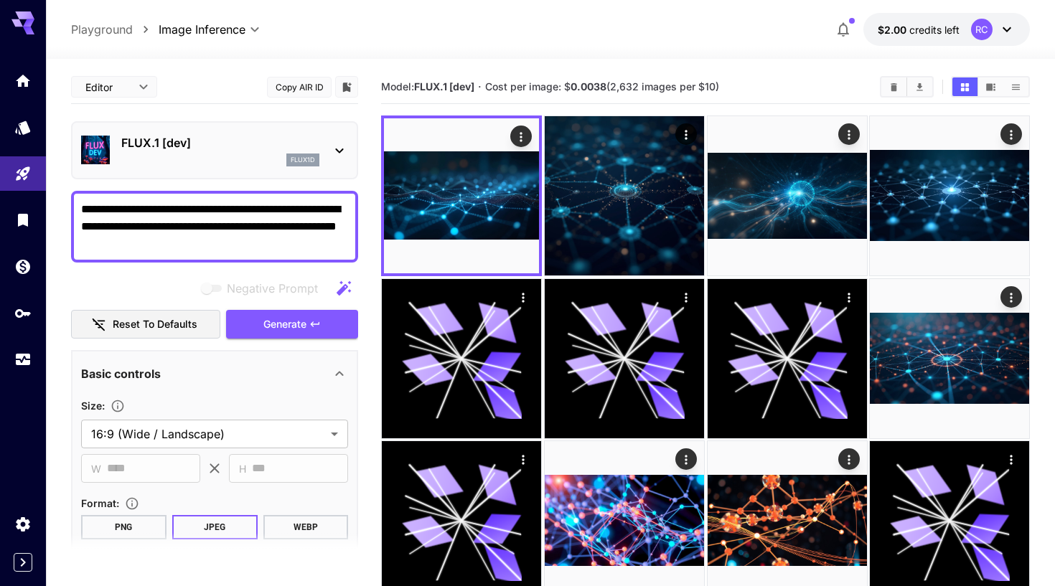
click at [297, 155] on p "flux1d" at bounding box center [303, 160] width 24 height 10
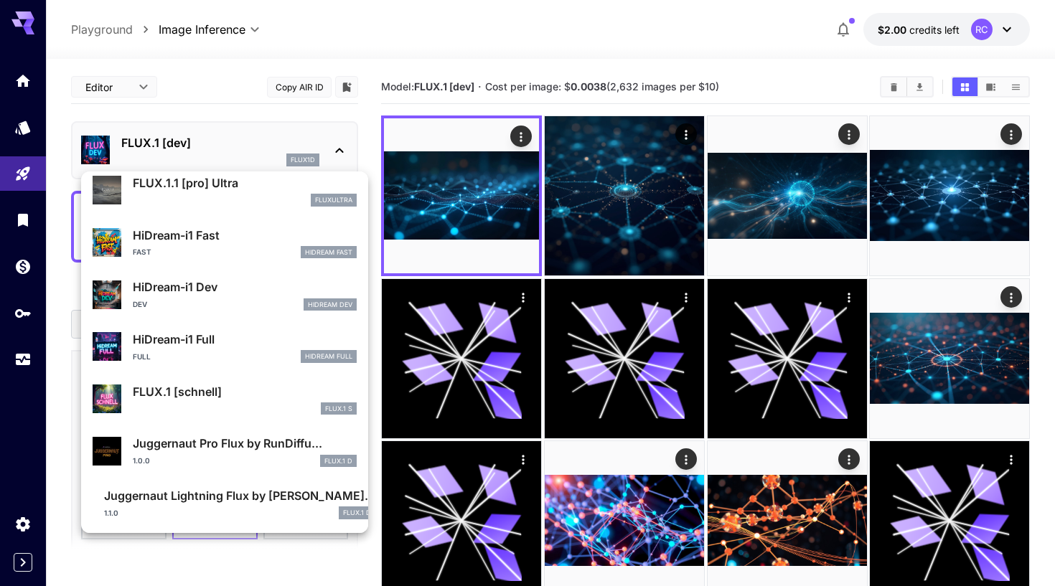
scroll to position [1040, 0]
click at [241, 403] on div "FLUX.1 S" at bounding box center [245, 409] width 224 height 13
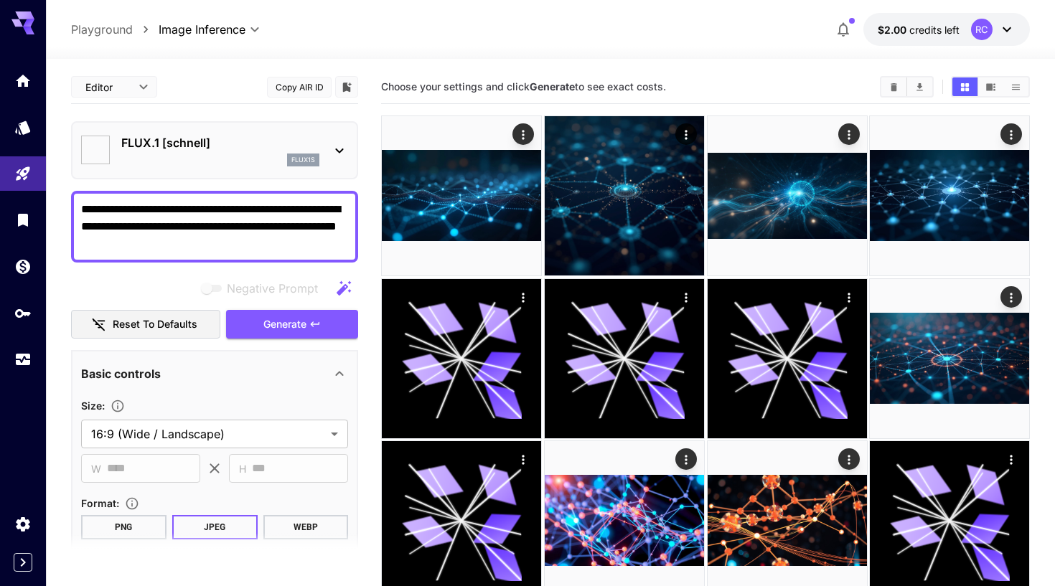
type input "*"
click at [283, 324] on span "Generate" at bounding box center [284, 325] width 43 height 18
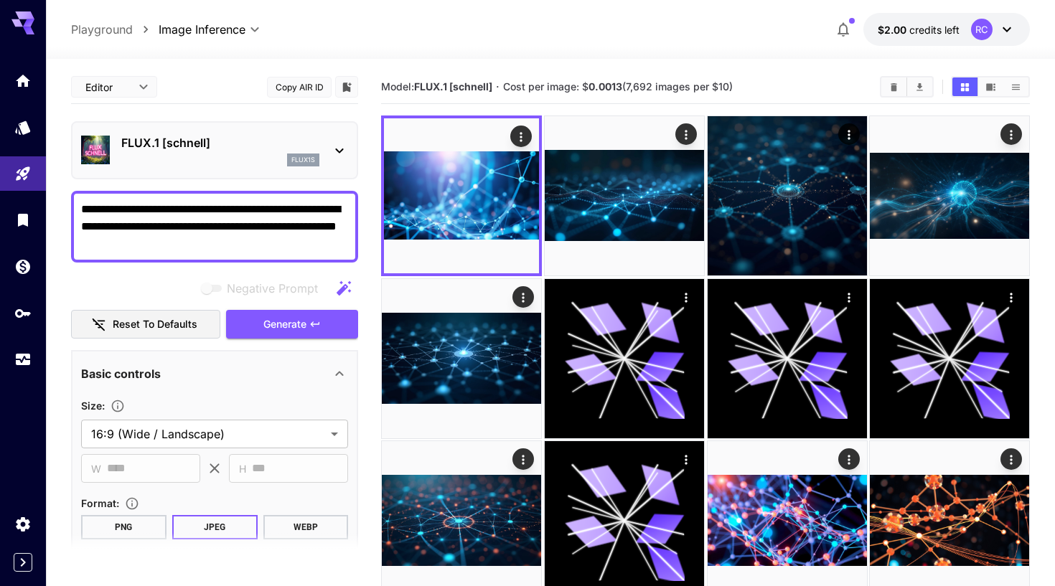
click at [590, 106] on section "Model: FLUX.1 [[PERSON_NAME]] · Cost per image: $ 0.0013 (7,692 images per $10)" at bounding box center [705, 498] width 649 height 856
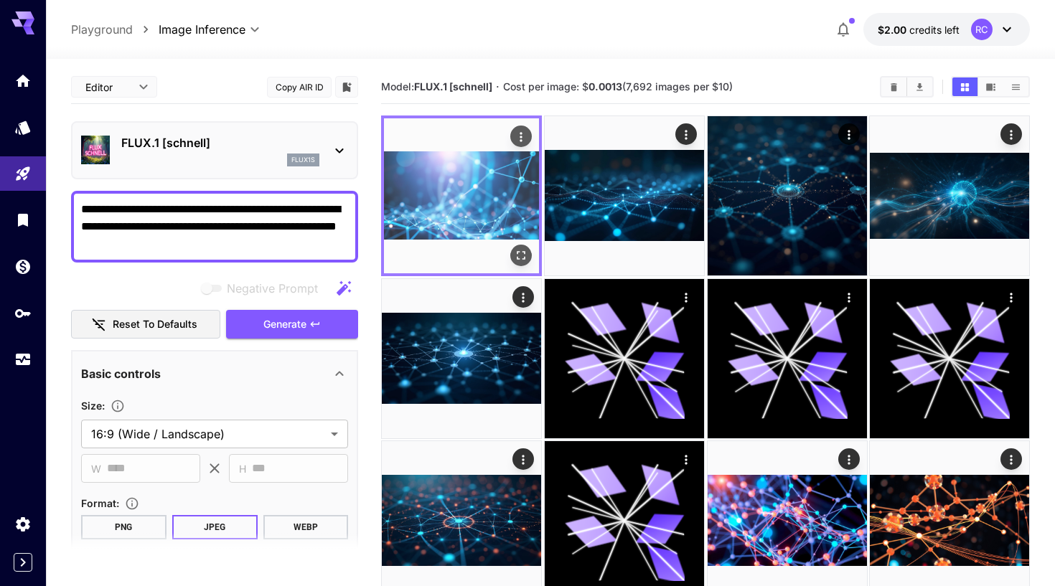
click at [498, 179] on img at bounding box center [461, 195] width 155 height 155
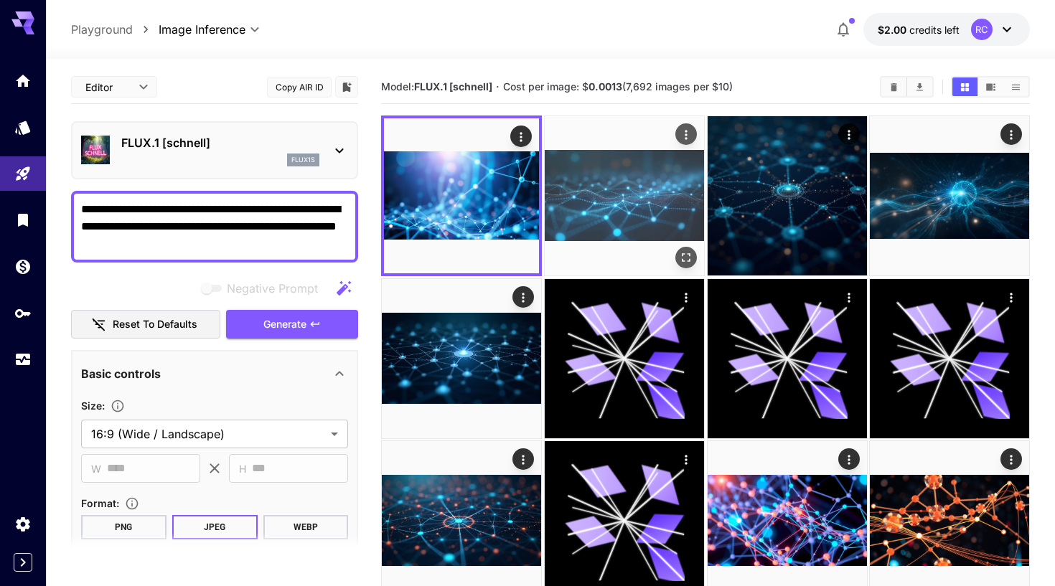
click at [691, 205] on img at bounding box center [624, 195] width 159 height 159
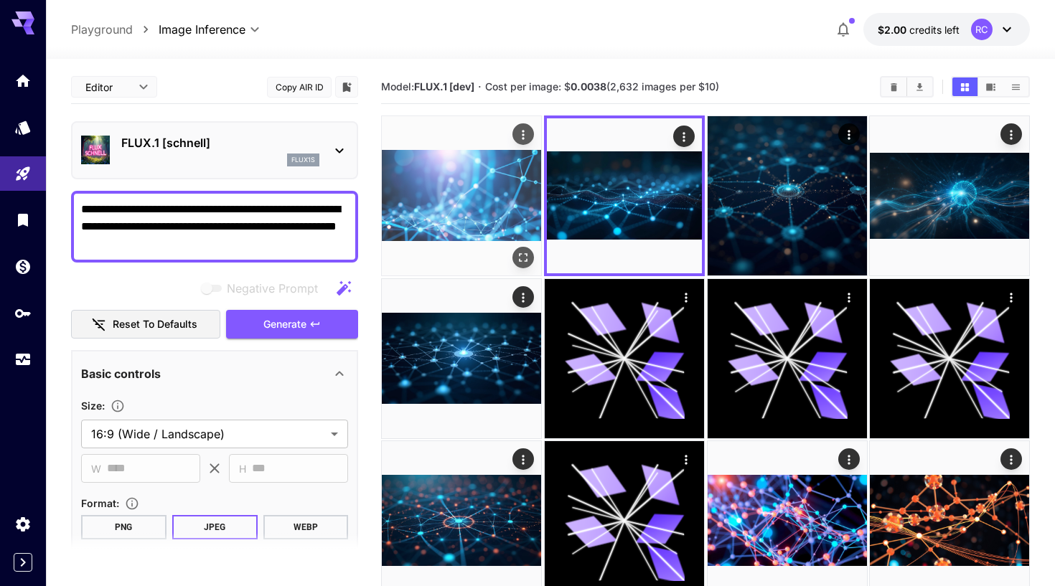
click at [491, 204] on img at bounding box center [461, 195] width 159 height 159
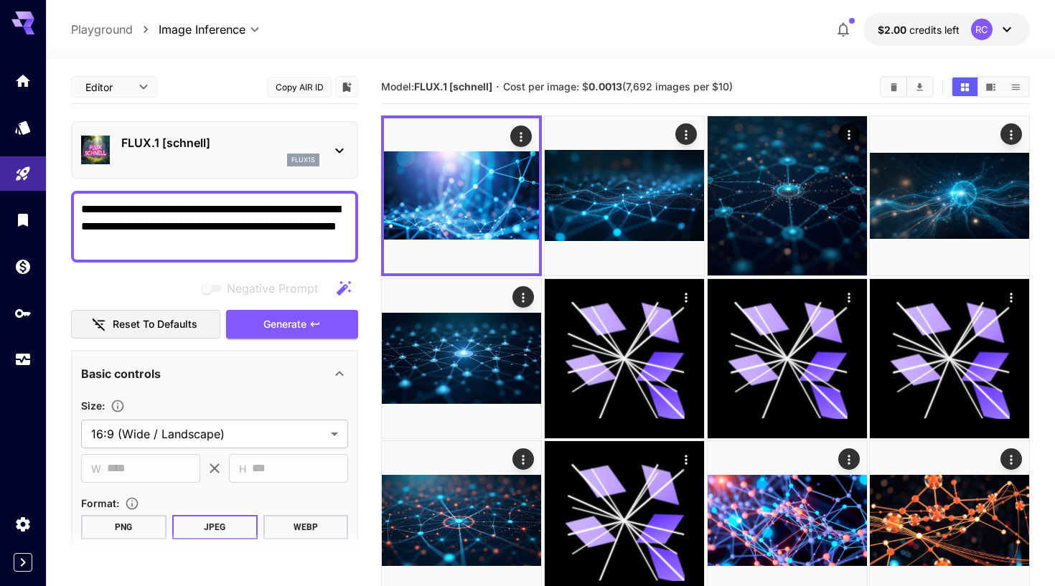
click at [207, 232] on textarea "**********" at bounding box center [214, 227] width 267 height 52
paste textarea "**********"
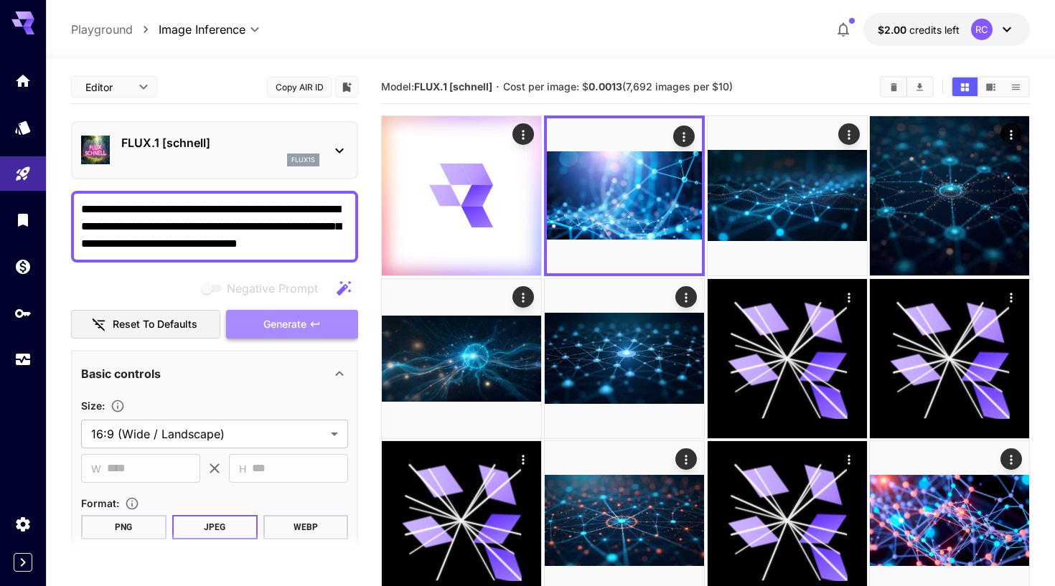
click at [279, 321] on span "Generate" at bounding box center [284, 325] width 43 height 18
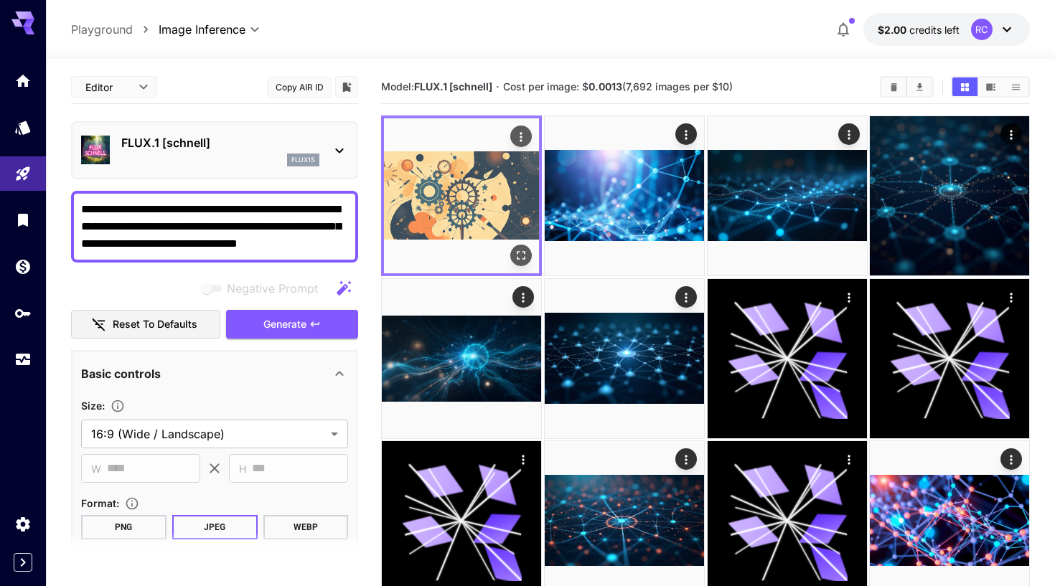
click at [446, 199] on img at bounding box center [461, 195] width 155 height 155
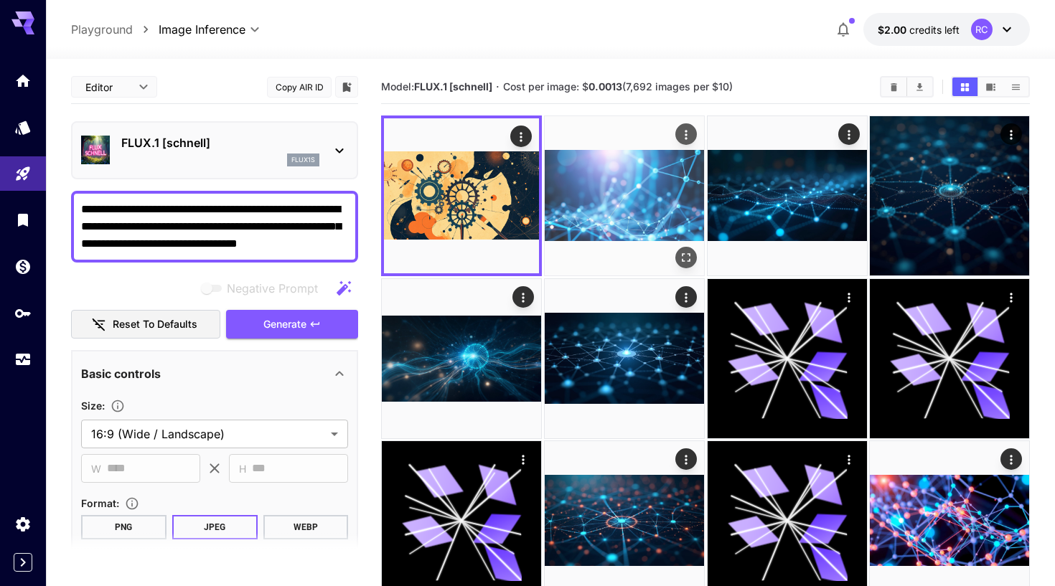
click at [591, 209] on img at bounding box center [624, 195] width 159 height 159
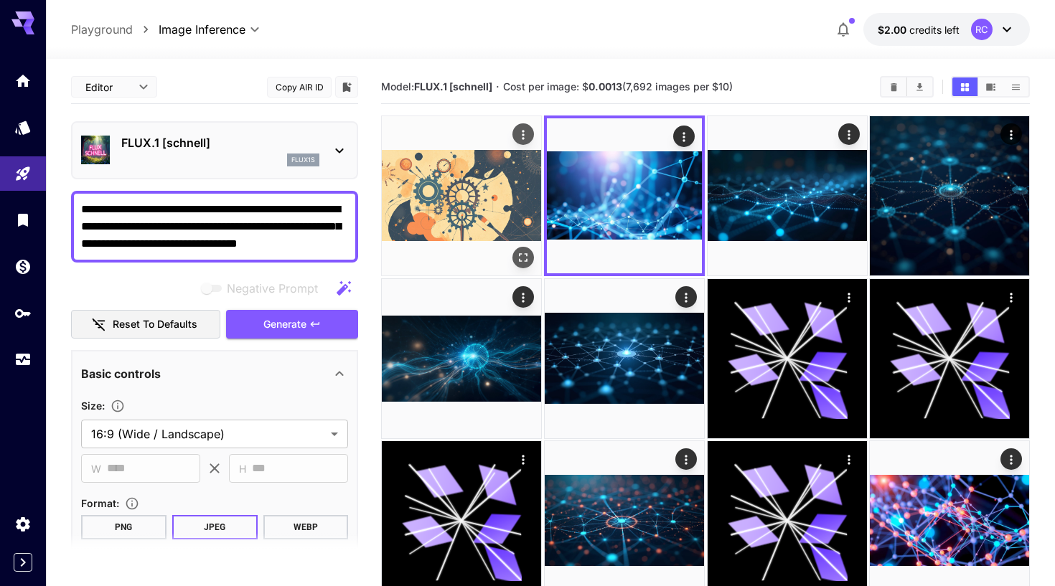
click at [480, 220] on img at bounding box center [461, 195] width 159 height 159
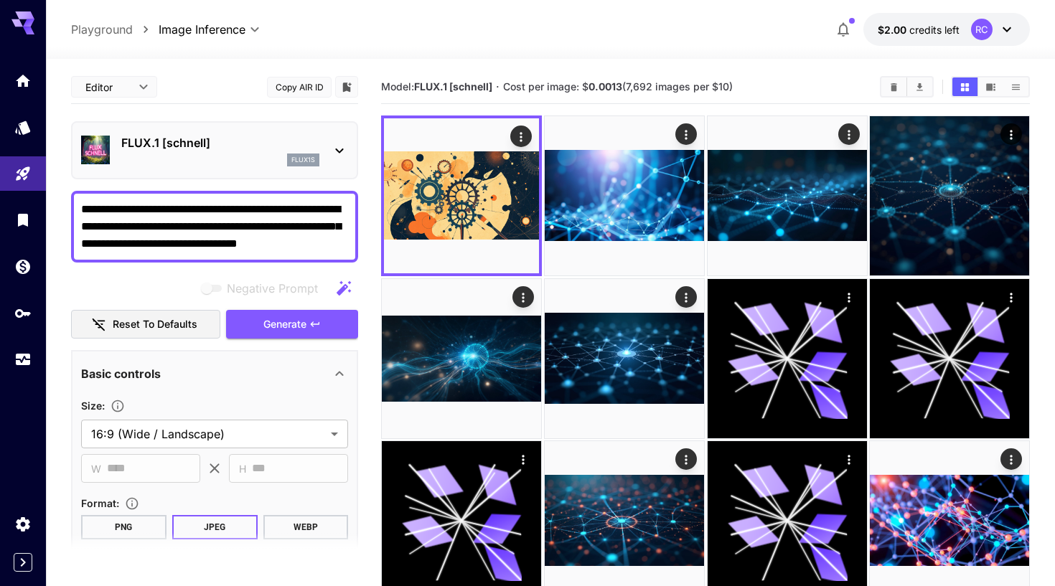
click at [197, 221] on textarea "**********" at bounding box center [214, 227] width 267 height 52
paste textarea "*****"
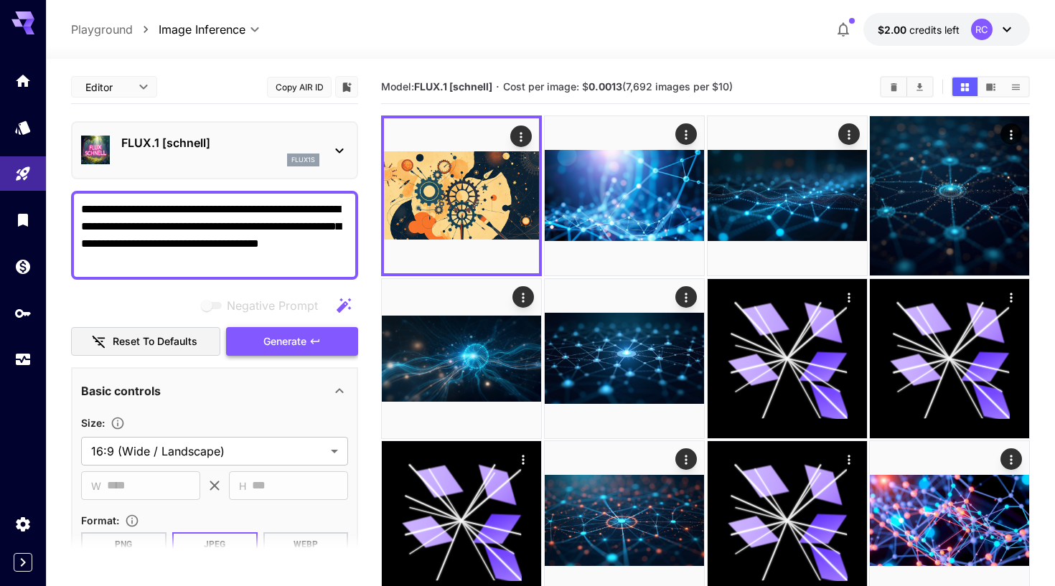
type textarea "**********"
click at [269, 334] on span "Generate" at bounding box center [284, 342] width 43 height 18
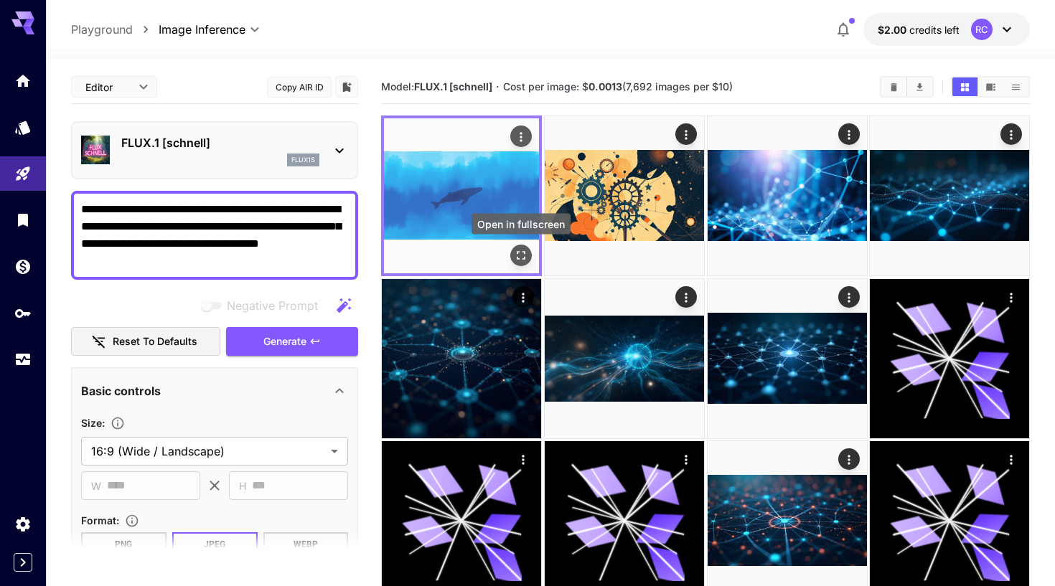
click at [525, 255] on icon "Open in fullscreen" at bounding box center [521, 255] width 14 height 14
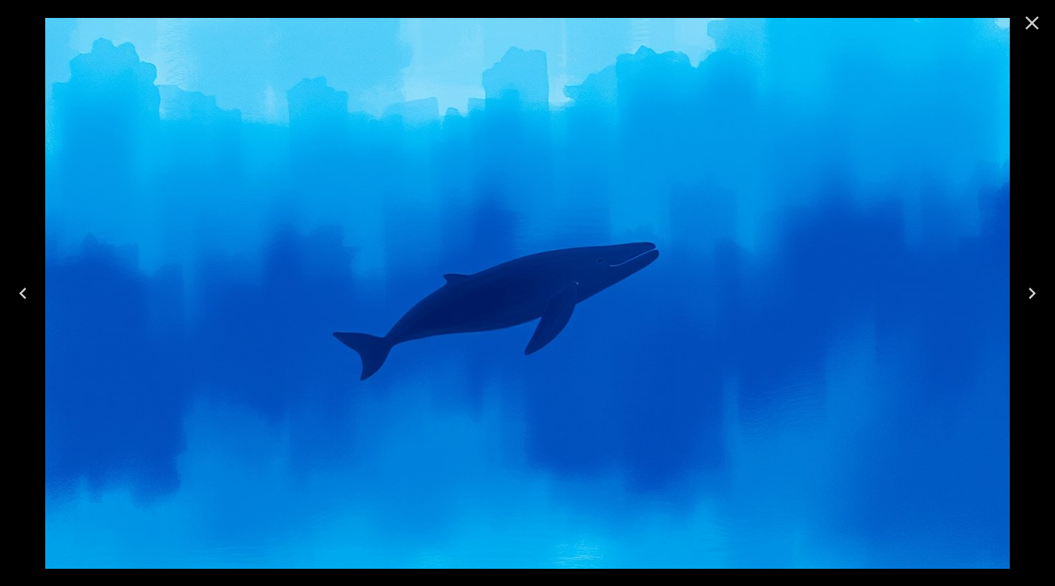
click at [1040, 29] on icon "Close" at bounding box center [1031, 22] width 23 height 23
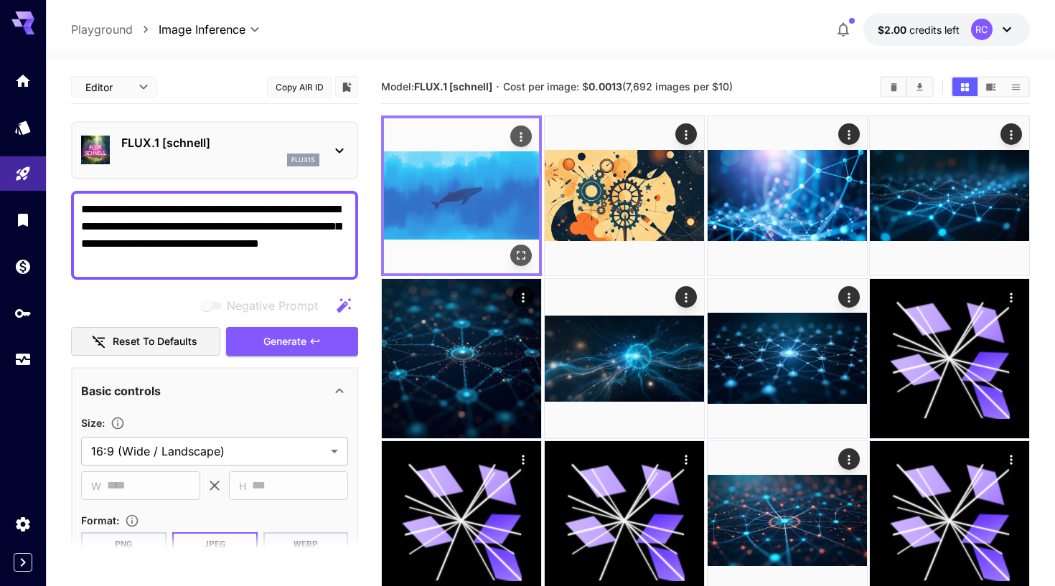
click at [514, 131] on icon "Actions" at bounding box center [521, 137] width 14 height 14
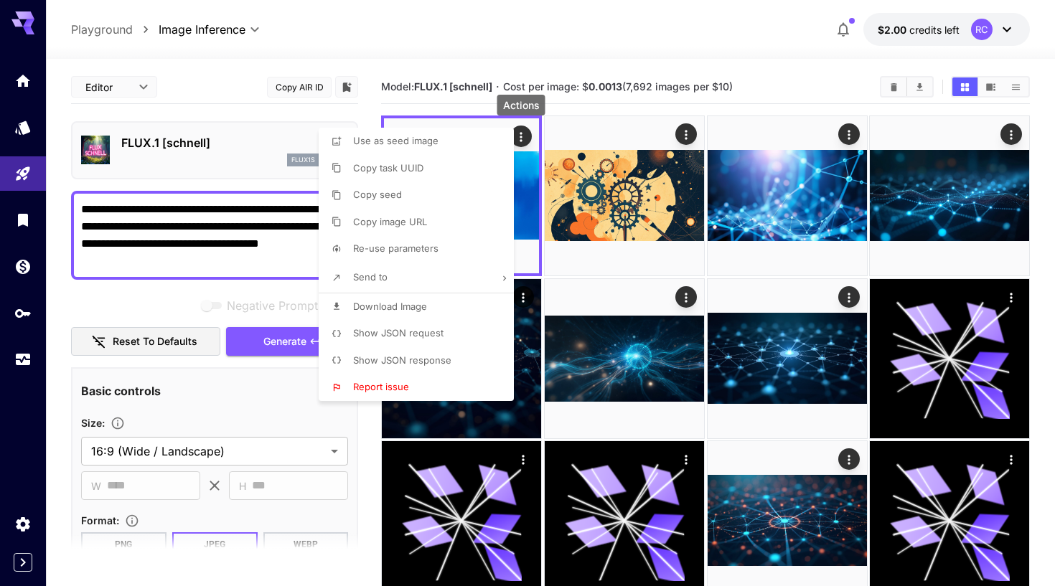
click at [435, 330] on span "Show JSON request" at bounding box center [398, 332] width 90 height 11
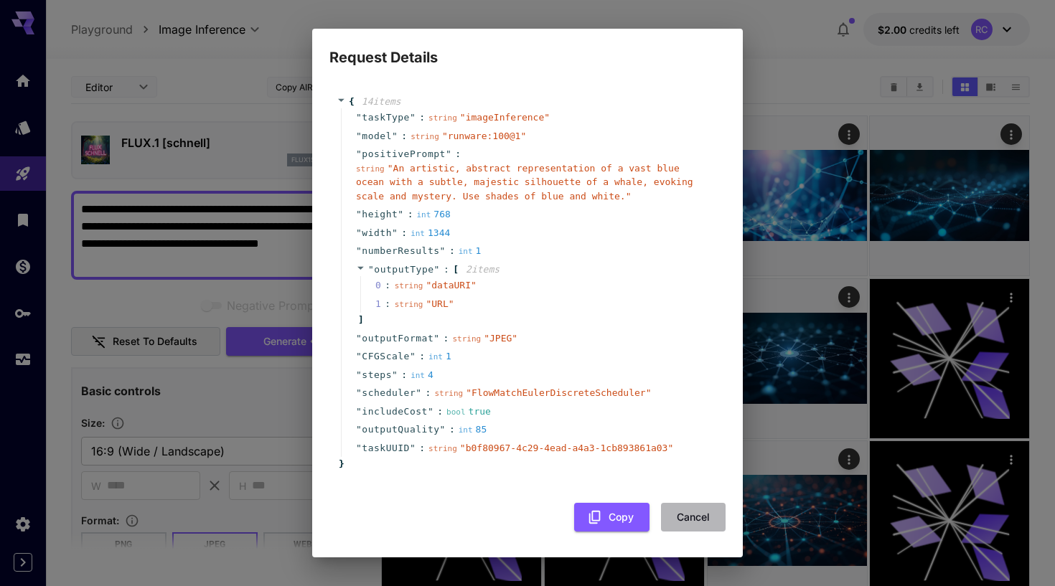
click at [693, 517] on button "Cancel" at bounding box center [693, 517] width 65 height 29
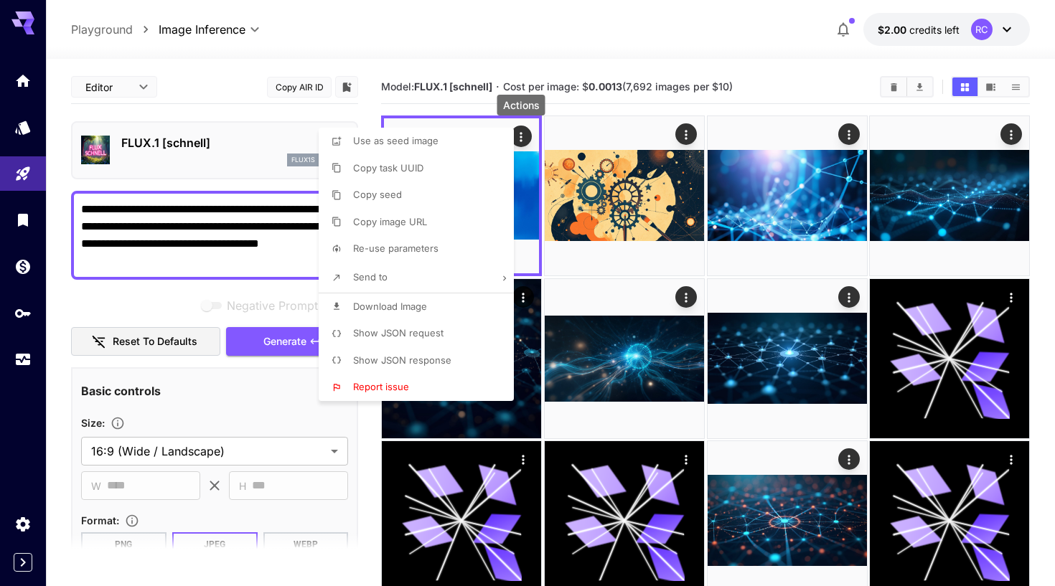
click at [420, 303] on span "Download Image" at bounding box center [390, 306] width 74 height 11
click at [637, 213] on div at bounding box center [527, 293] width 1055 height 586
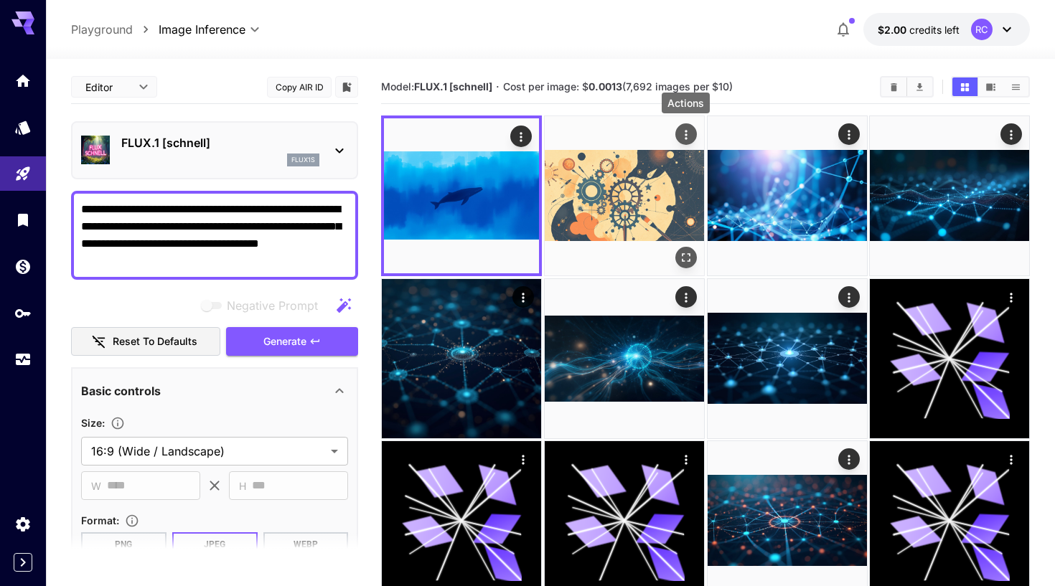
click at [687, 126] on div "Actions" at bounding box center [685, 134] width 14 height 17
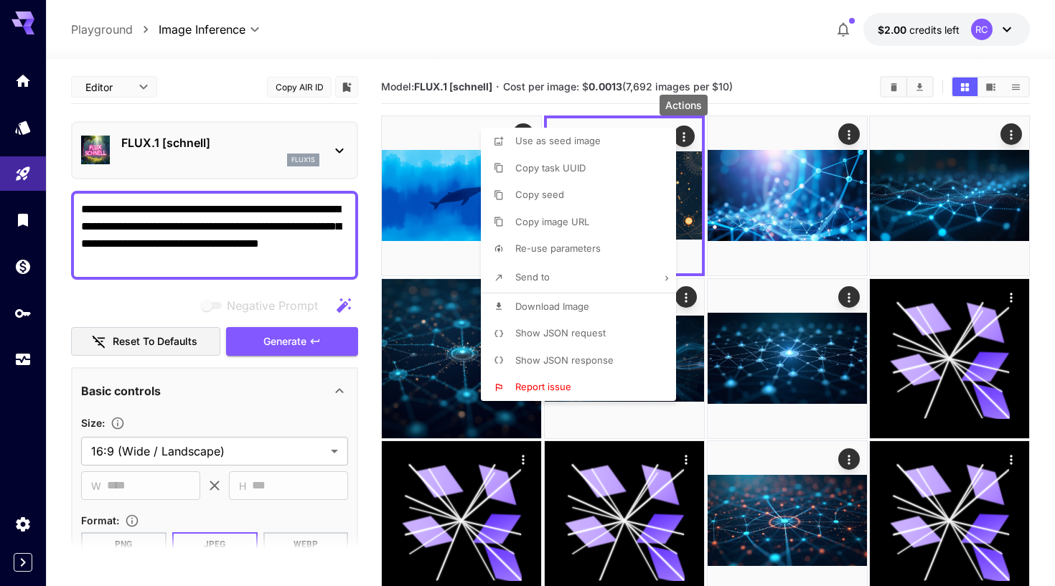
click at [580, 302] on span "Download Image" at bounding box center [552, 306] width 74 height 11
click at [268, 227] on div at bounding box center [527, 293] width 1055 height 586
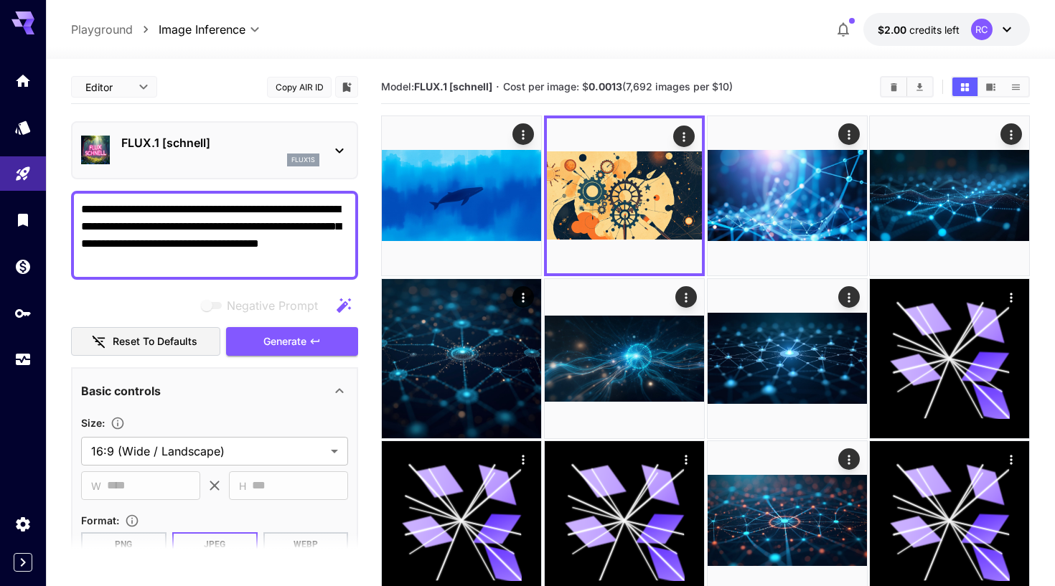
click at [407, 104] on section "Model: FLUX.1 [[PERSON_NAME]] · Cost per image: $ 0.0013 (7,692 images per $10)" at bounding box center [705, 498] width 649 height 856
click at [278, 214] on textarea "**********" at bounding box center [214, 235] width 267 height 69
paste textarea "**********"
type textarea "**********"
click at [278, 342] on span "Generate" at bounding box center [284, 342] width 43 height 18
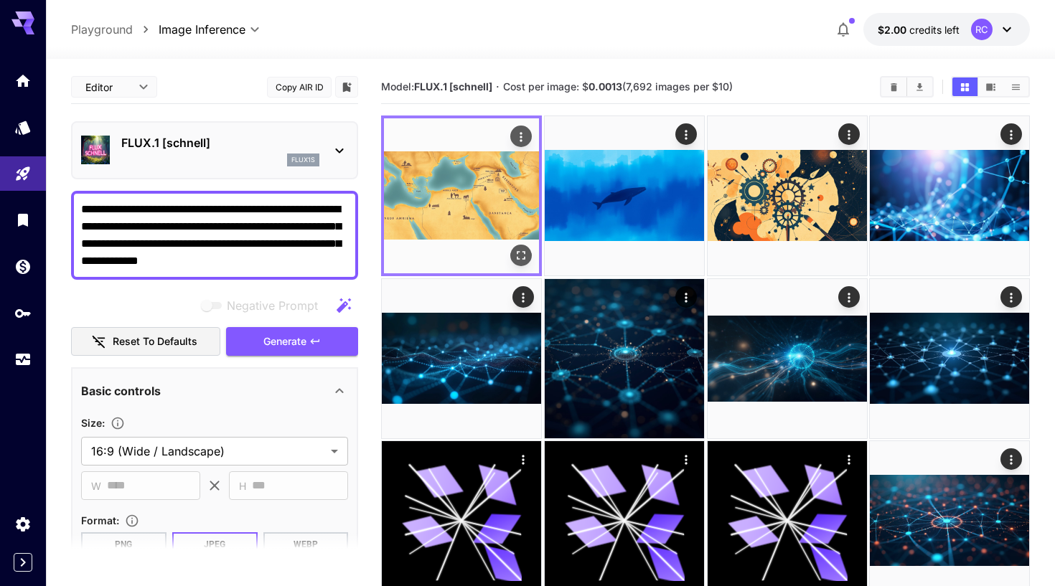
click at [486, 219] on img at bounding box center [461, 195] width 155 height 155
click at [524, 264] on button "Open in fullscreen" at bounding box center [521, 256] width 22 height 22
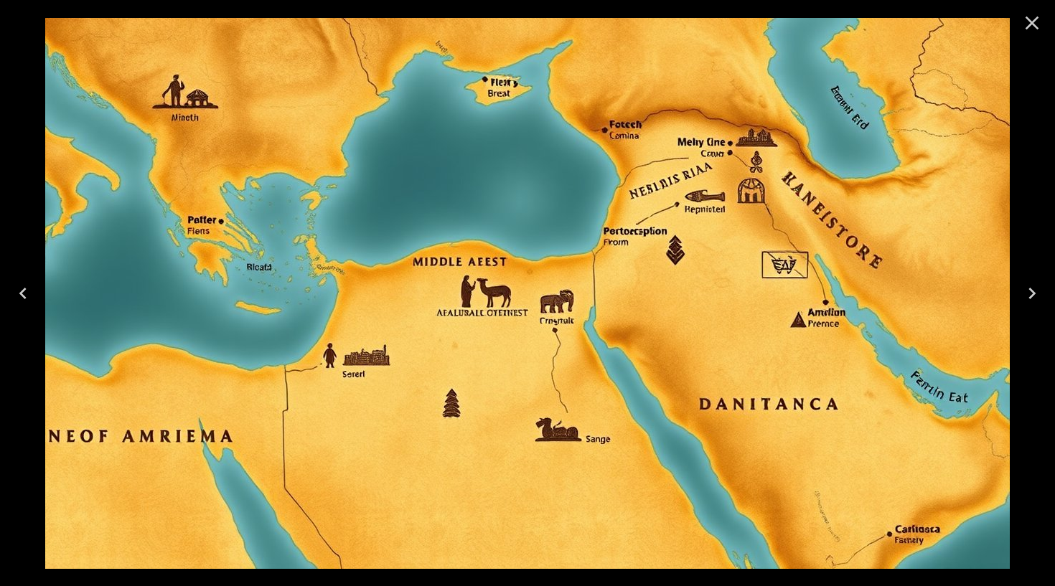
click at [1028, 19] on icon "Close" at bounding box center [1032, 24] width 14 height 14
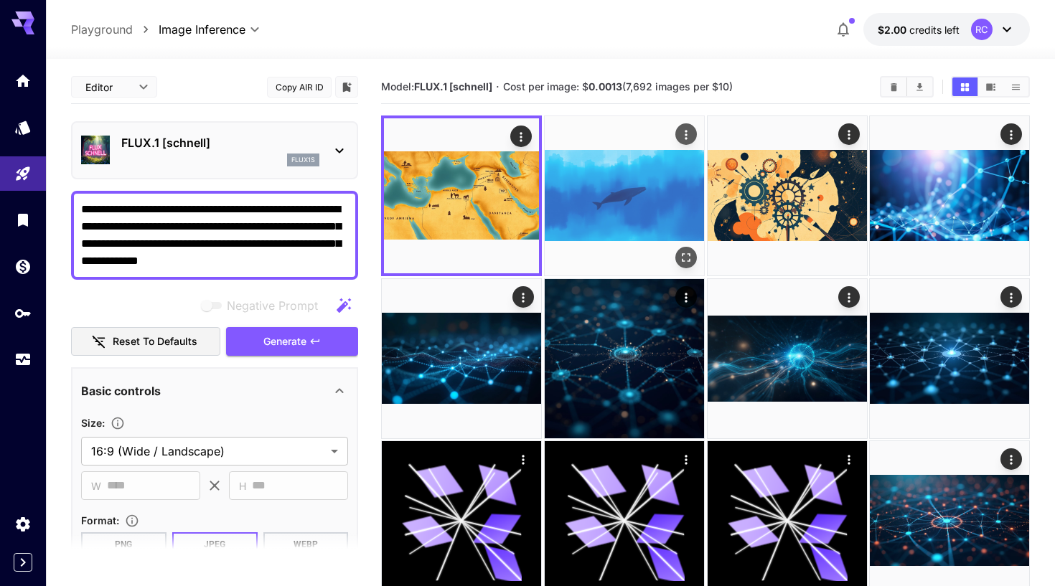
click at [628, 197] on img at bounding box center [624, 195] width 159 height 159
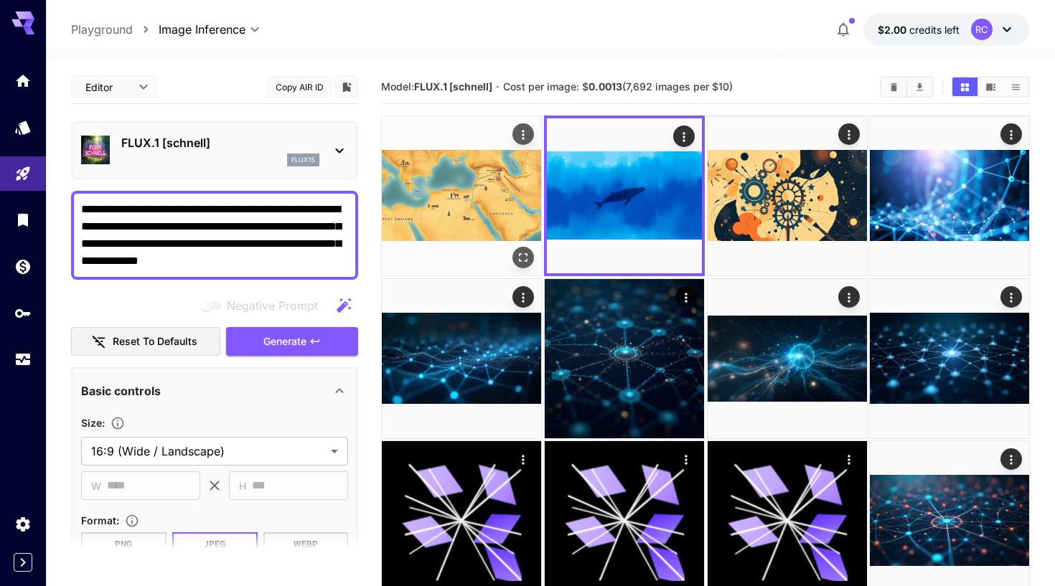
click at [490, 207] on img at bounding box center [461, 195] width 159 height 159
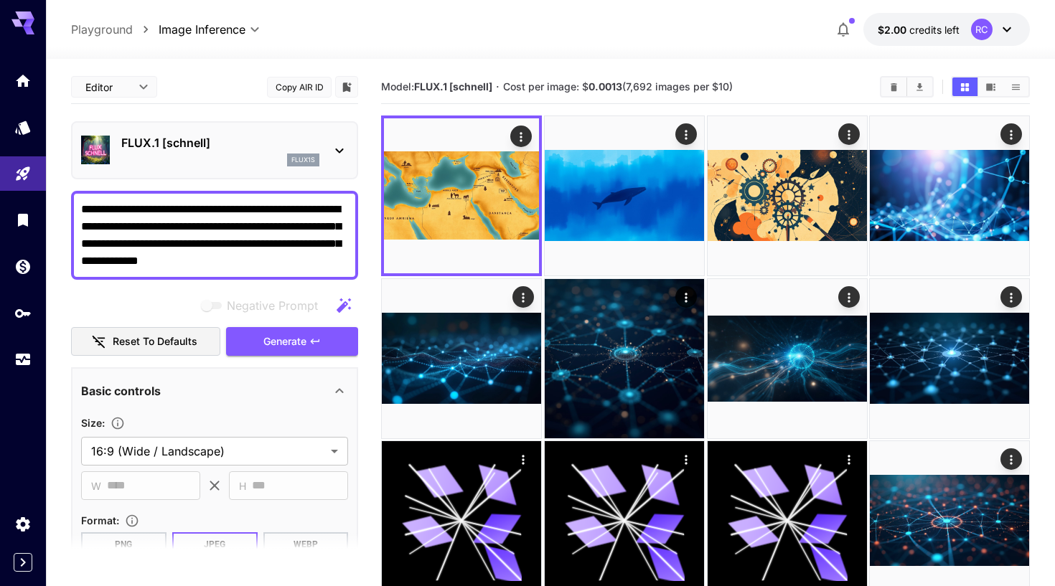
click at [845, 22] on icon "button" at bounding box center [842, 29] width 17 height 17
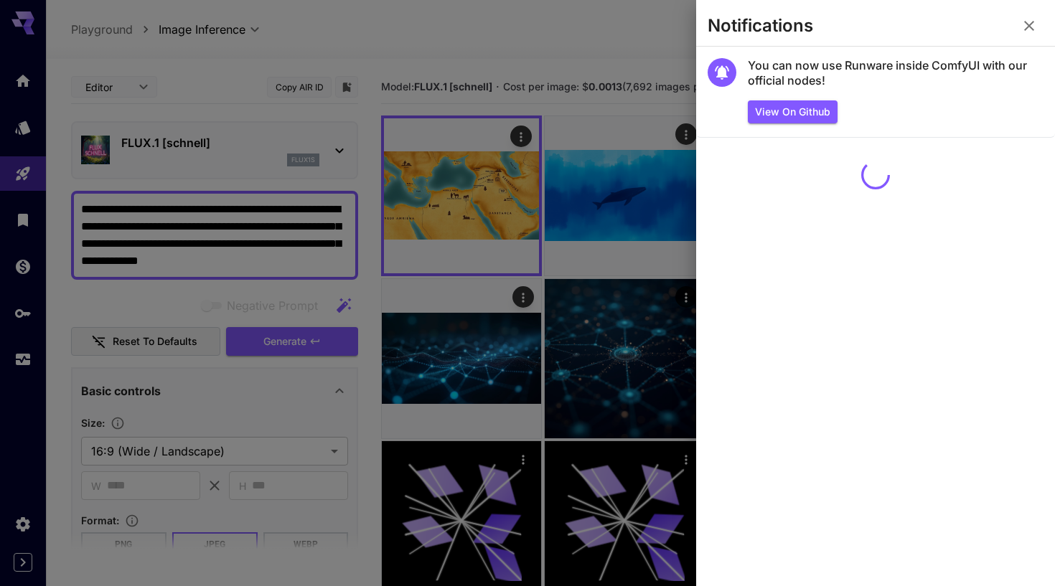
click at [1032, 26] on icon "button" at bounding box center [1028, 25] width 17 height 17
